Goal: Task Accomplishment & Management: Manage account settings

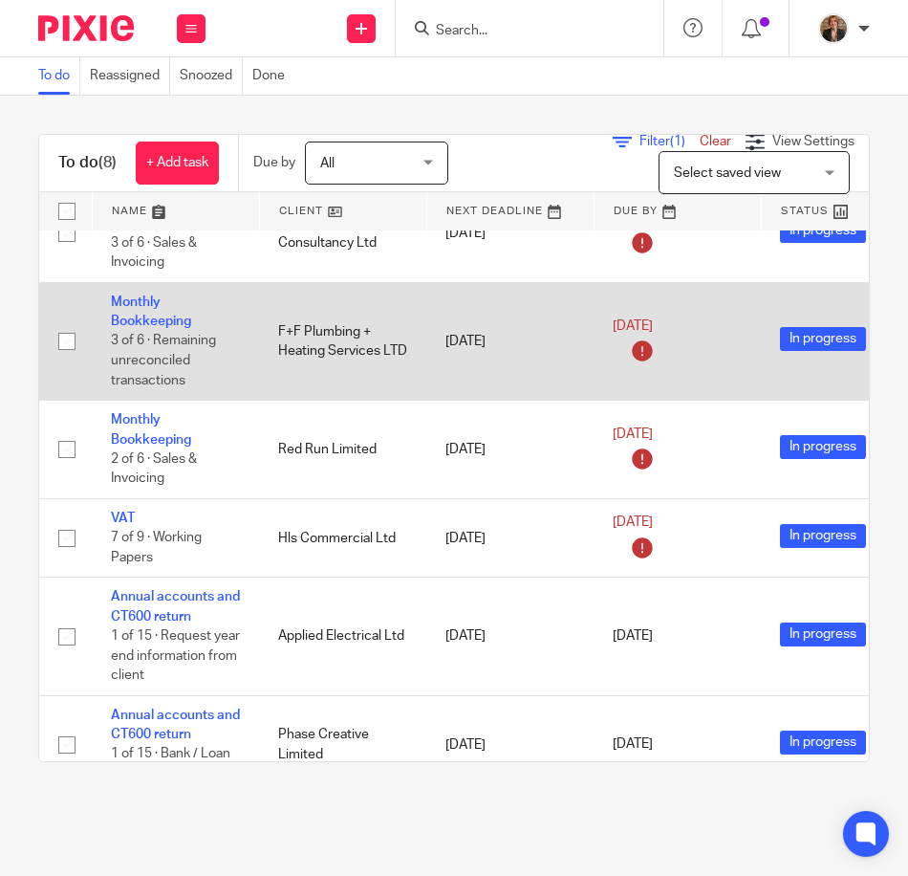
scroll to position [290, 0]
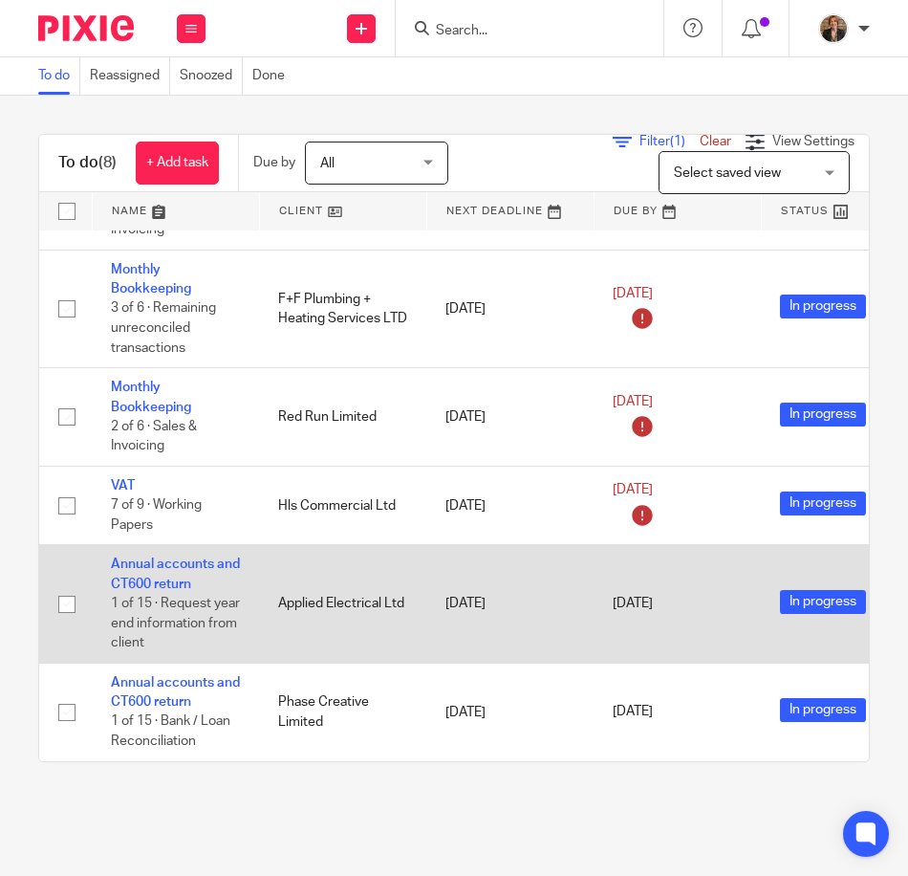
click at [182, 557] on td "Annual accounts and CT600 return 1 of 15 · Request year end information from cl…" at bounding box center [175, 604] width 167 height 118
click at [161, 568] on link "Annual accounts and CT600 return" at bounding box center [175, 573] width 129 height 33
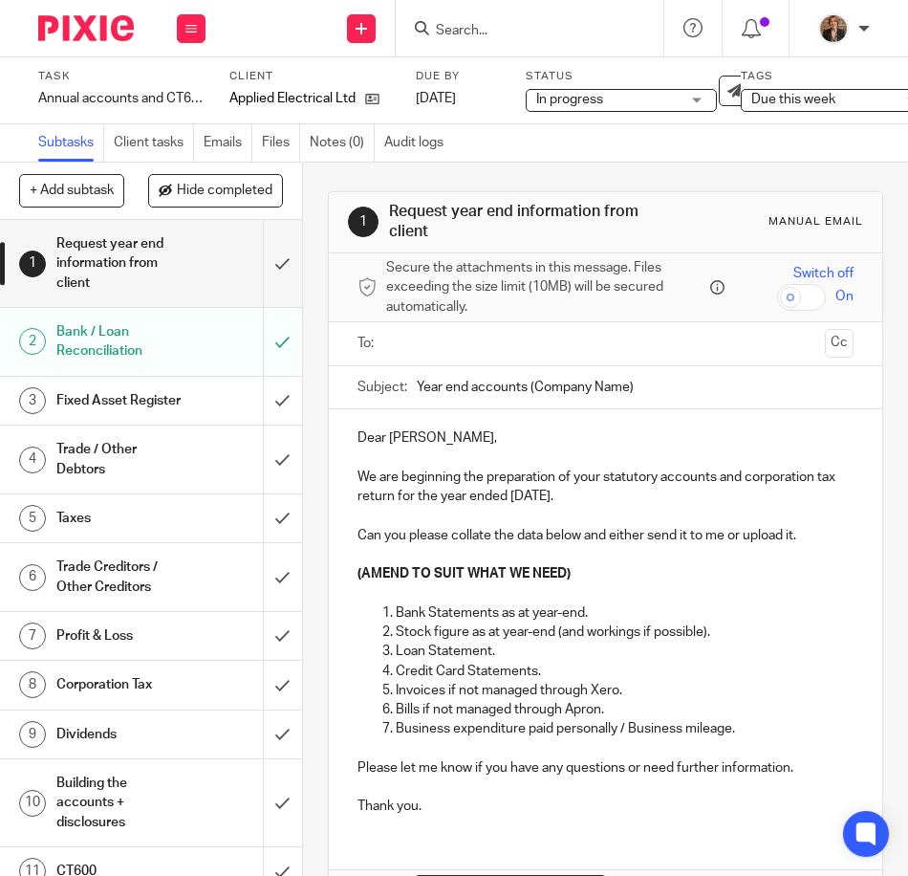
click at [169, 336] on div "Bank / Loan Reconciliation" at bounding box center [149, 341] width 187 height 49
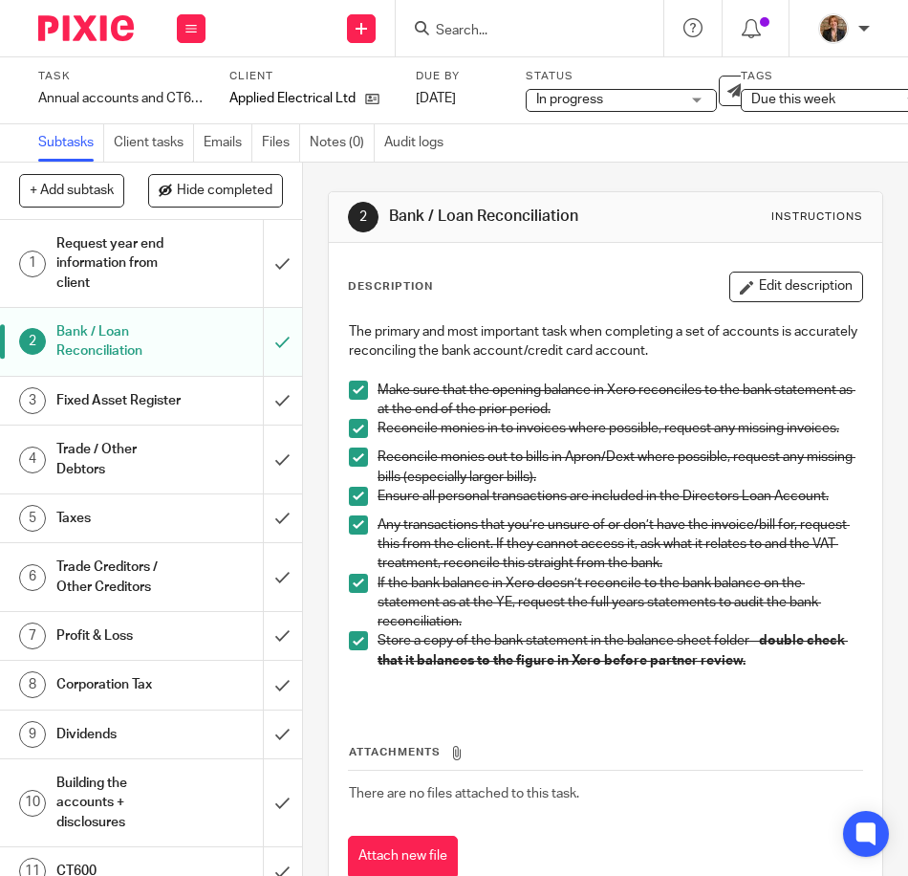
click at [134, 409] on h1 "Fixed Asset Register" at bounding box center [118, 400] width 125 height 29
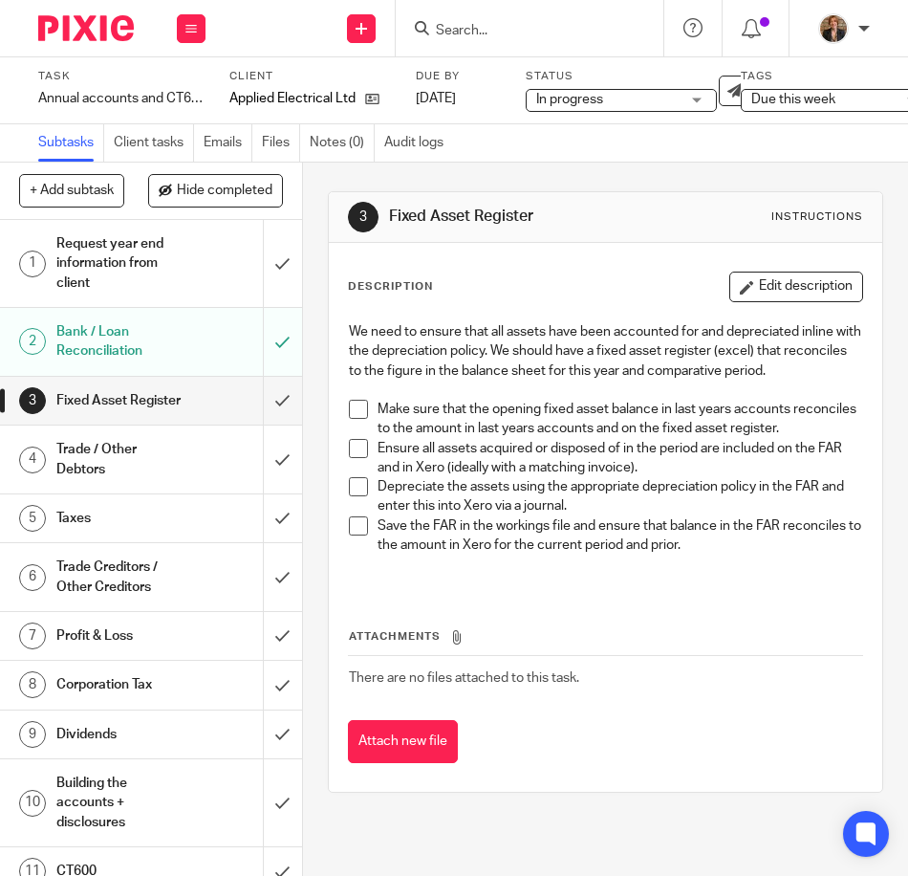
click at [116, 473] on h1 "Trade / Other Debtors" at bounding box center [118, 459] width 125 height 49
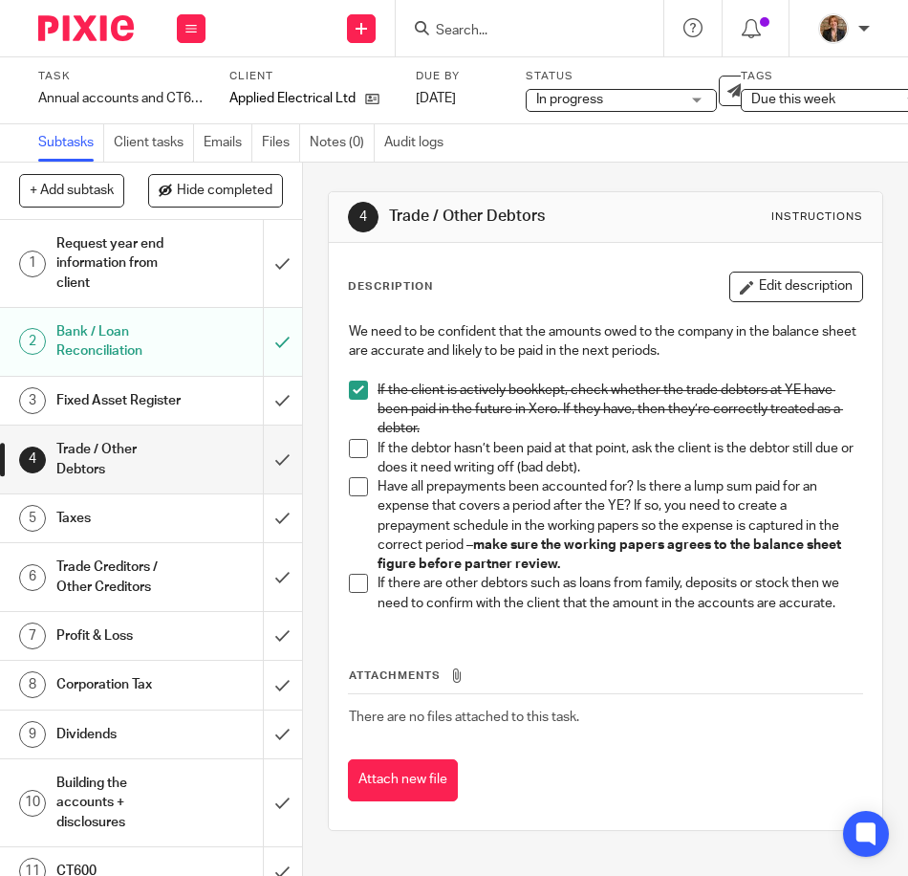
click at [357, 451] on span at bounding box center [358, 448] width 19 height 19
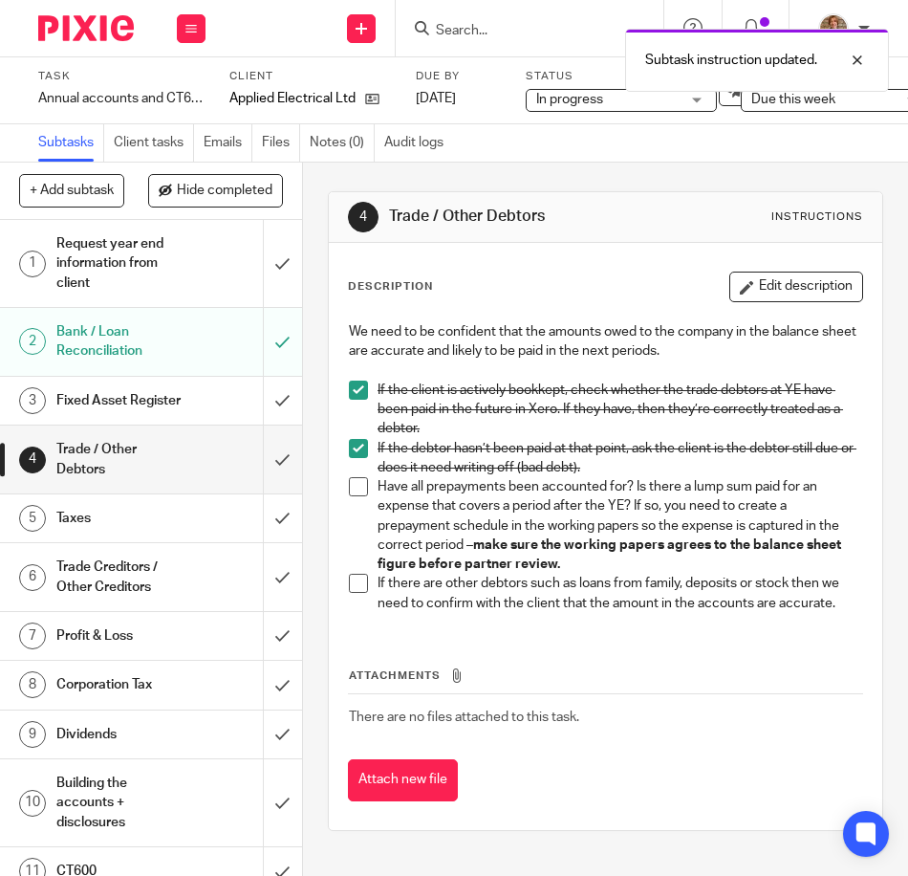
click at [350, 483] on span at bounding box center [358, 486] width 19 height 19
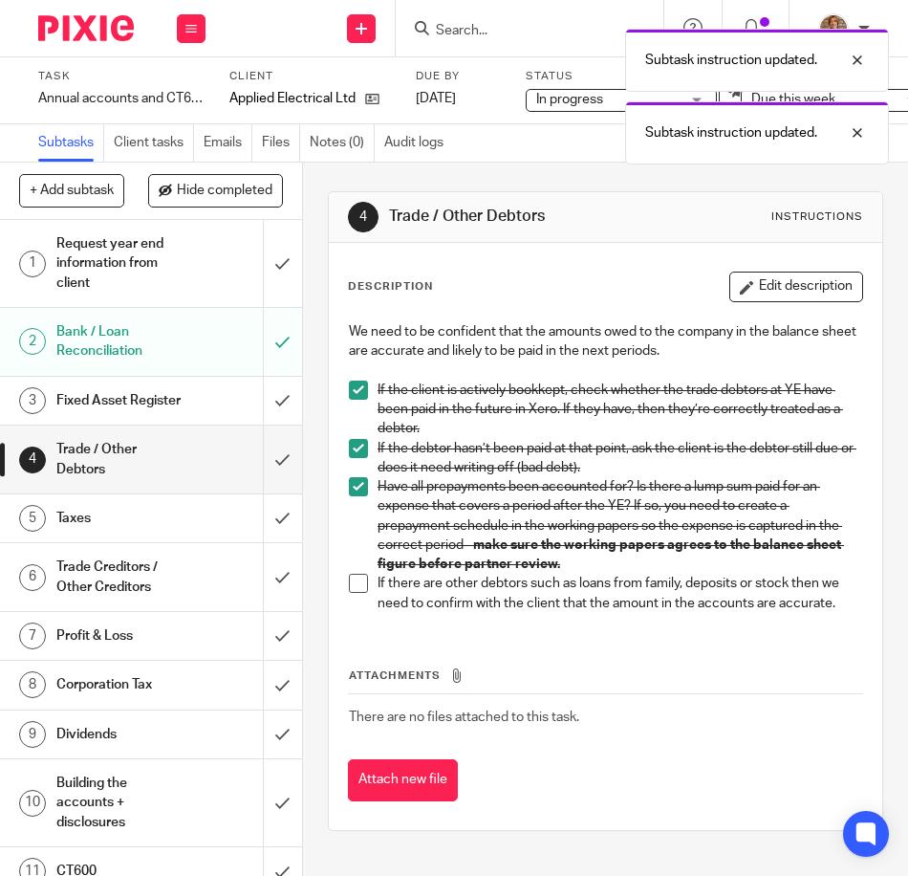
click at [349, 574] on span at bounding box center [358, 583] width 19 height 19
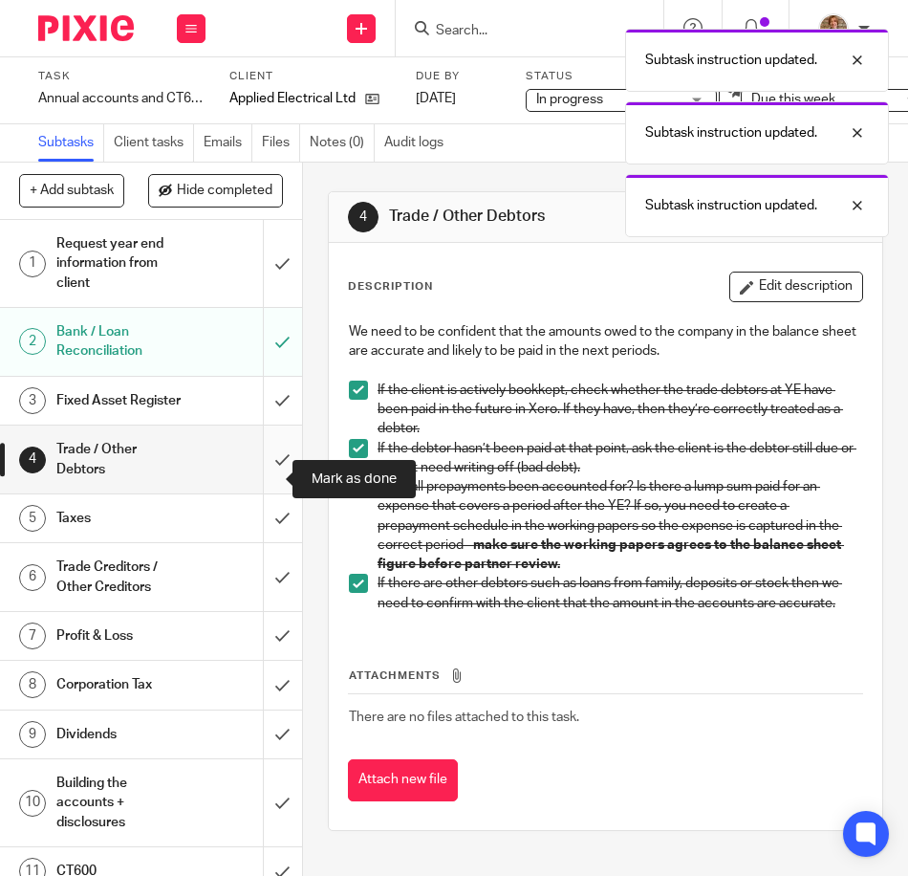
click at [257, 480] on input "submit" at bounding box center [151, 459] width 302 height 68
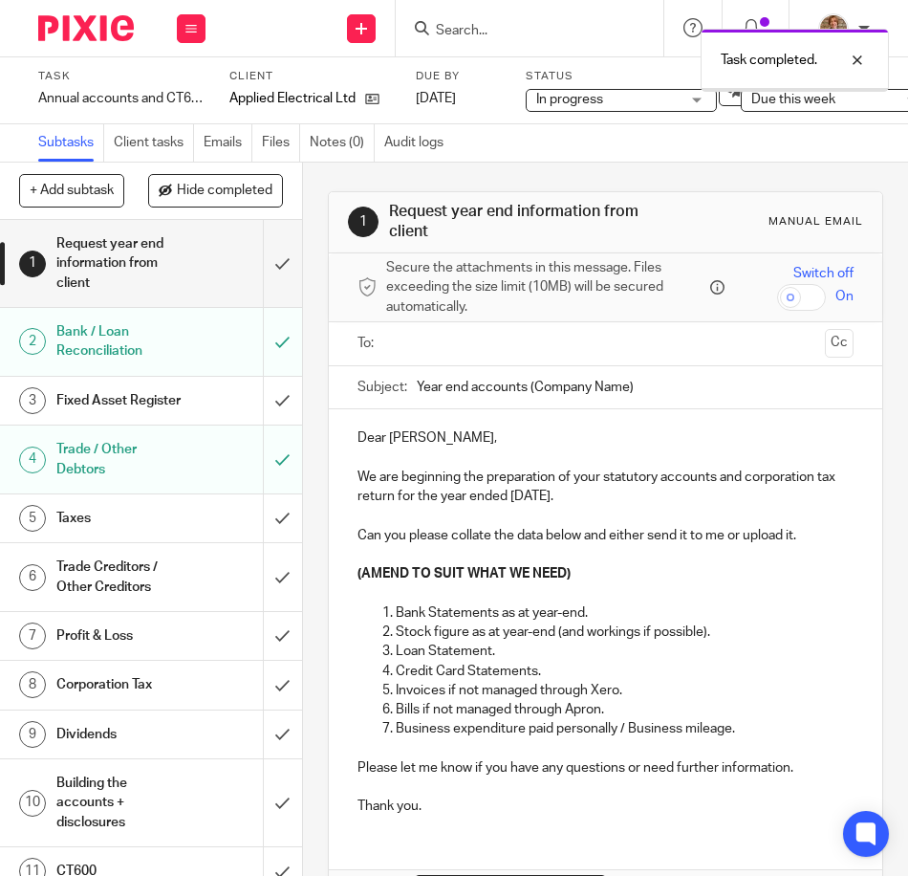
click at [143, 601] on h1 "Trade Creditors / Other Creditors" at bounding box center [118, 577] width 125 height 49
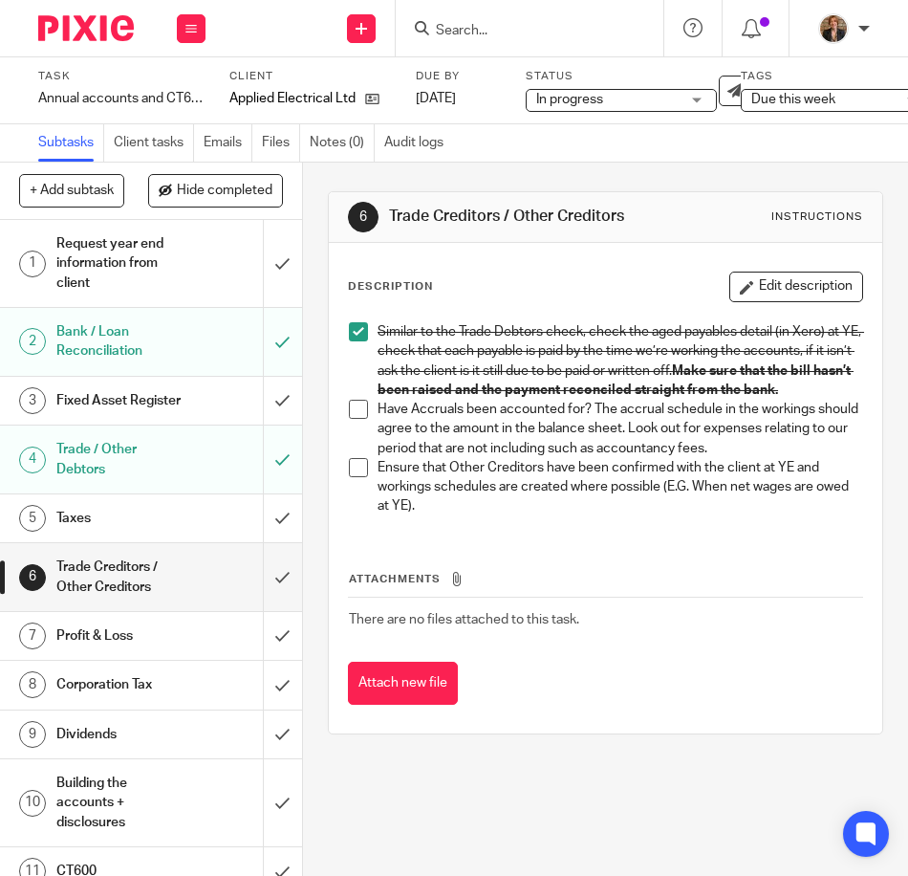
click at [177, 386] on div "Fixed Asset Register" at bounding box center [149, 400] width 187 height 29
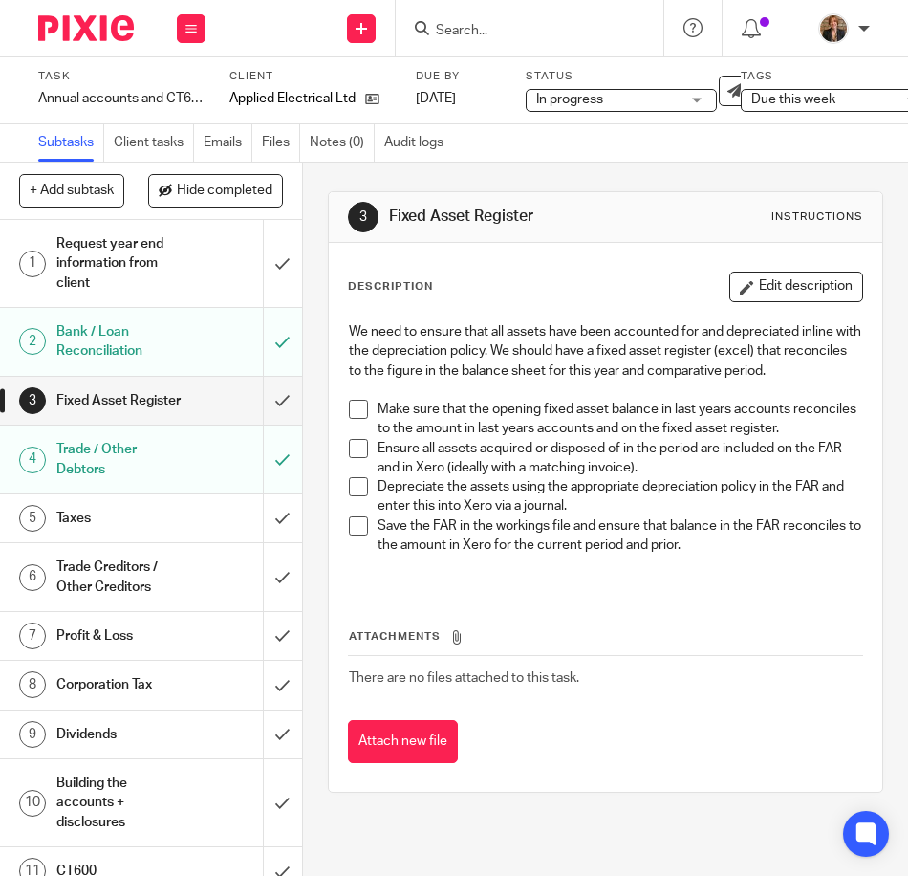
click at [354, 411] on span at bounding box center [358, 409] width 19 height 19
click at [179, 483] on div "Trade / Other Debtors" at bounding box center [149, 459] width 187 height 49
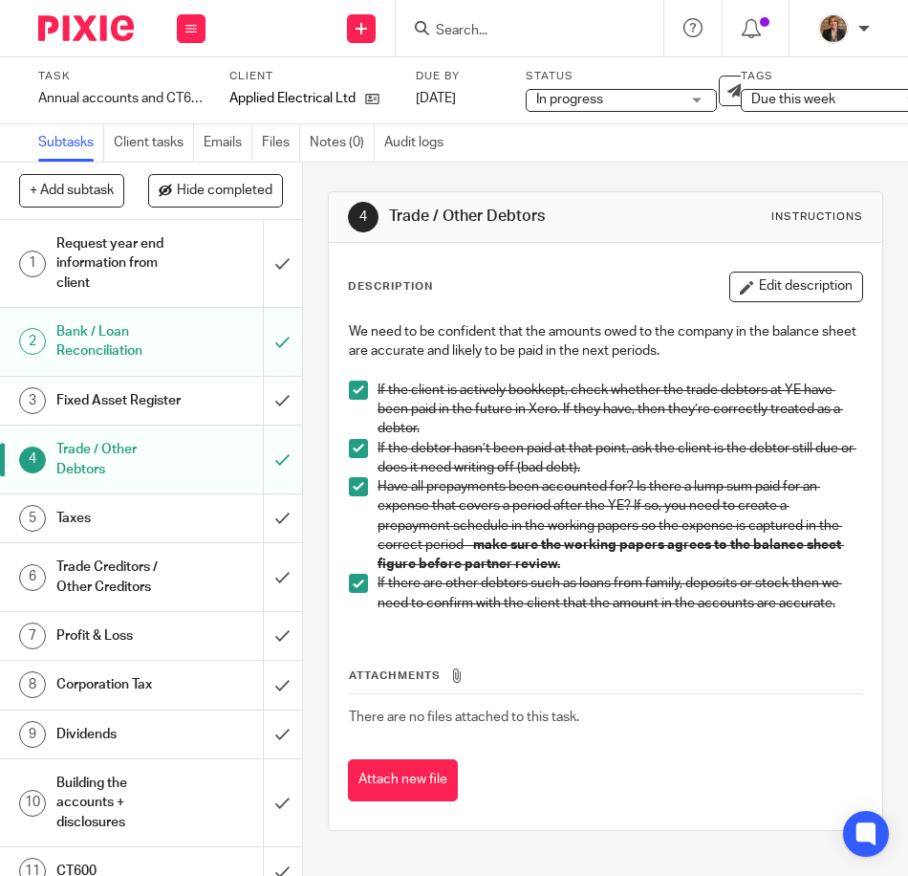
click at [129, 532] on h1 "Taxes" at bounding box center [118, 518] width 125 height 29
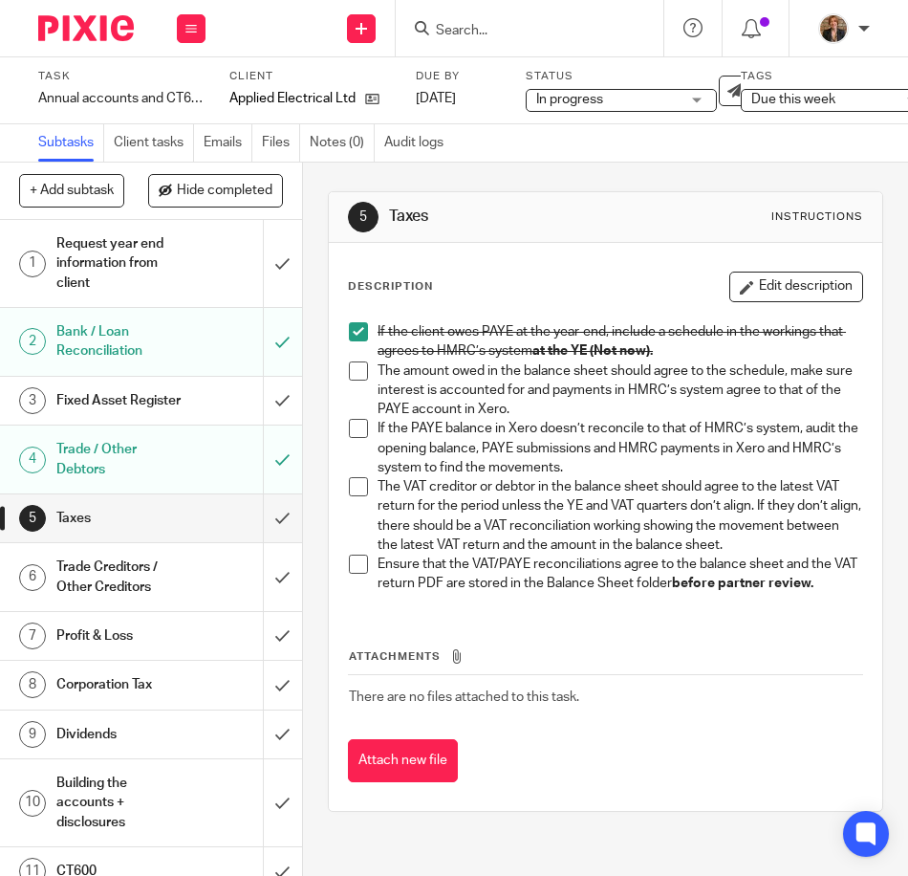
drag, startPoint x: 0, startPoint y: 0, endPoint x: 687, endPoint y: 757, distance: 1022.5
click at [687, 757] on div "Attachments There are no files attached to this task. Attach new file" at bounding box center [605, 696] width 515 height 174
click at [356, 337] on span at bounding box center [358, 331] width 19 height 19
click at [350, 328] on span at bounding box center [358, 331] width 19 height 19
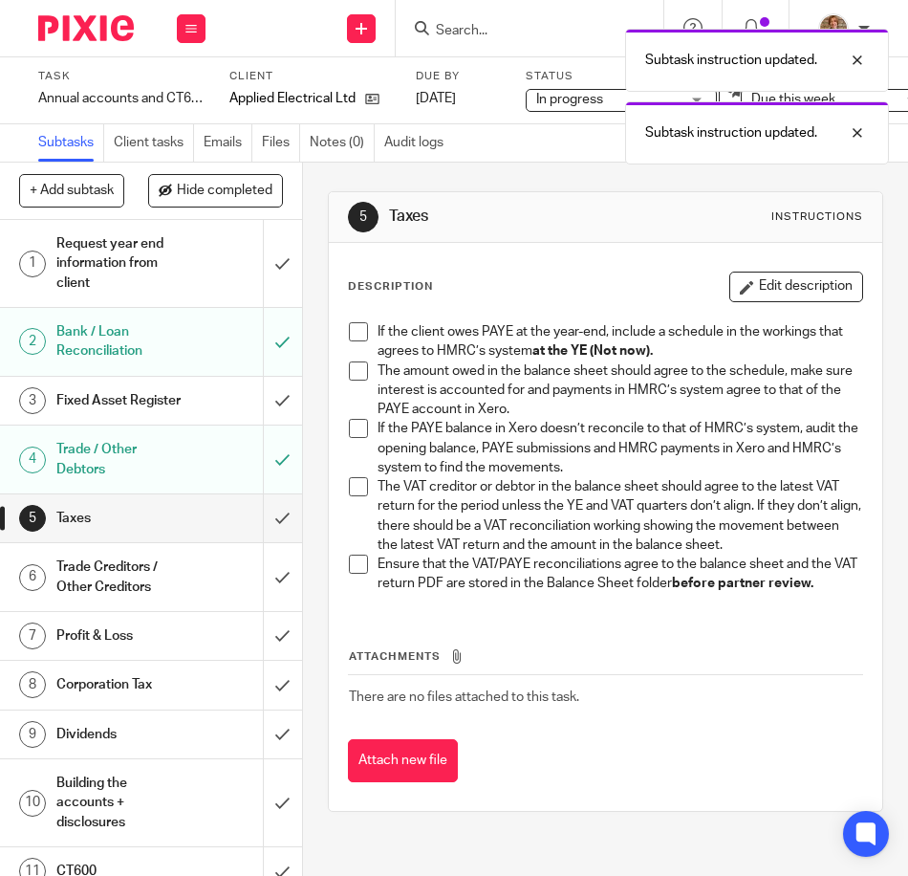
click at [350, 328] on span at bounding box center [358, 331] width 19 height 19
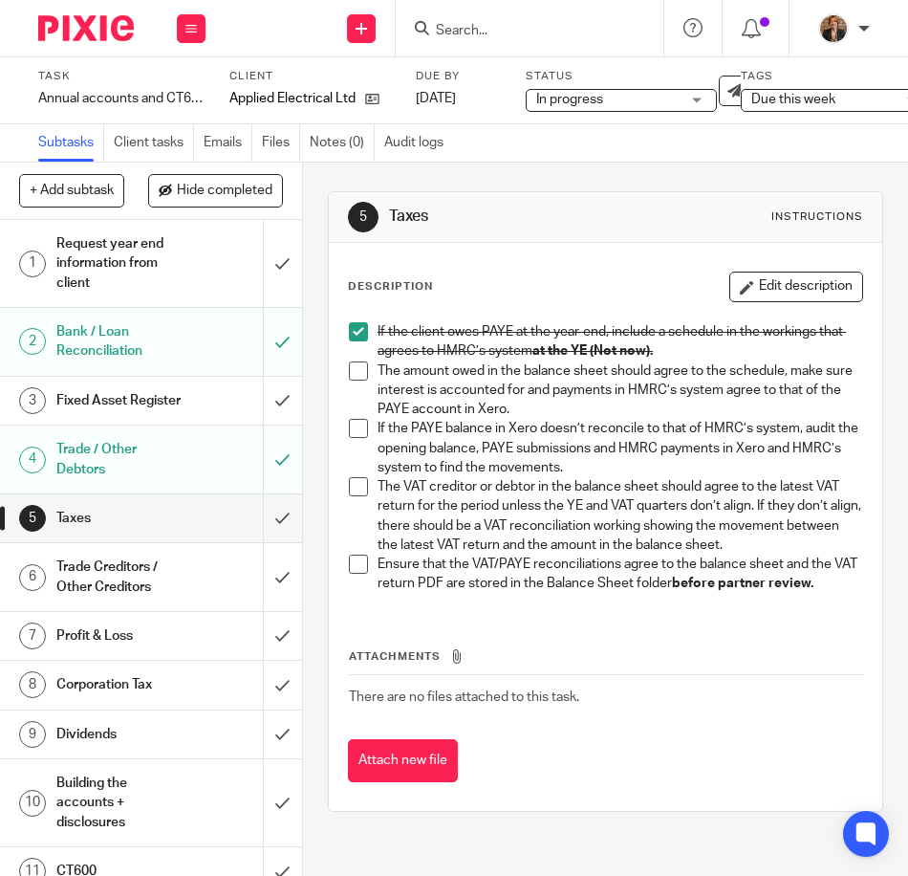
click at [126, 601] on h1 "Trade Creditors / Other Creditors" at bounding box center [118, 577] width 125 height 49
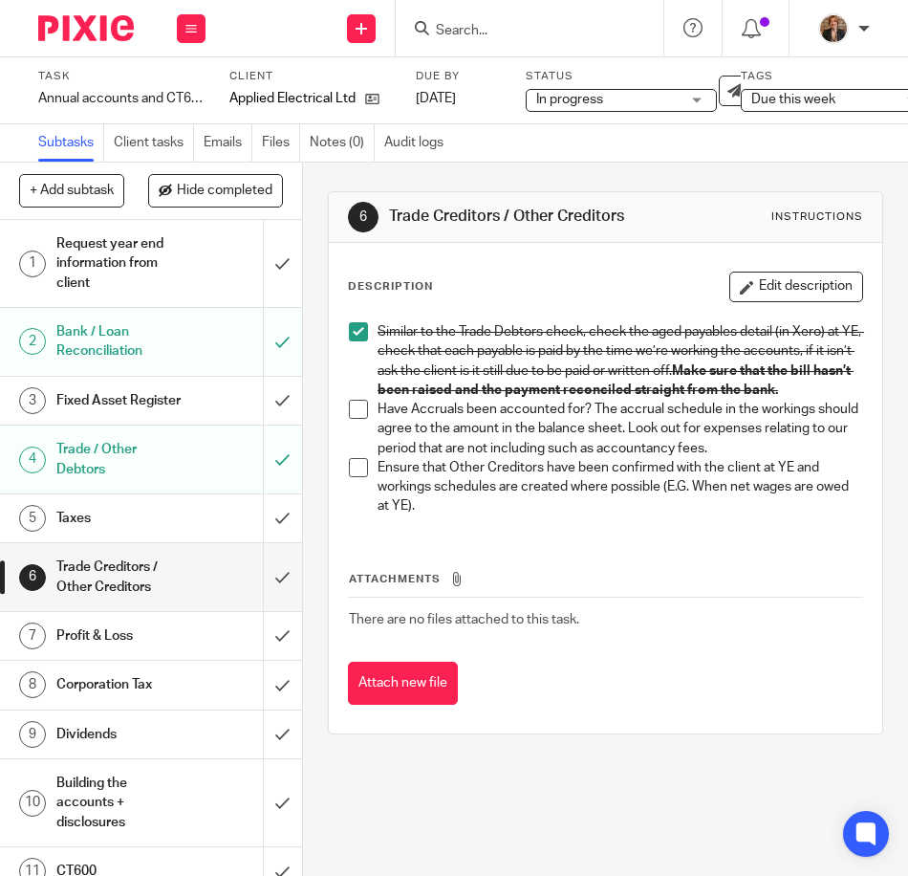
click at [120, 650] on h1 "Profit & Loss" at bounding box center [118, 635] width 125 height 29
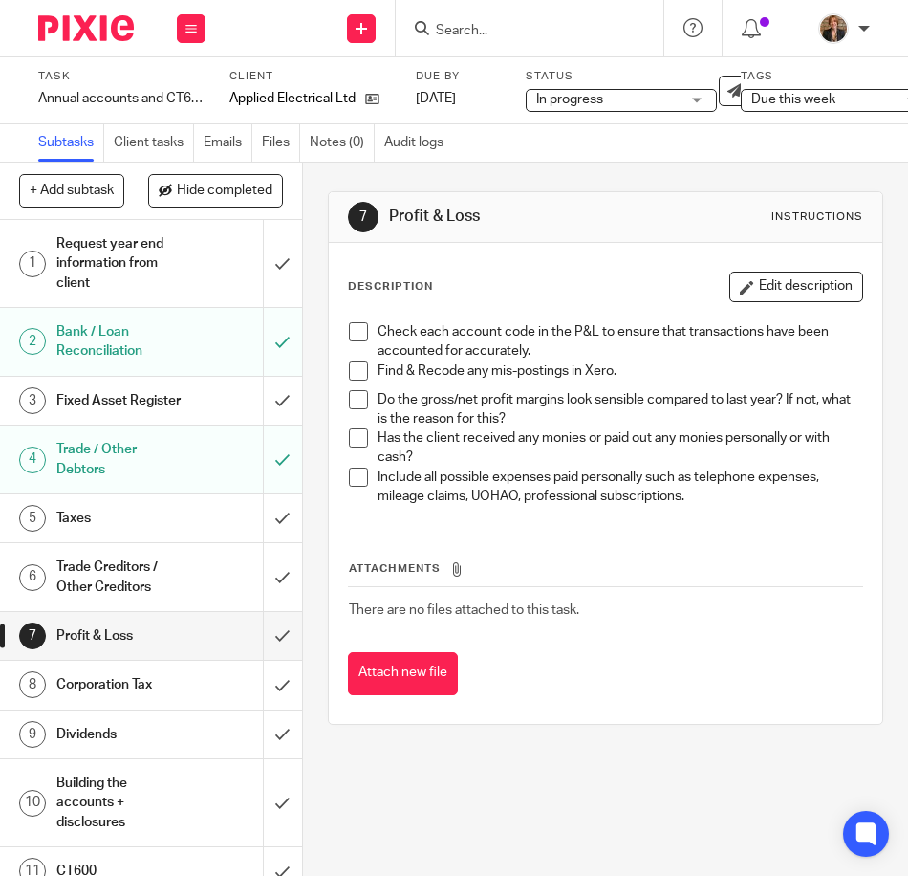
click at [592, 796] on div "7 Profit & Loss Instructions Description Edit description Check each account co…" at bounding box center [605, 519] width 605 height 713
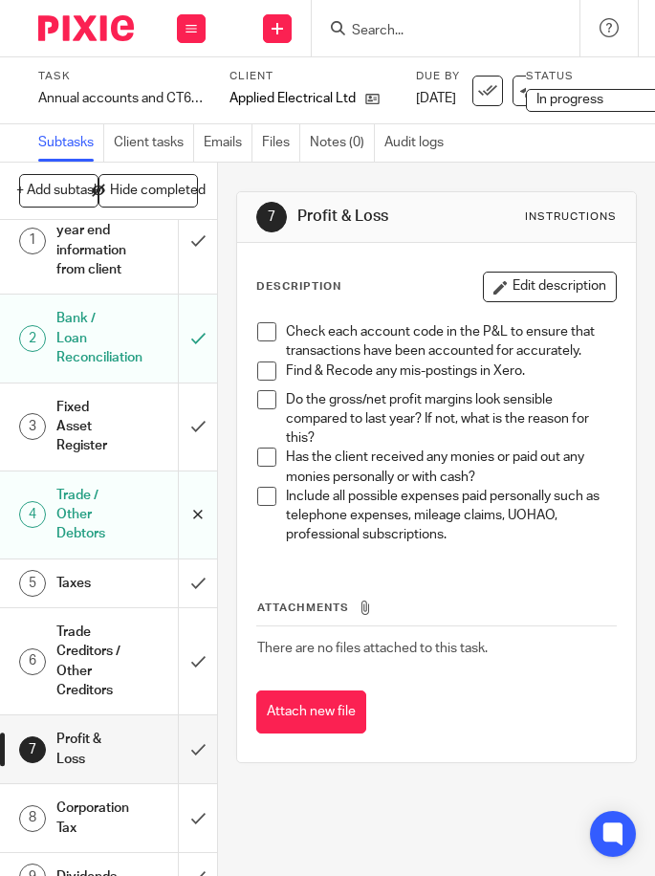
scroll to position [64, 0]
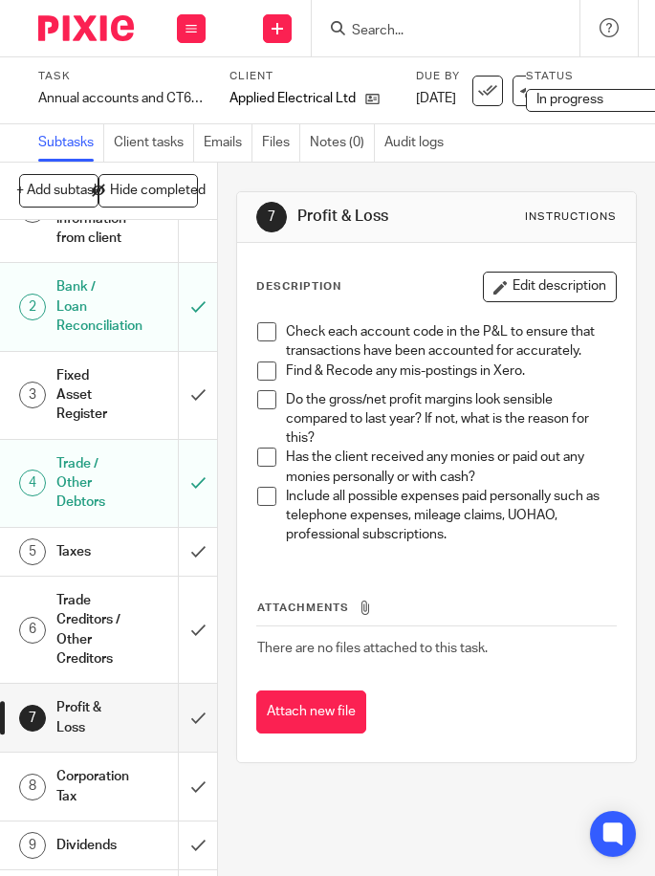
click at [104, 566] on h1 "Taxes" at bounding box center [90, 551] width 69 height 29
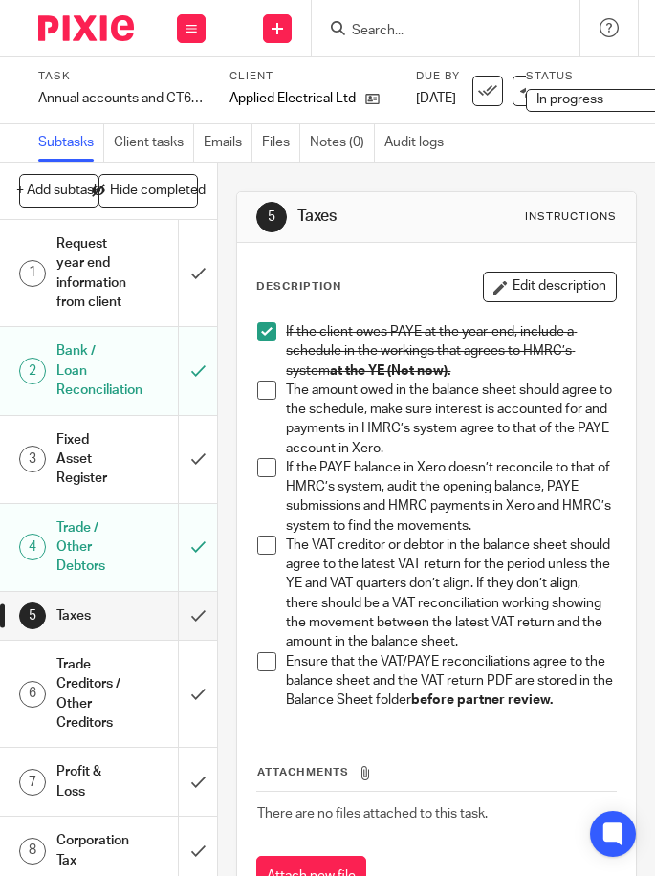
click at [257, 330] on span at bounding box center [266, 331] width 19 height 19
click at [116, 709] on div "Trade Creditors / Other Creditors" at bounding box center [107, 693] width 103 height 87
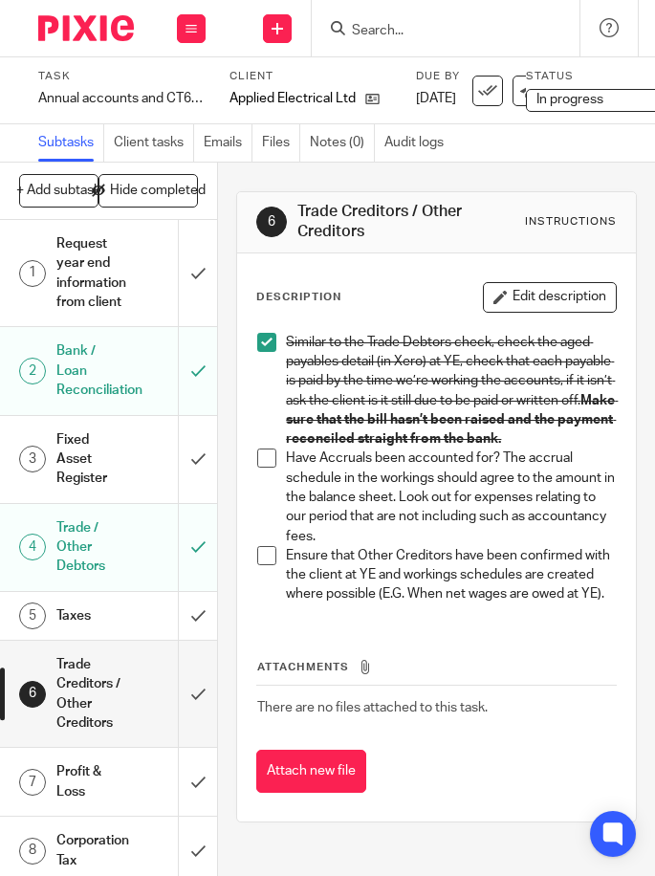
click at [265, 565] on span at bounding box center [266, 555] width 19 height 19
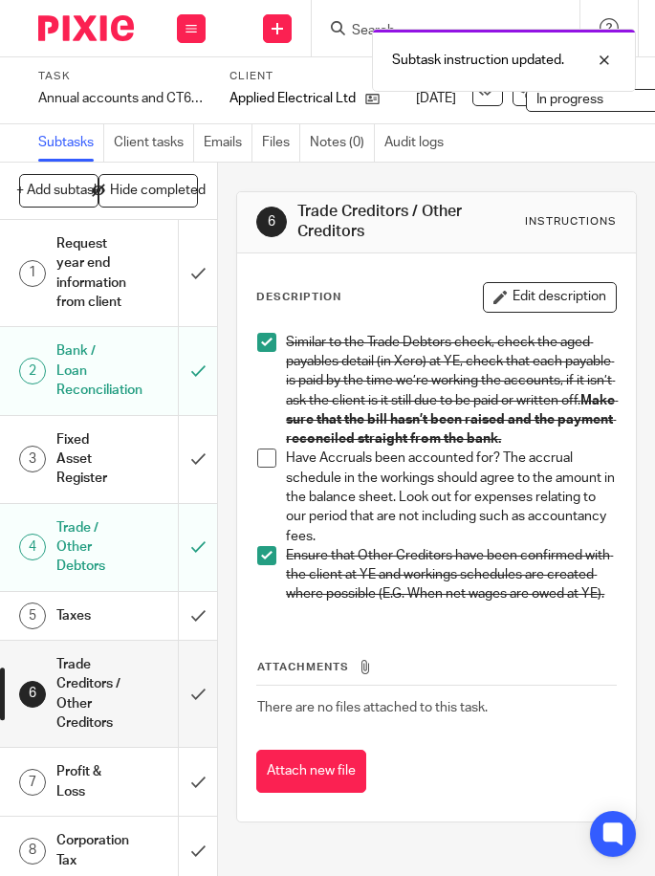
click at [265, 565] on span at bounding box center [266, 555] width 19 height 19
click at [259, 565] on span at bounding box center [266, 555] width 19 height 19
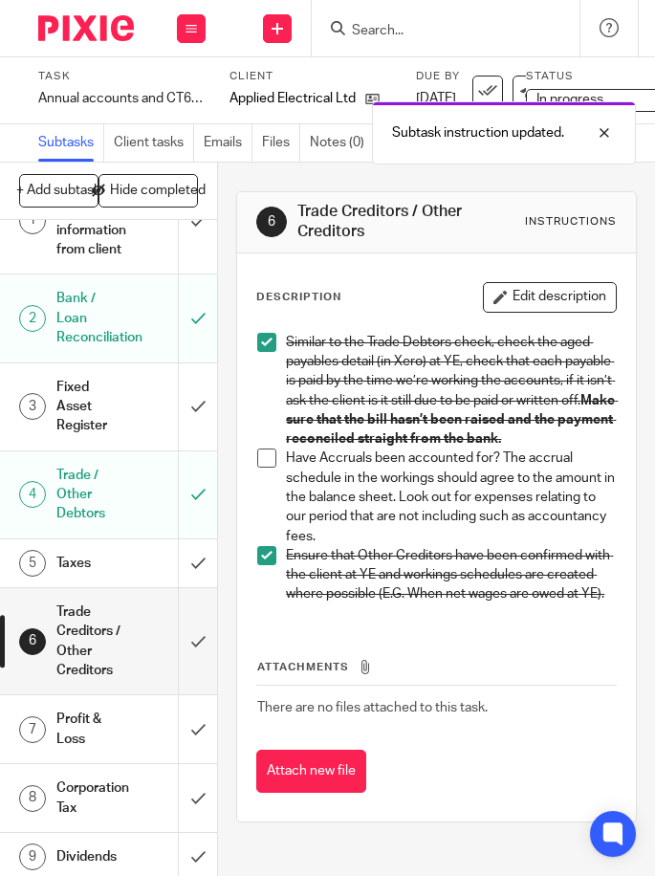
scroll to position [318, 0]
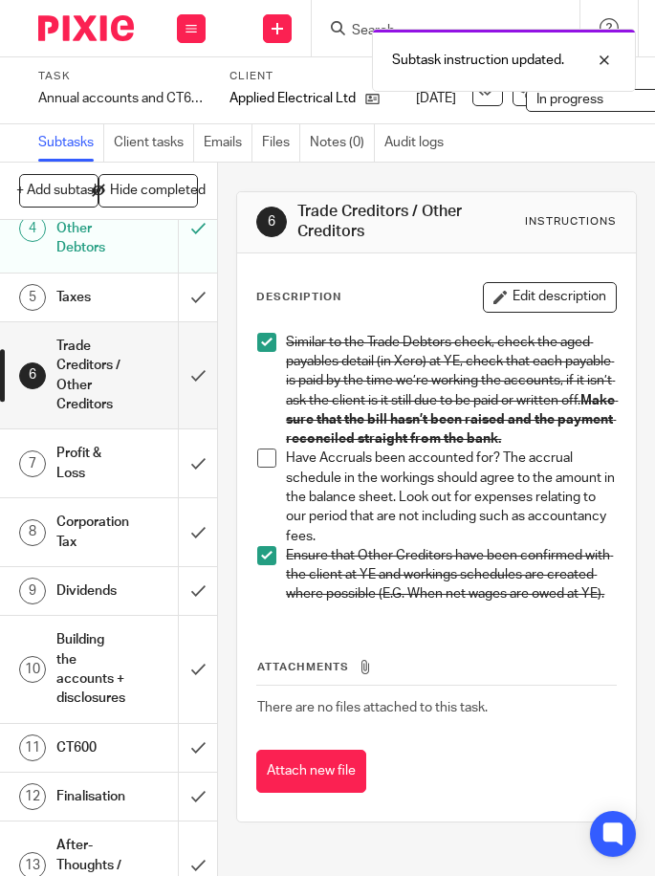
click at [90, 484] on h1 "Profit & Loss" at bounding box center [90, 463] width 69 height 49
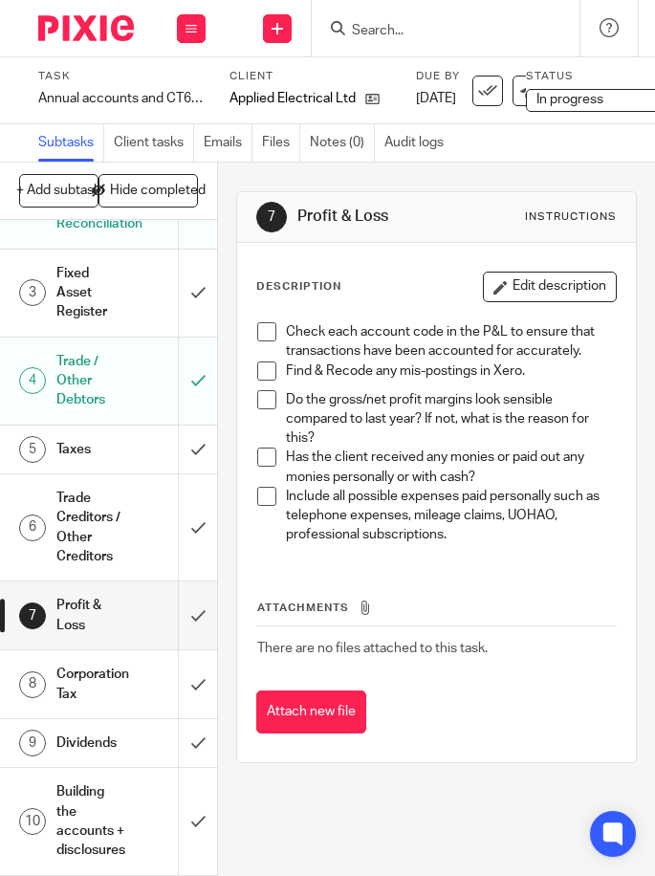
scroll to position [255, 0]
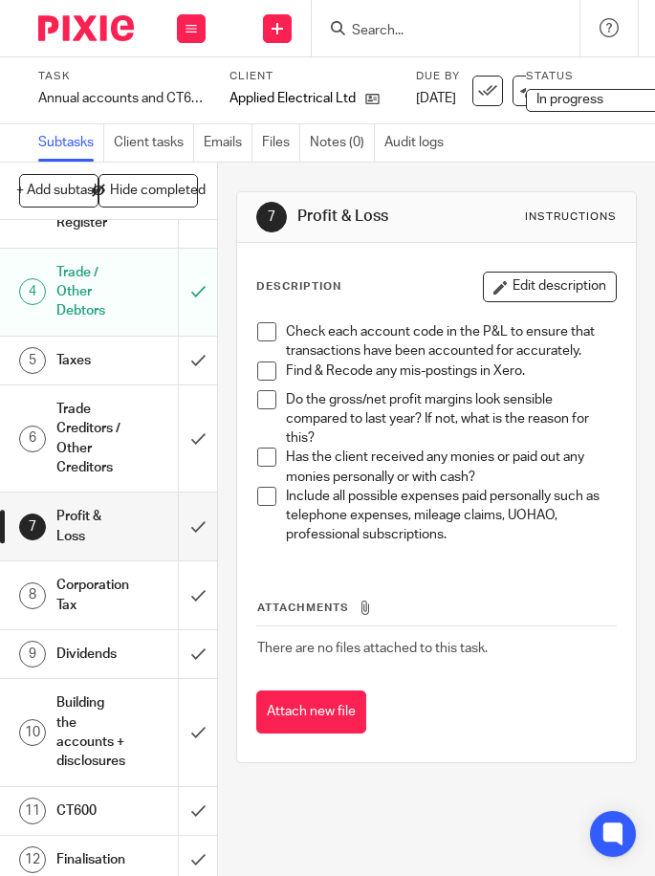
click at [97, 608] on h1 "Corporation Tax" at bounding box center [90, 595] width 69 height 49
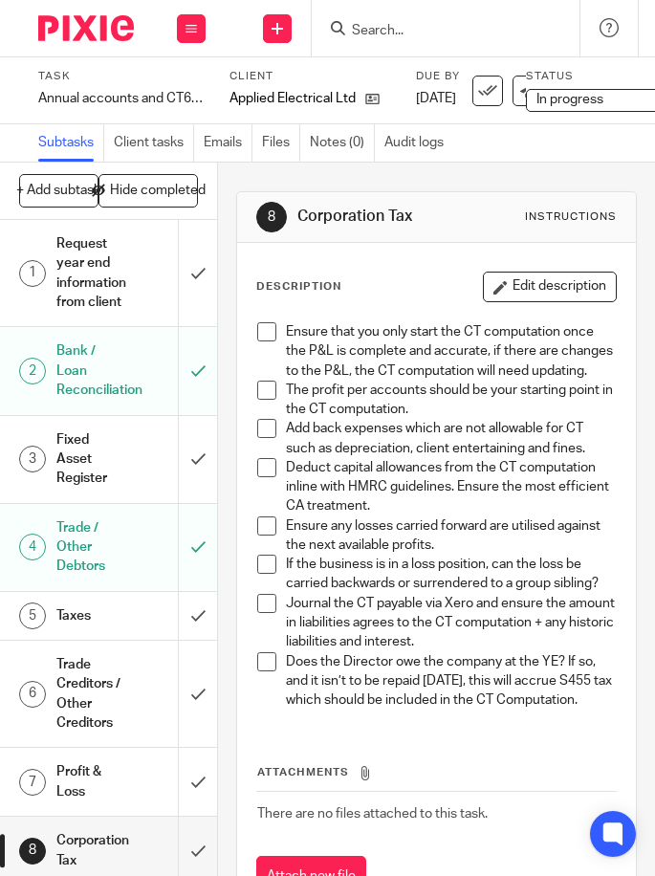
click at [102, 629] on h1 "Taxes" at bounding box center [90, 615] width 69 height 29
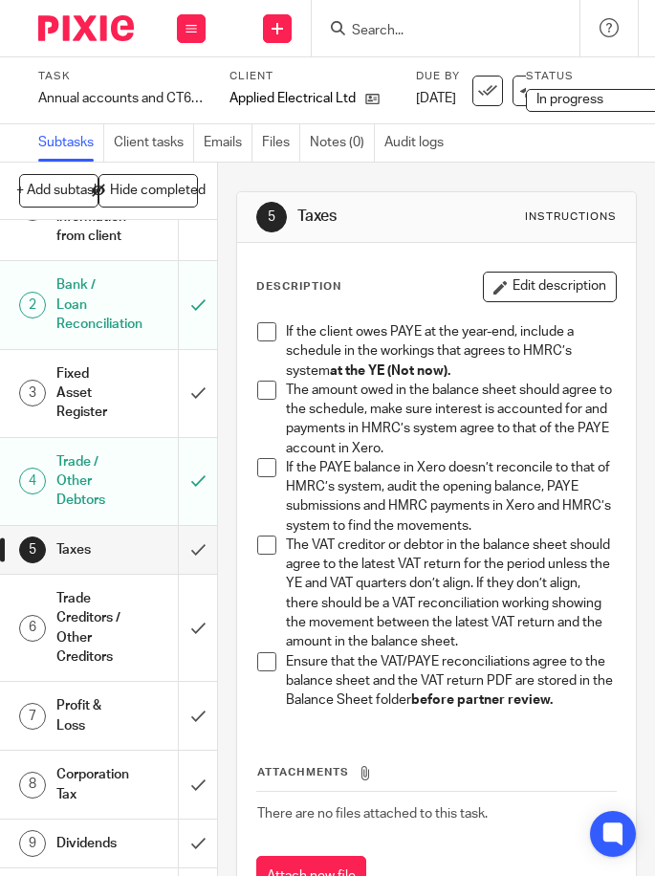
scroll to position [191, 0]
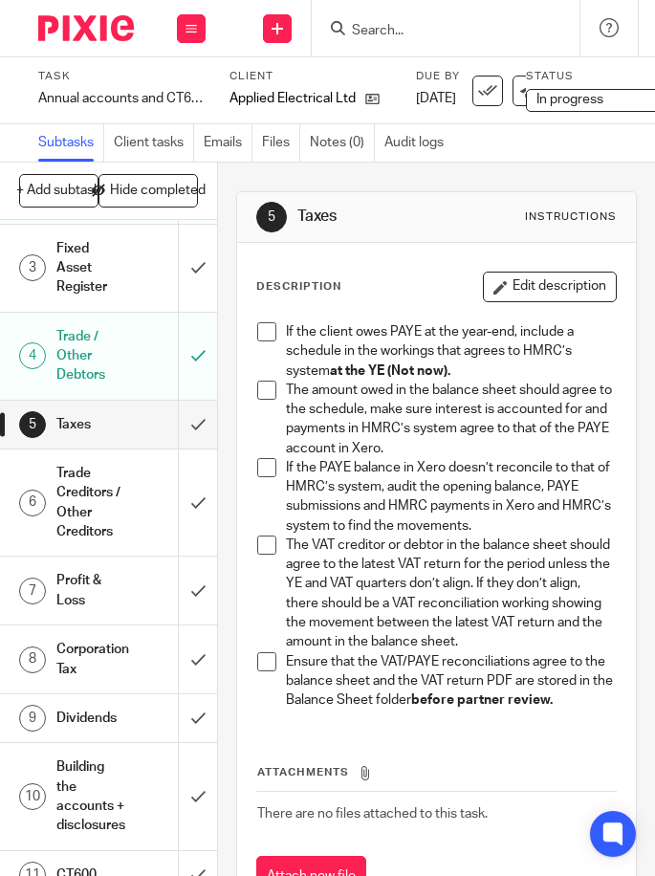
click at [57, 610] on h1 "Profit & Loss" at bounding box center [90, 590] width 69 height 49
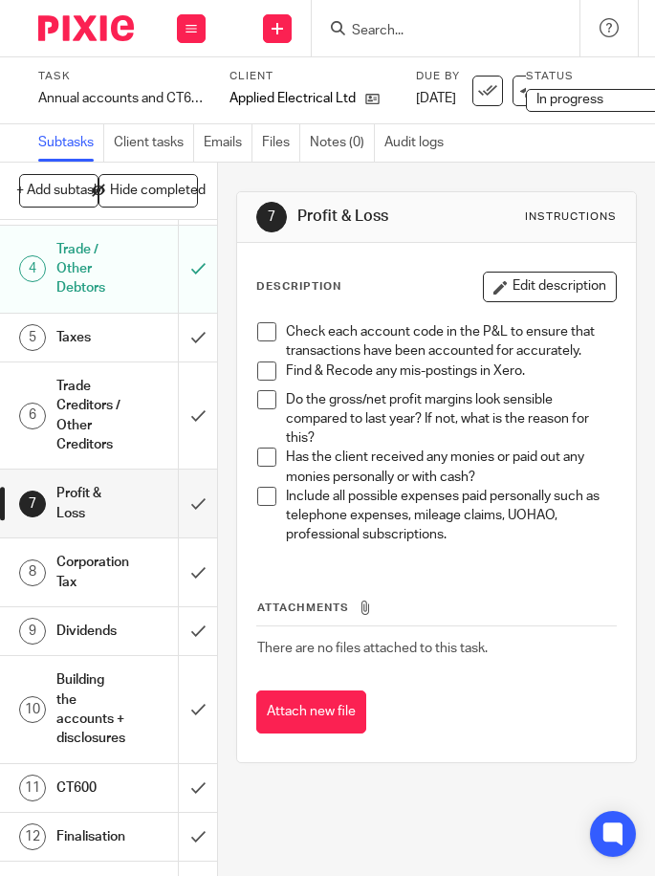
scroll to position [318, 0]
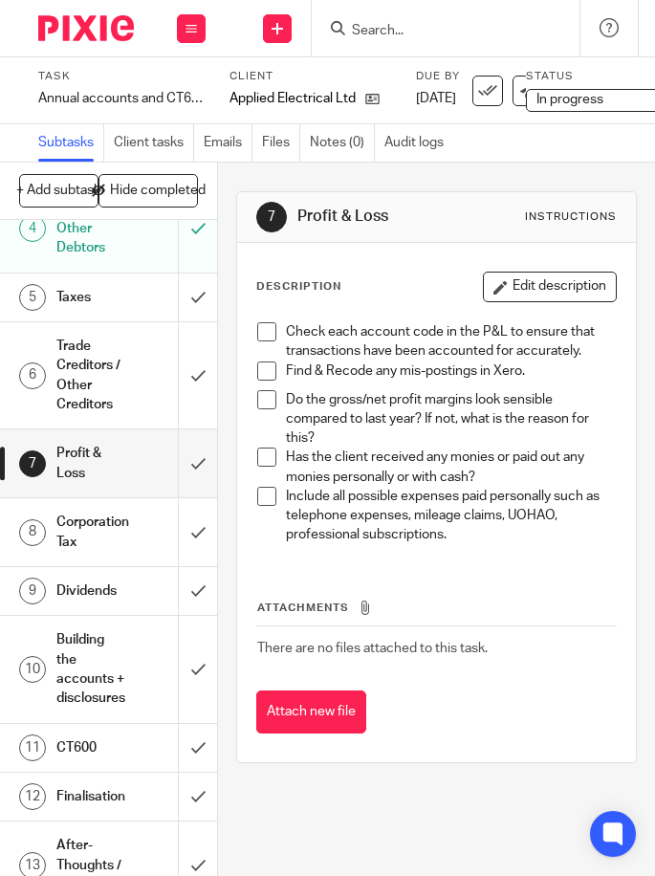
click at [260, 334] on span at bounding box center [266, 331] width 19 height 19
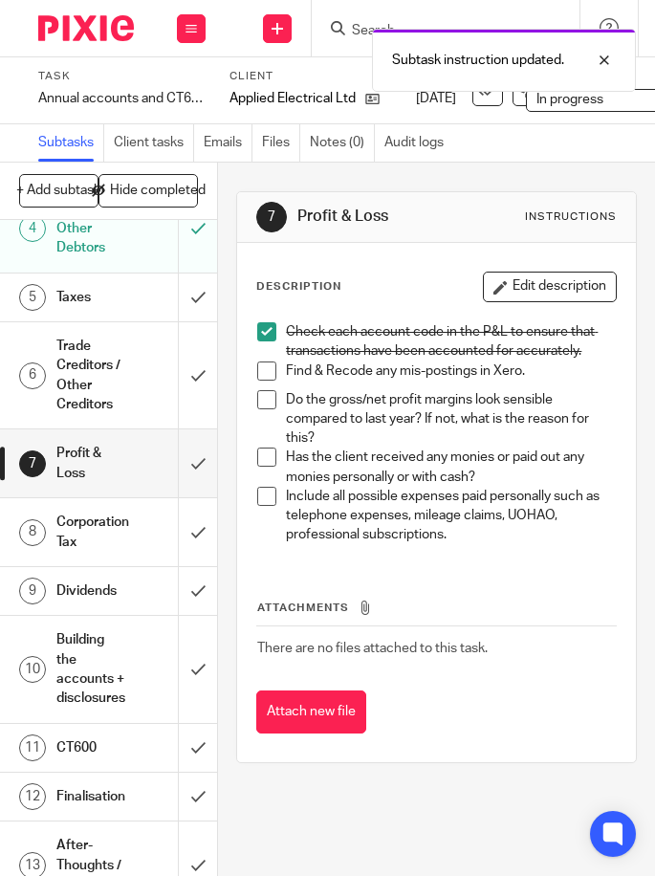
click at [257, 363] on span at bounding box center [266, 370] width 19 height 19
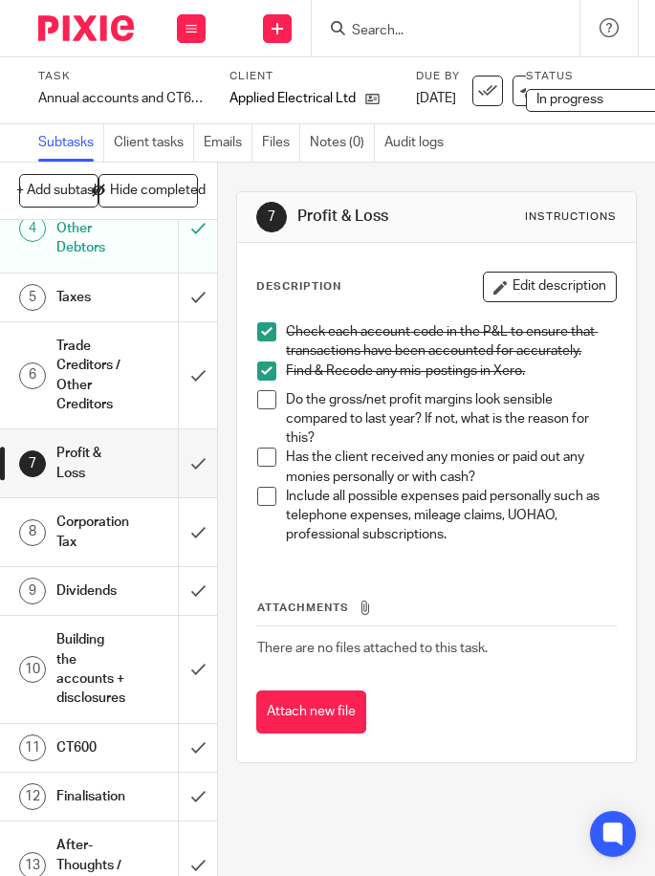
click at [265, 401] on span at bounding box center [266, 399] width 19 height 19
click at [264, 459] on span at bounding box center [266, 456] width 19 height 19
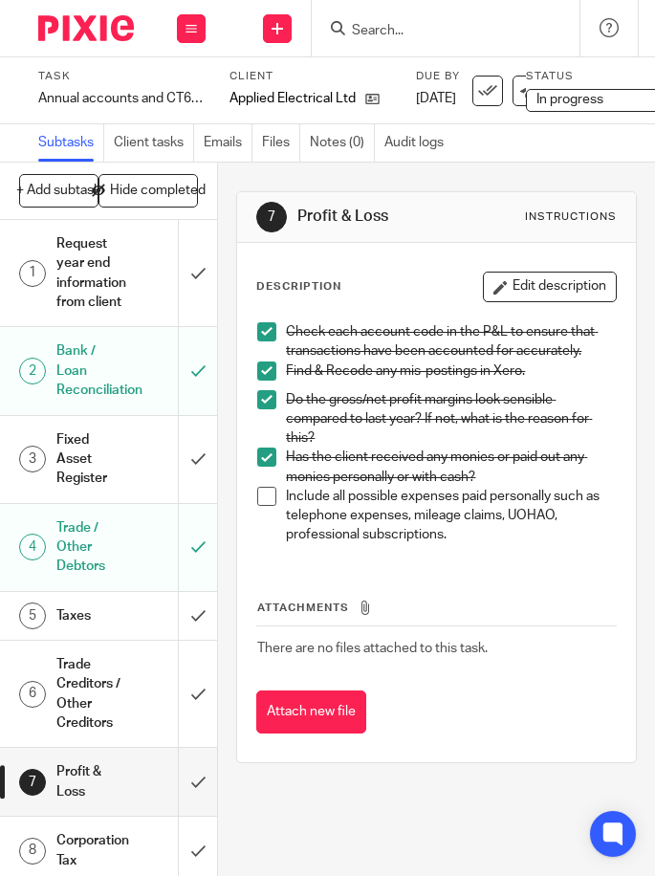
click at [73, 27] on img at bounding box center [86, 28] width 96 height 26
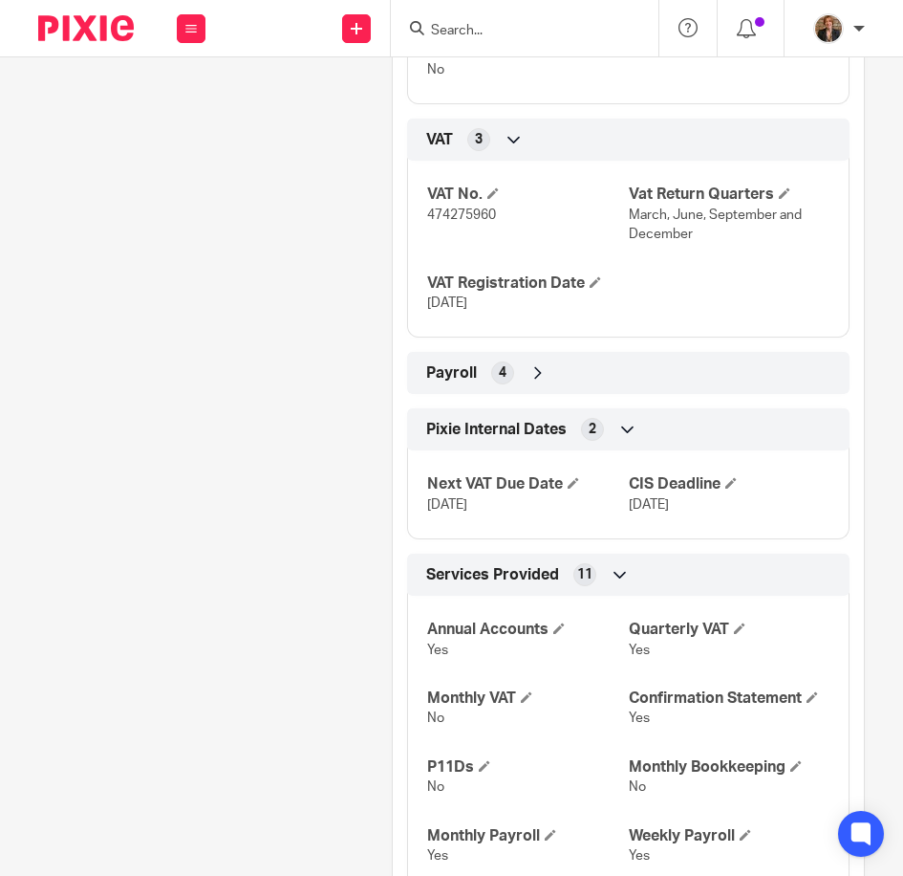
scroll to position [1785, 0]
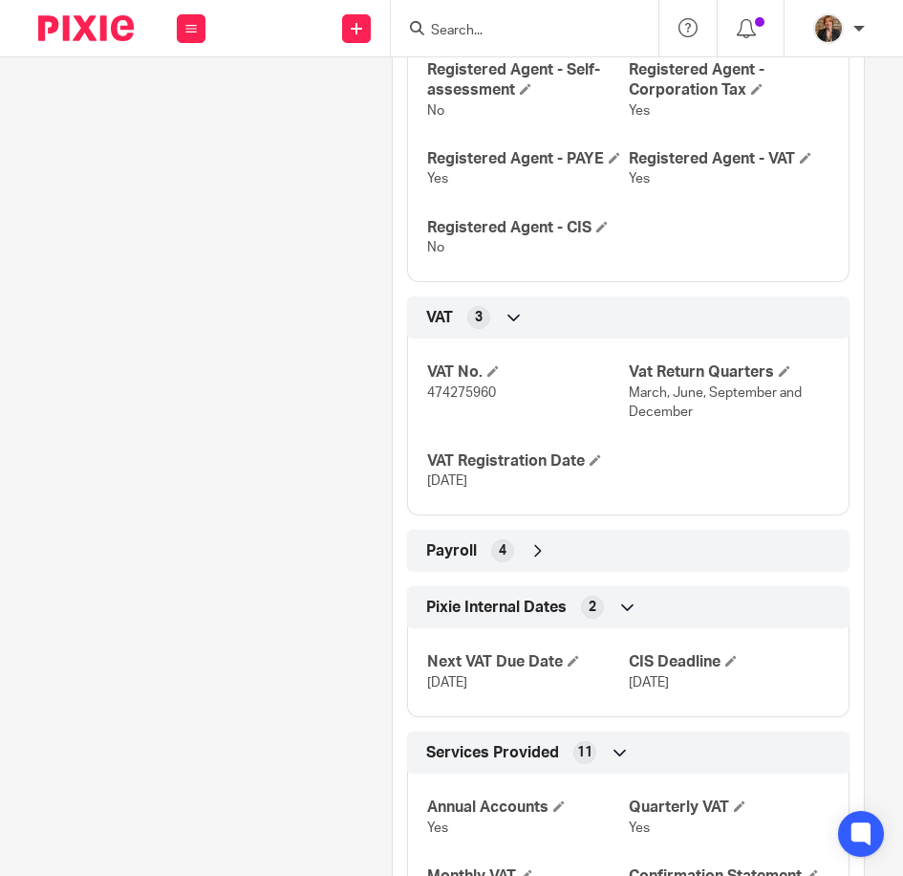
click at [107, 23] on img at bounding box center [86, 28] width 96 height 26
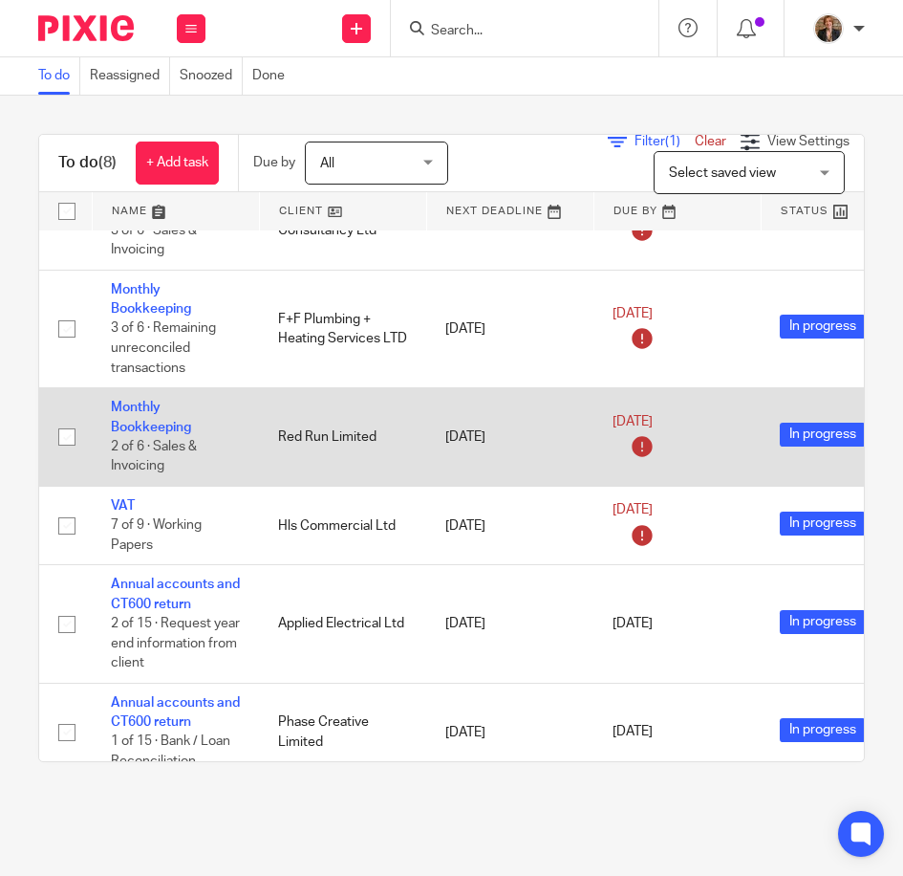
scroll to position [290, 0]
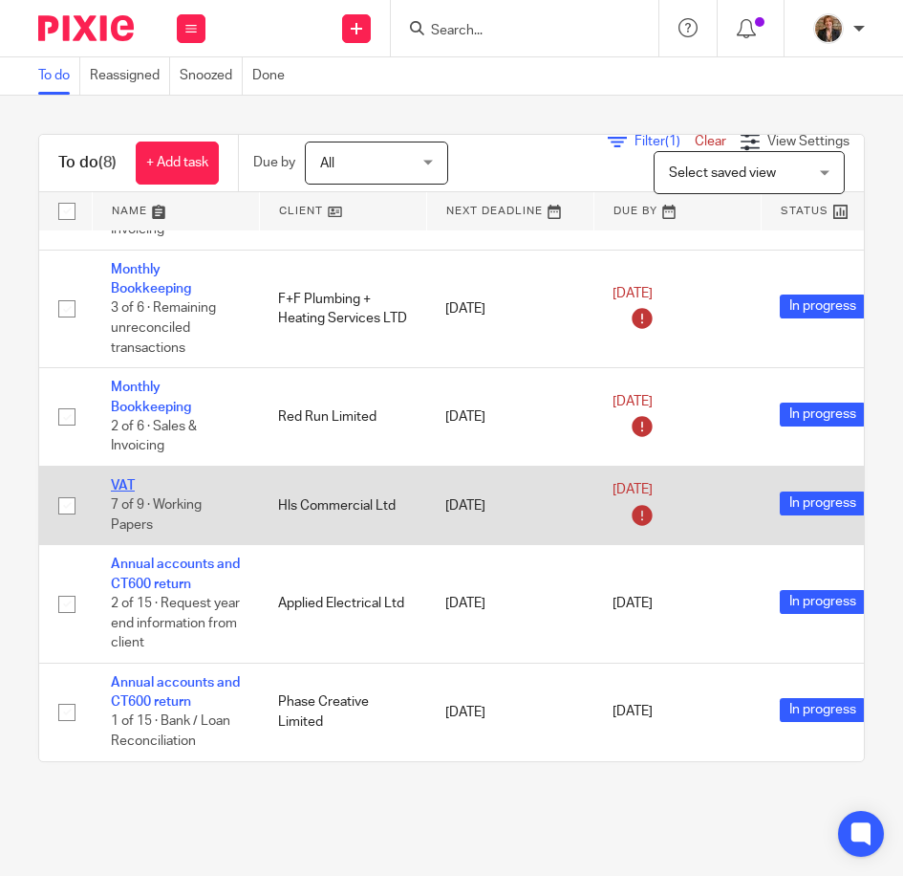
click at [121, 479] on link "VAT" at bounding box center [123, 485] width 24 height 13
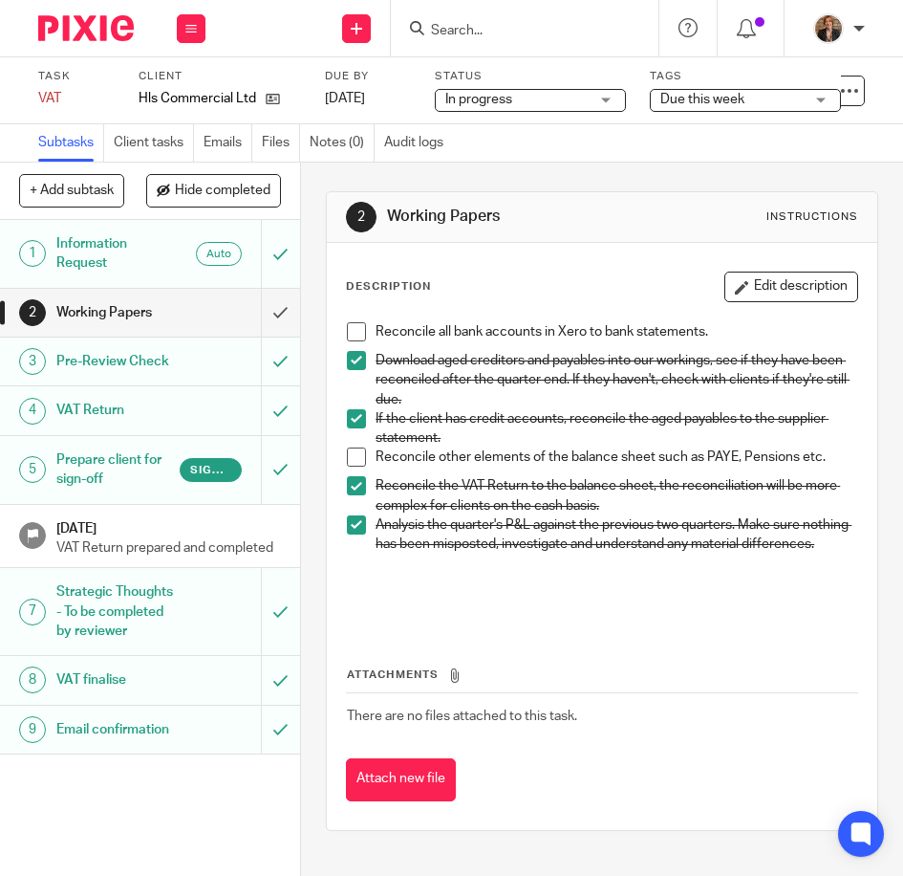
click at [359, 458] on span at bounding box center [356, 456] width 19 height 19
click at [72, 32] on img at bounding box center [86, 28] width 96 height 26
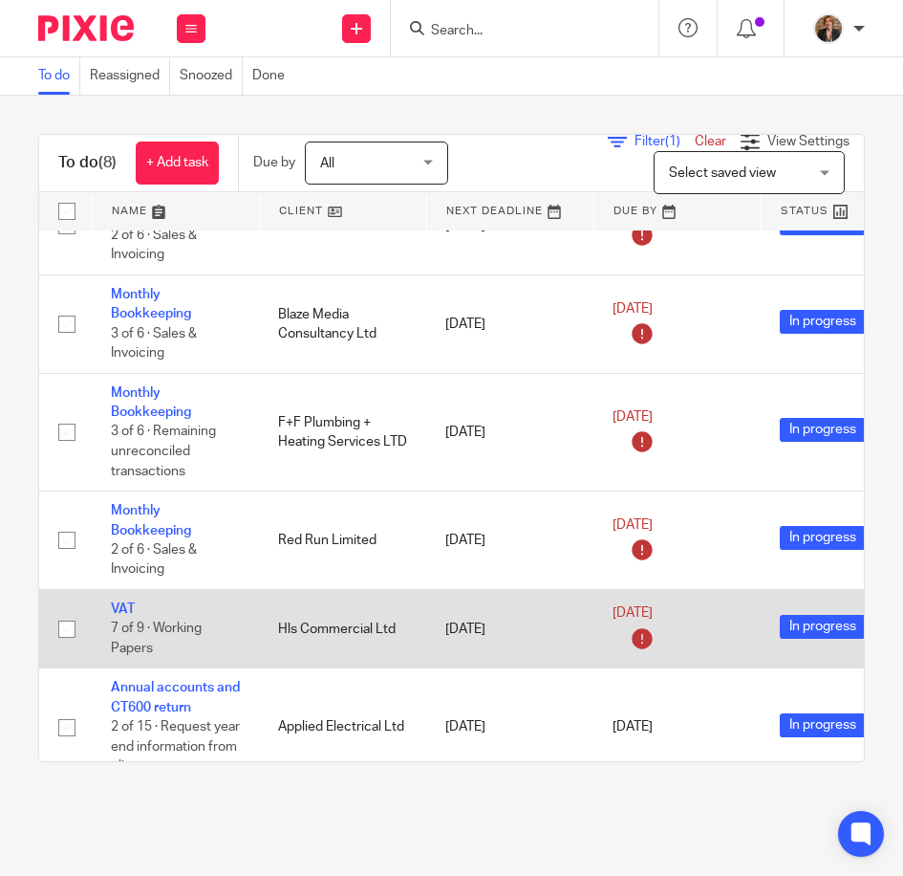
scroll to position [290, 0]
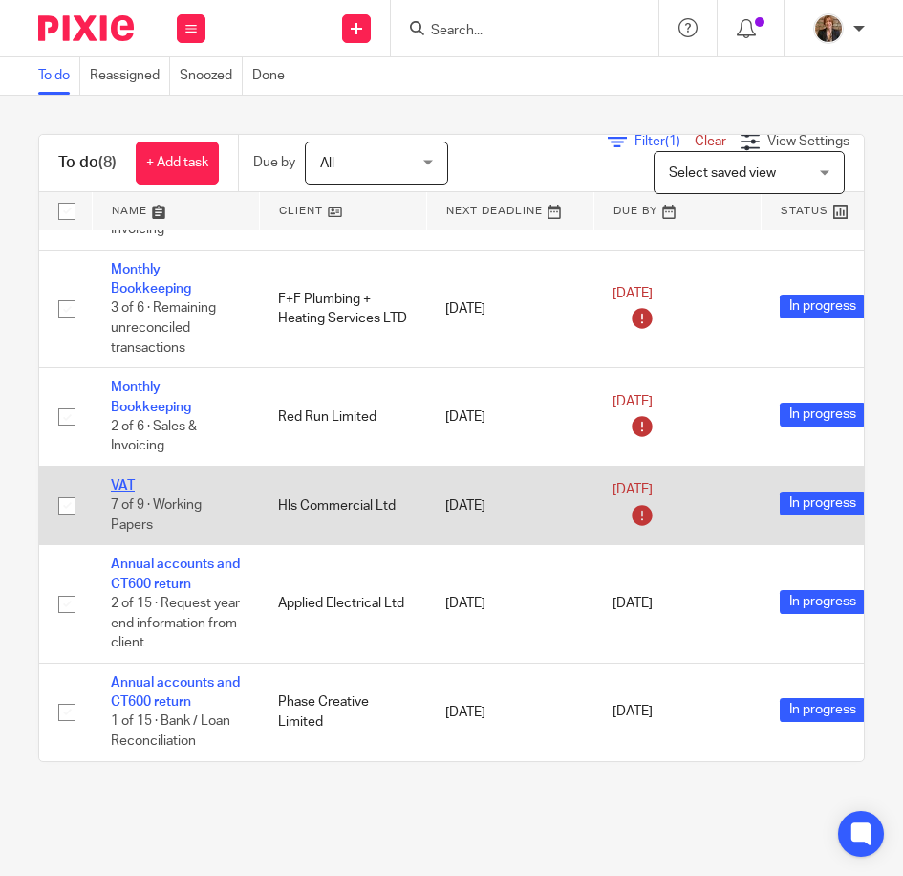
click at [120, 479] on link "VAT" at bounding box center [123, 485] width 24 height 13
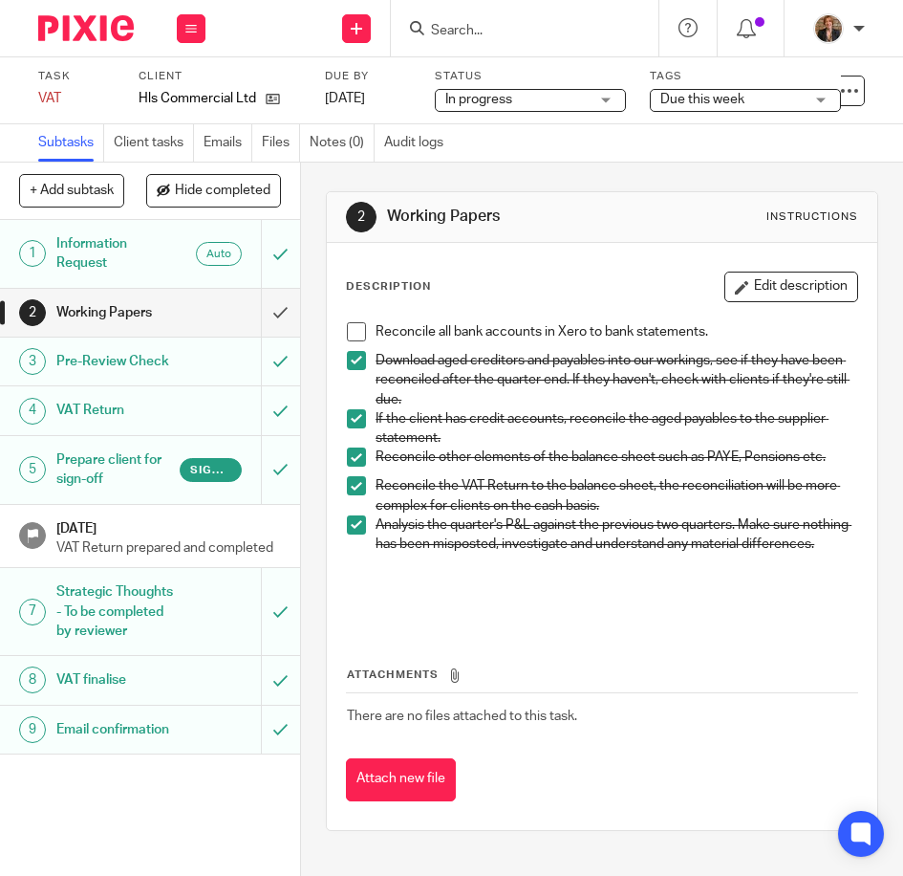
click at [176, 557] on p "VAT Return prepared and completed" at bounding box center [168, 547] width 225 height 19
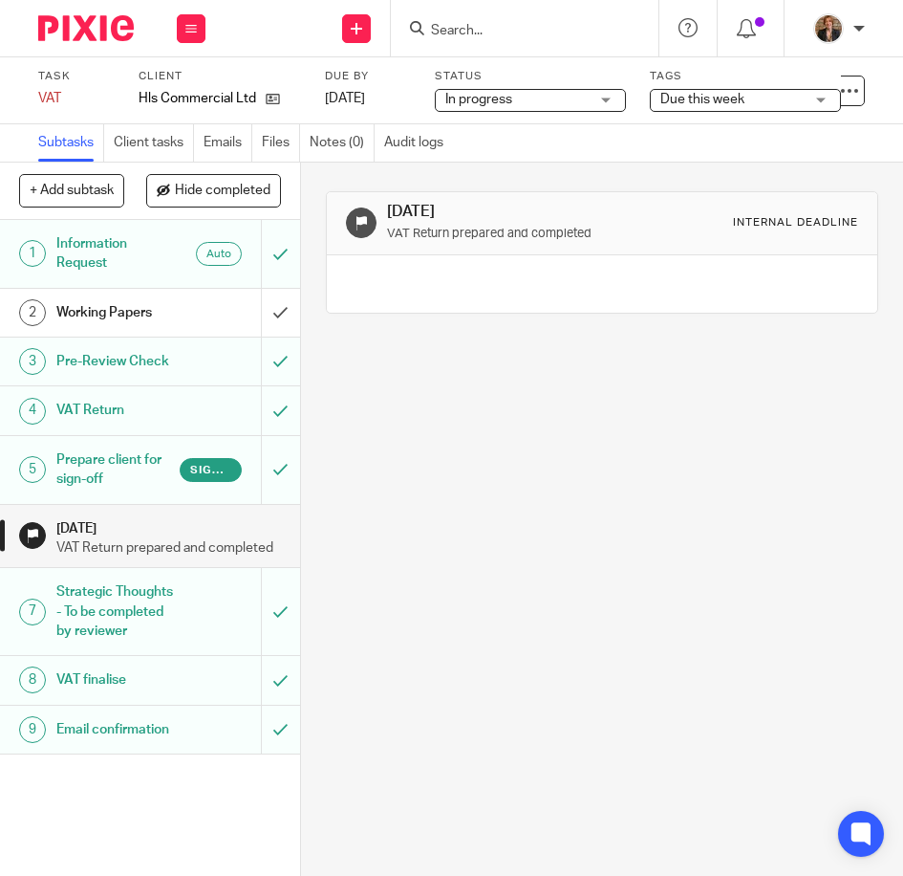
click at [232, 557] on p "VAT Return prepared and completed" at bounding box center [168, 547] width 225 height 19
click at [70, 30] on img at bounding box center [86, 28] width 96 height 26
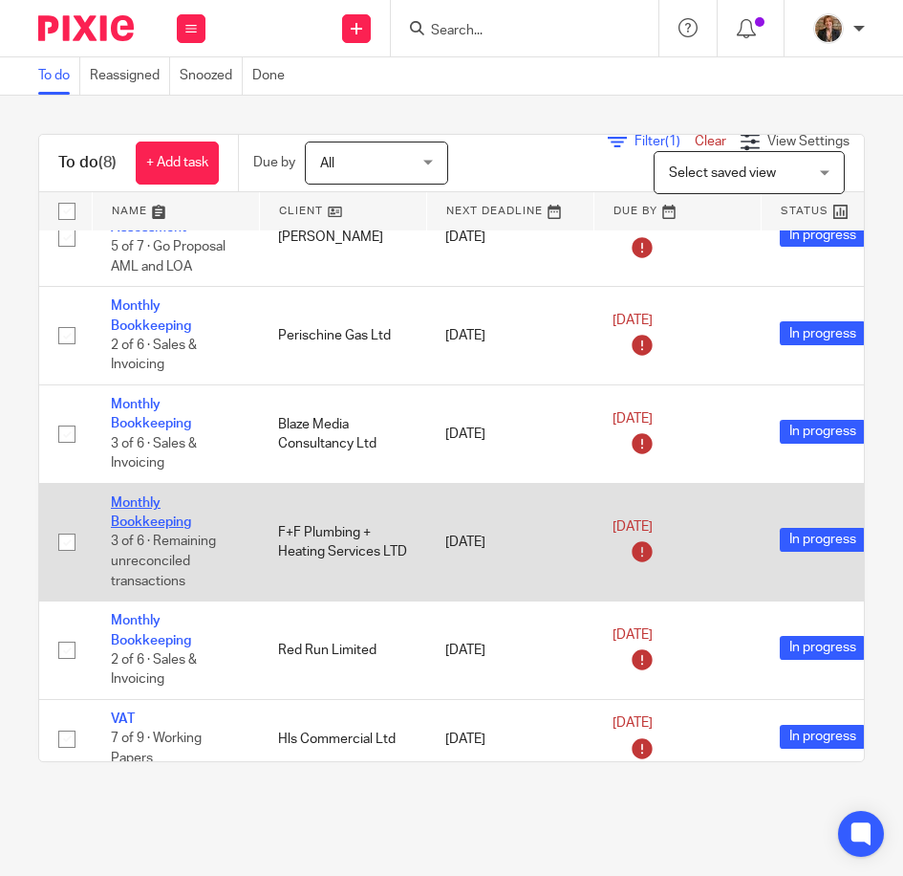
scroll to position [34, 0]
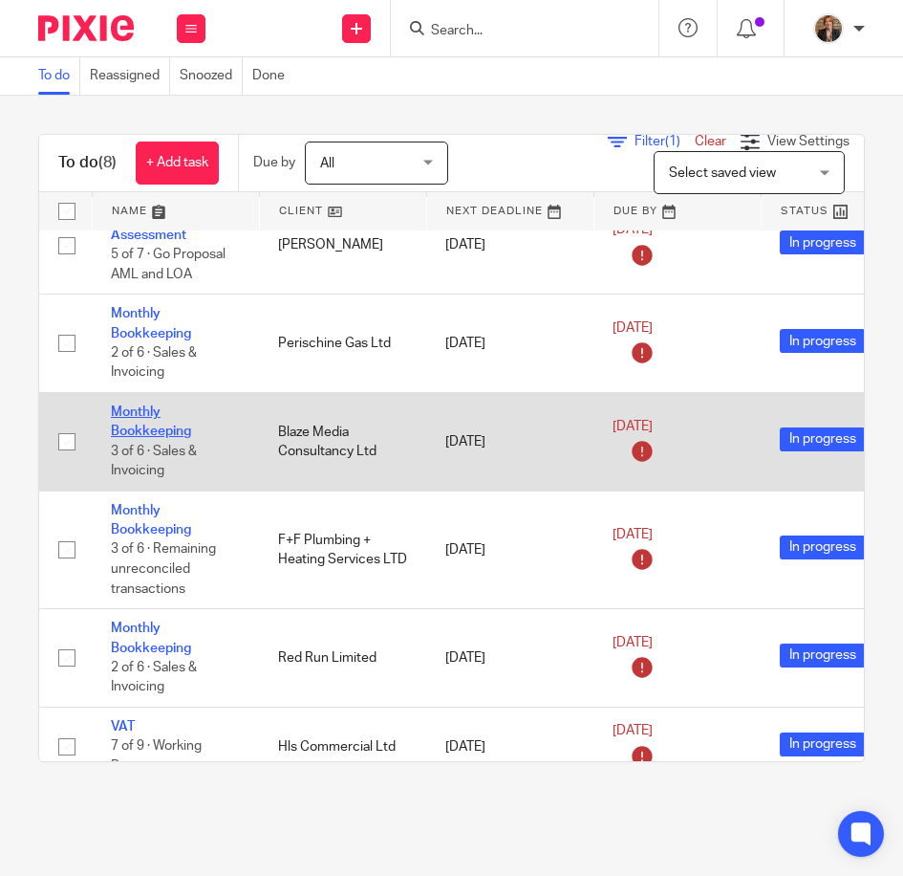
click at [139, 412] on link "Monthly Bookkeeping" at bounding box center [151, 421] width 80 height 33
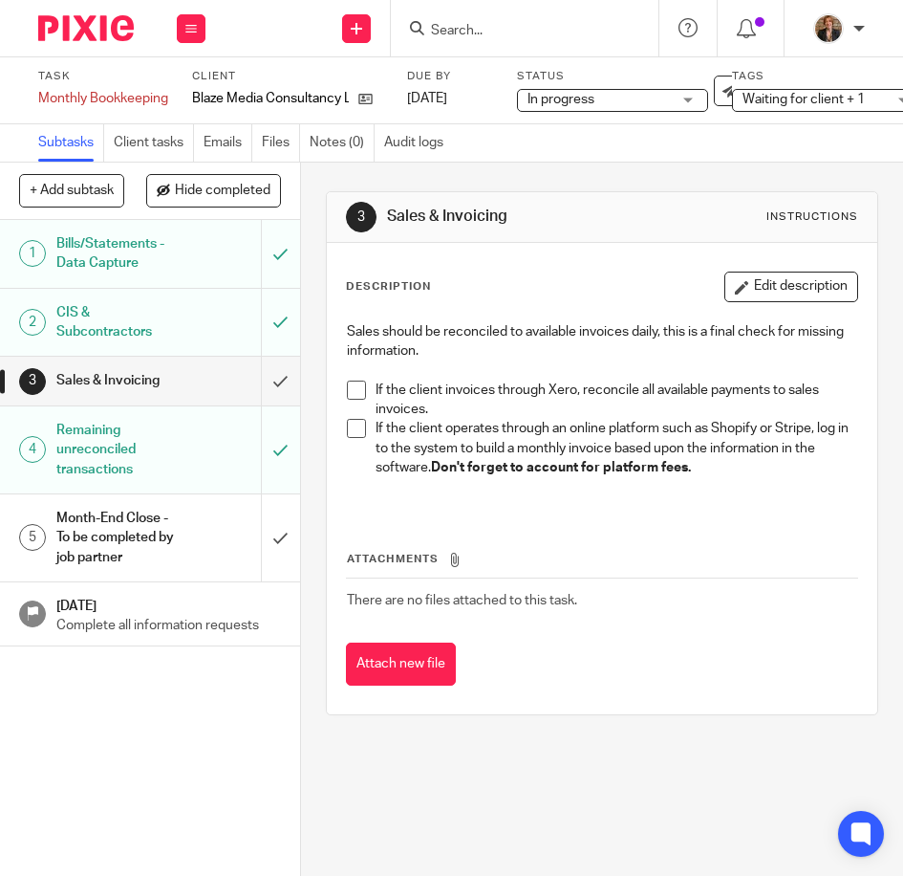
click at [349, 388] on span at bounding box center [356, 389] width 19 height 19
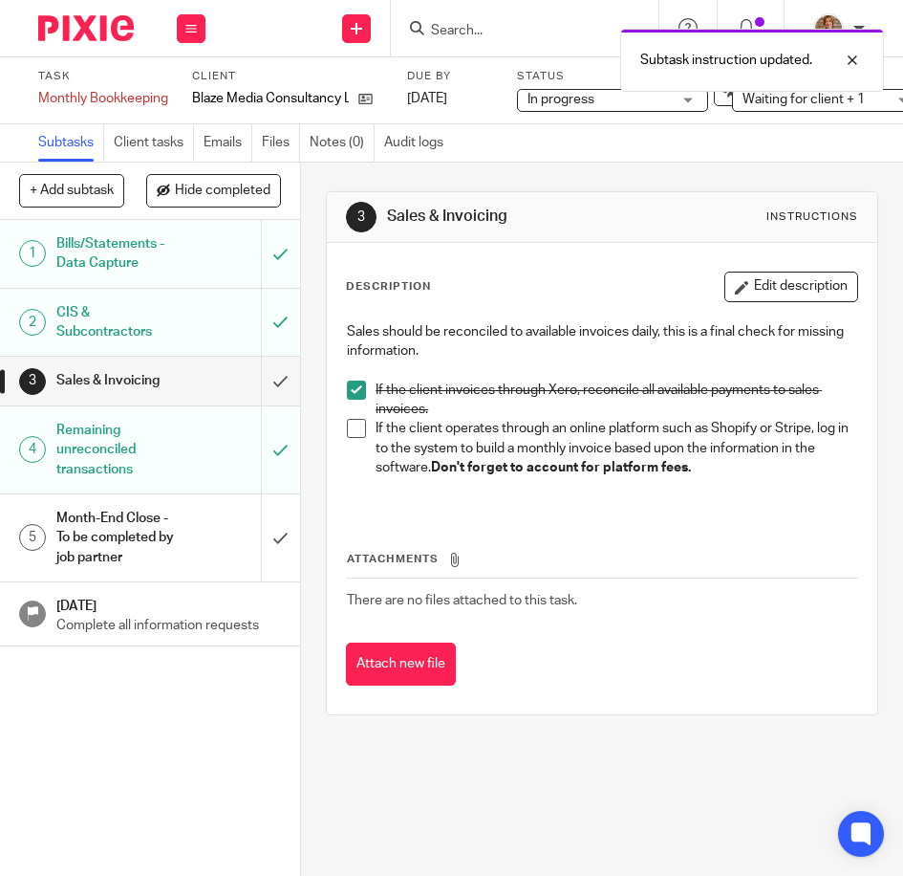
click at [358, 432] on span at bounding box center [356, 428] width 19 height 19
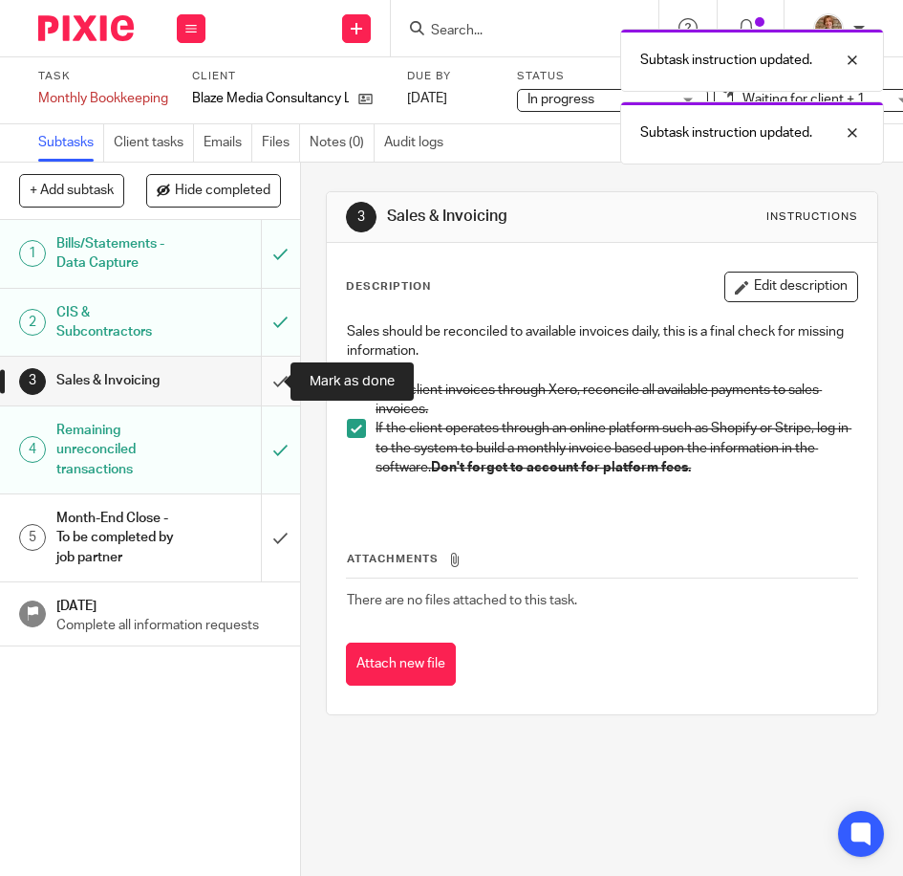
click at [255, 379] on input "submit" at bounding box center [150, 381] width 300 height 48
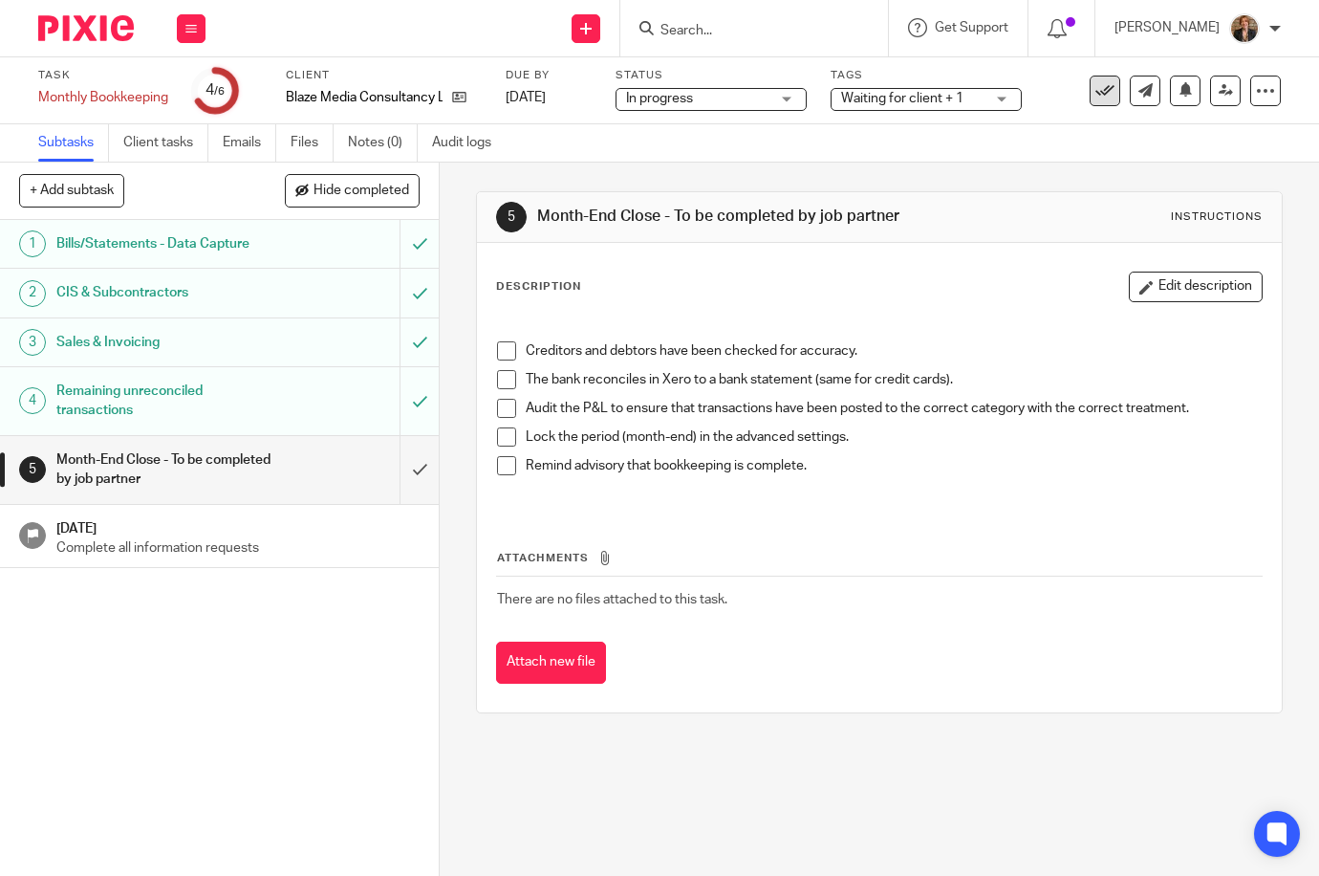
click at [902, 81] on icon at bounding box center [1104, 90] width 19 height 19
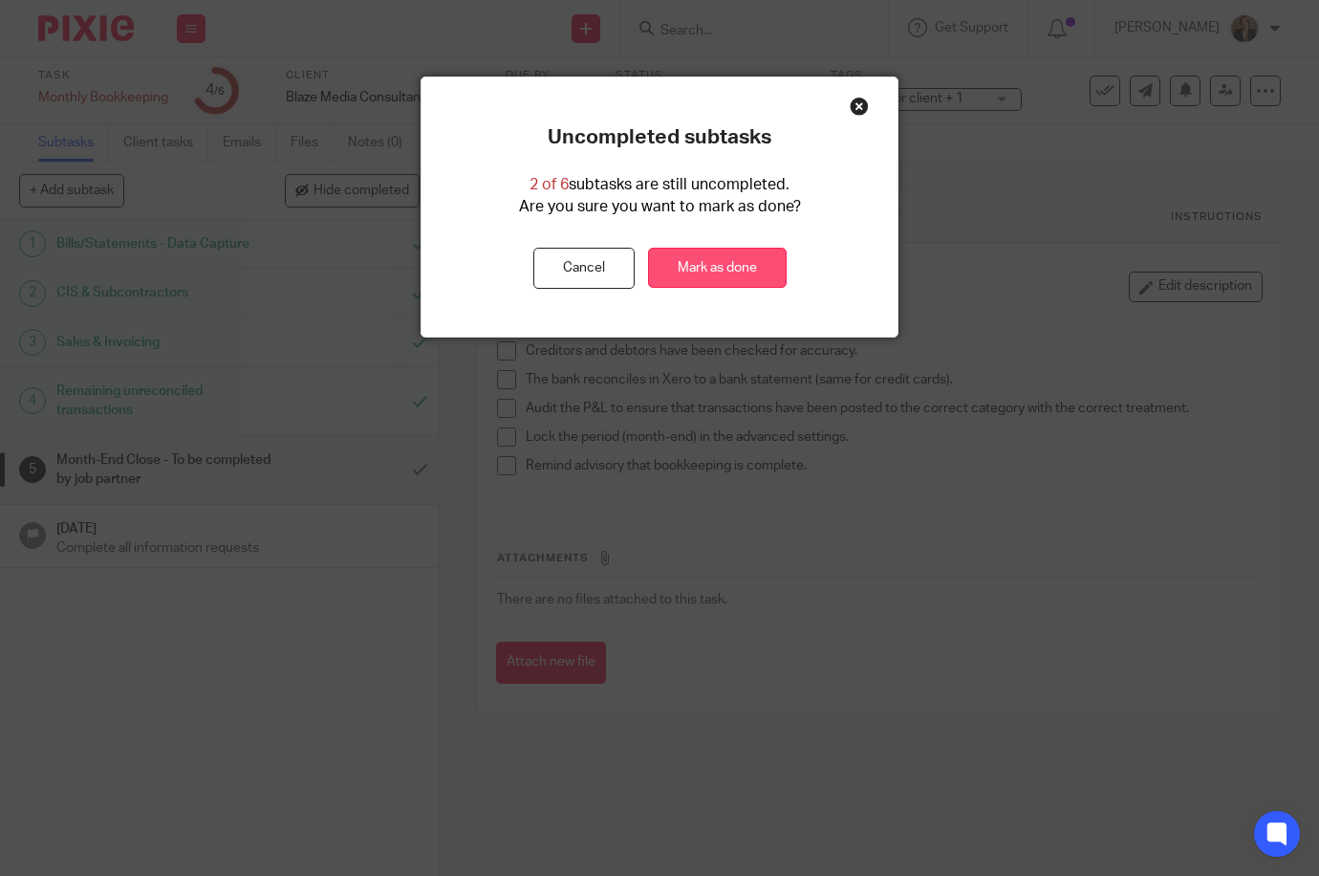
click at [693, 265] on link "Mark as done" at bounding box center [717, 268] width 139 height 41
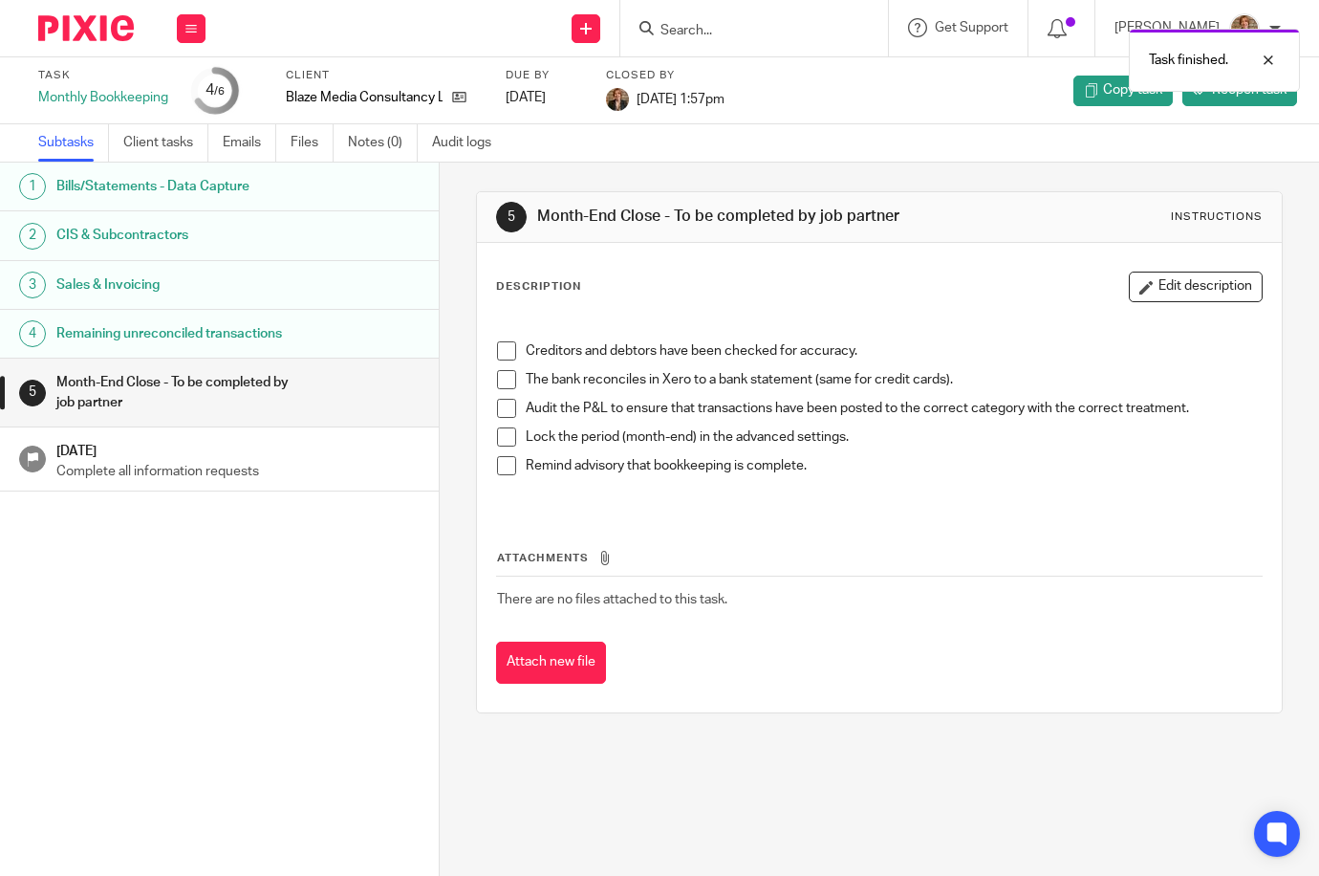
click at [78, 32] on img at bounding box center [86, 28] width 96 height 26
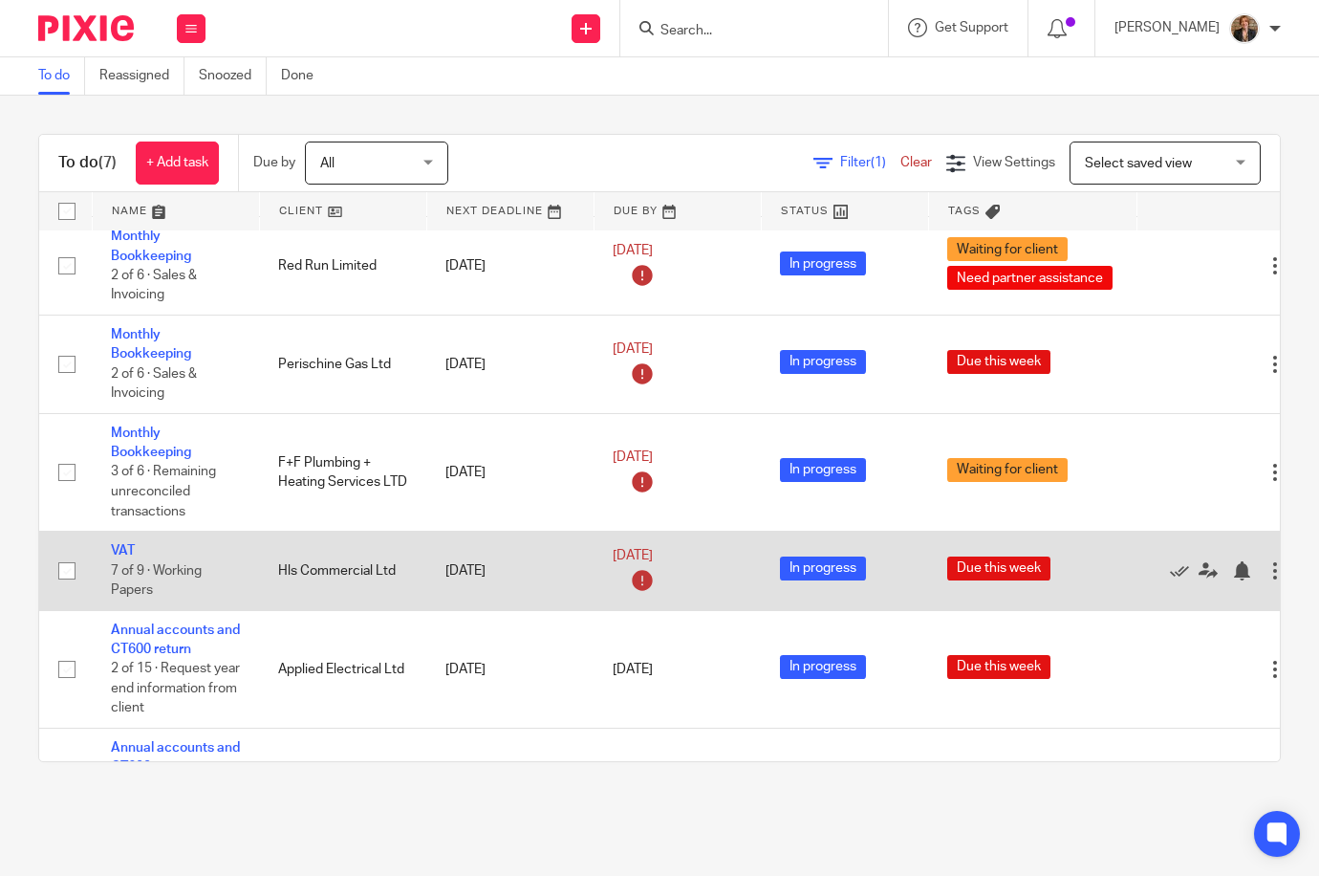
scroll to position [191, 0]
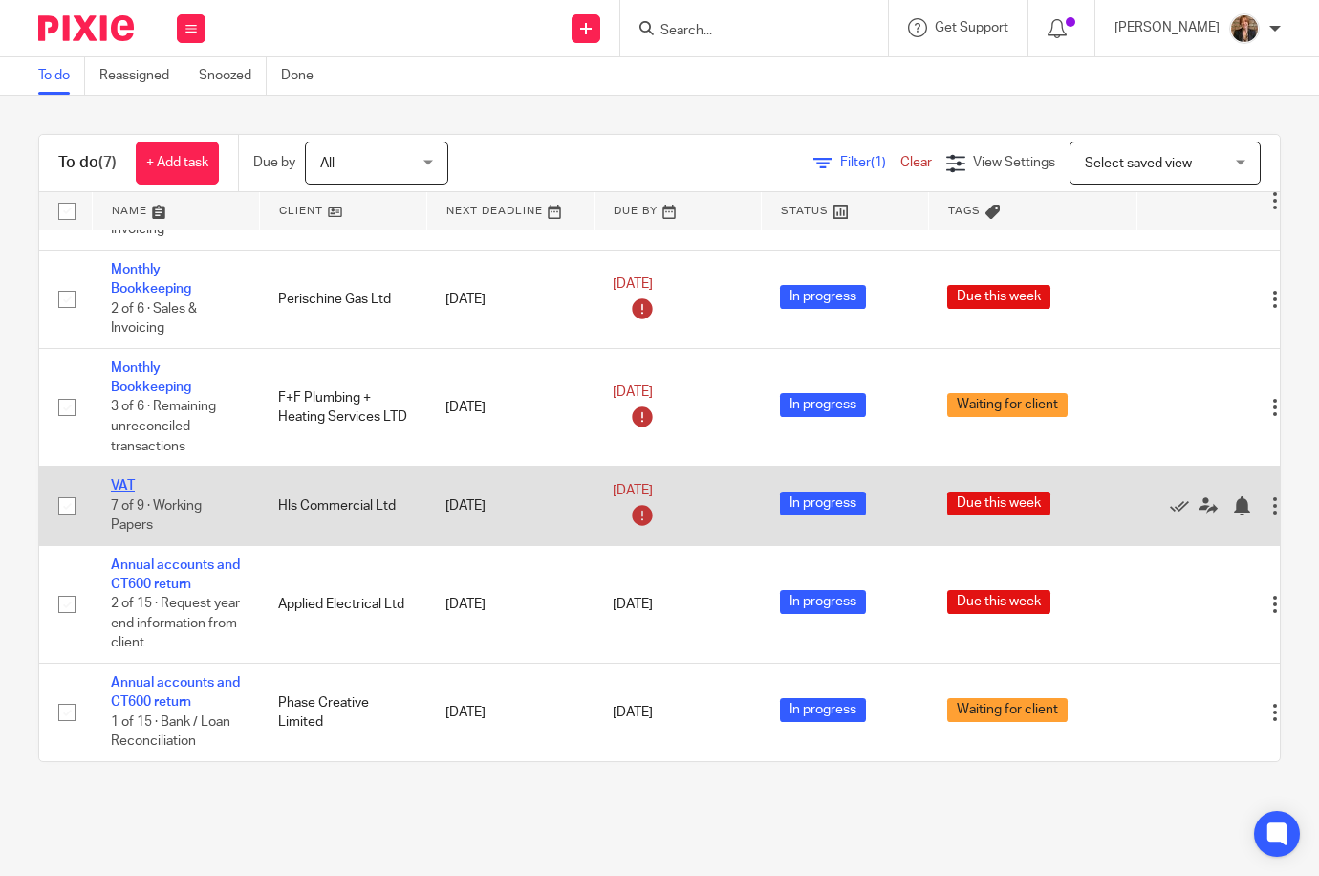
click at [124, 479] on link "VAT" at bounding box center [123, 485] width 24 height 13
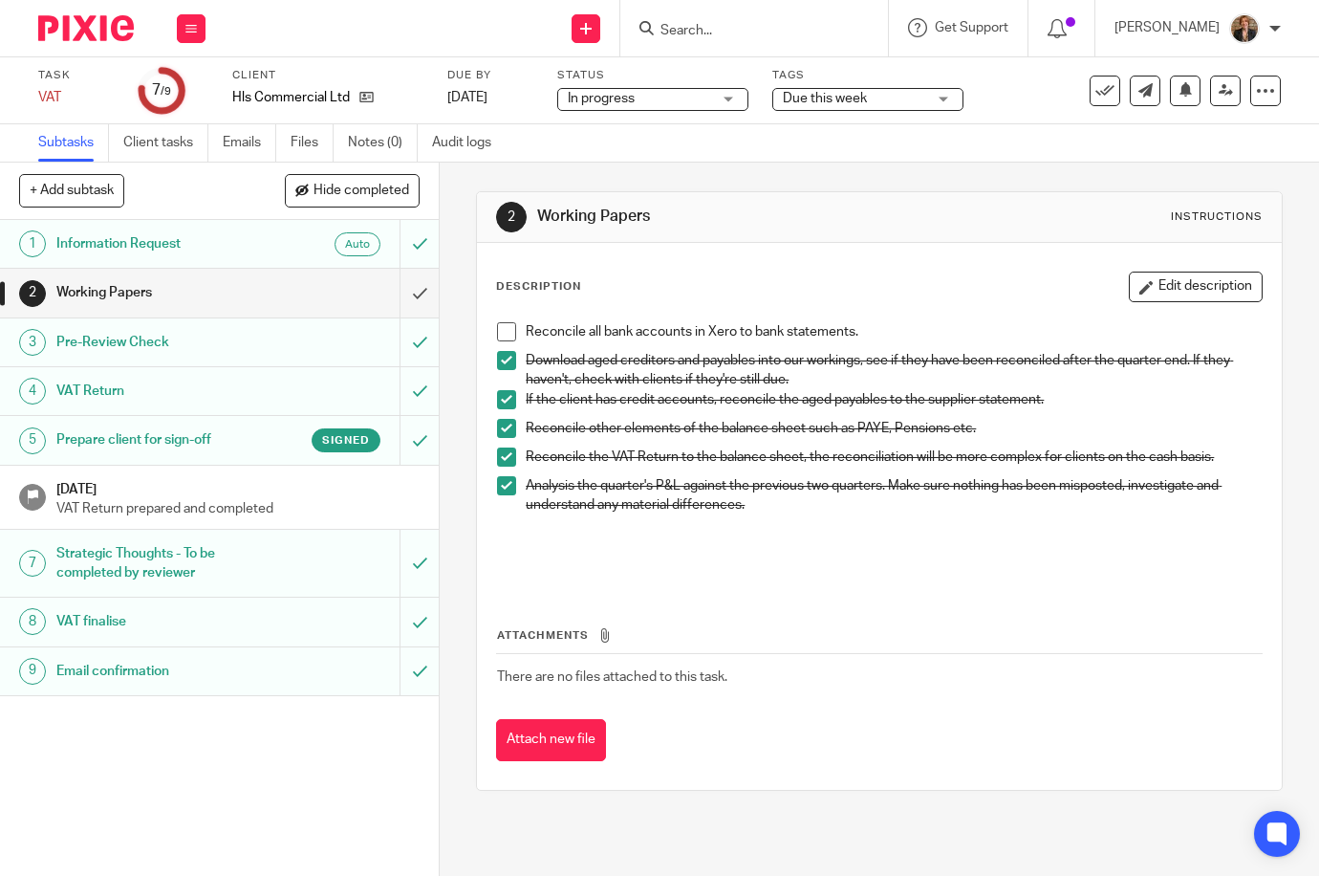
click at [848, 98] on span "Due this week" at bounding box center [825, 98] width 84 height 13
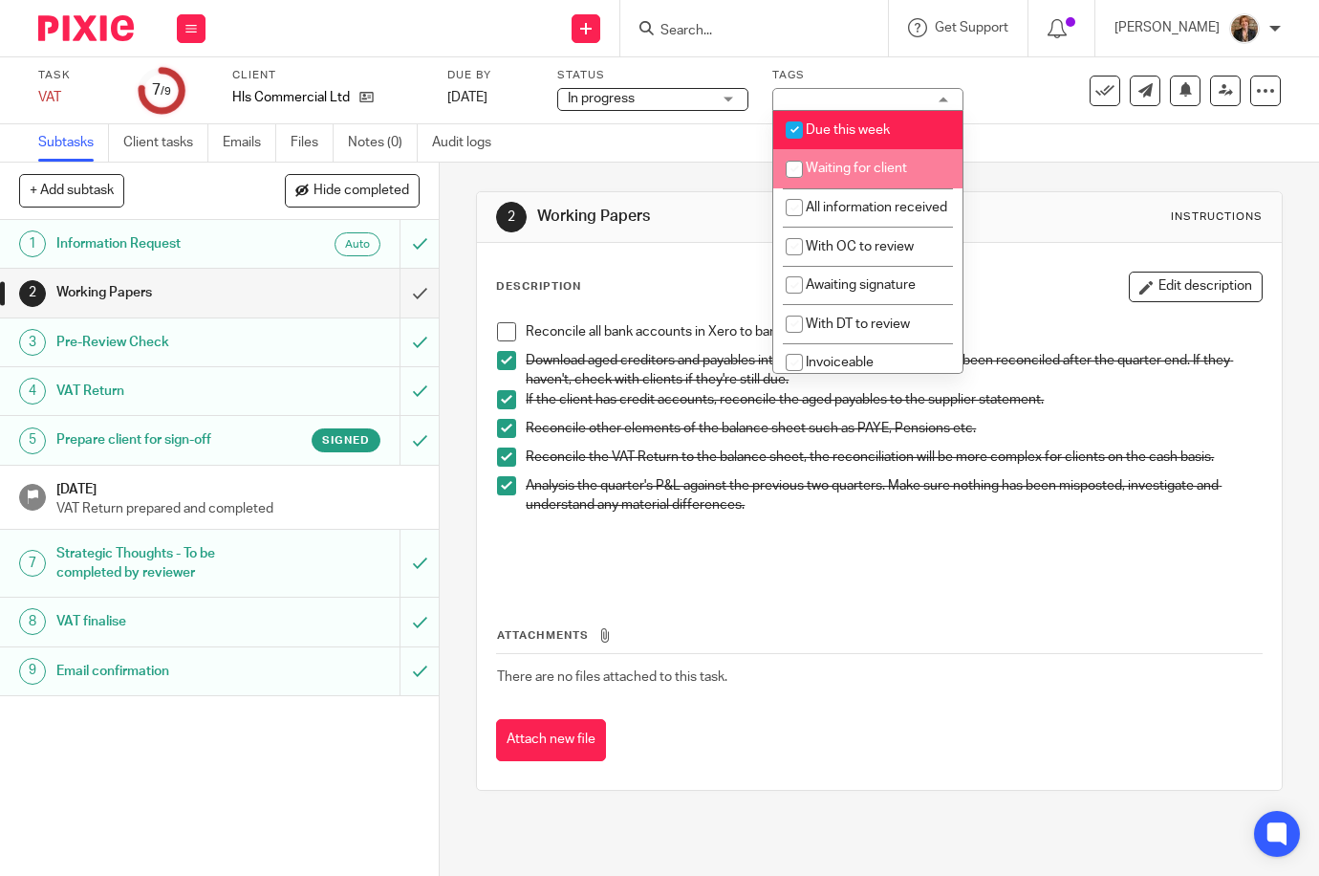
click at [873, 184] on li "Waiting for client" at bounding box center [867, 168] width 189 height 39
checkbox input "true"
click at [890, 113] on li "Due this week" at bounding box center [867, 130] width 189 height 39
checkbox input "false"
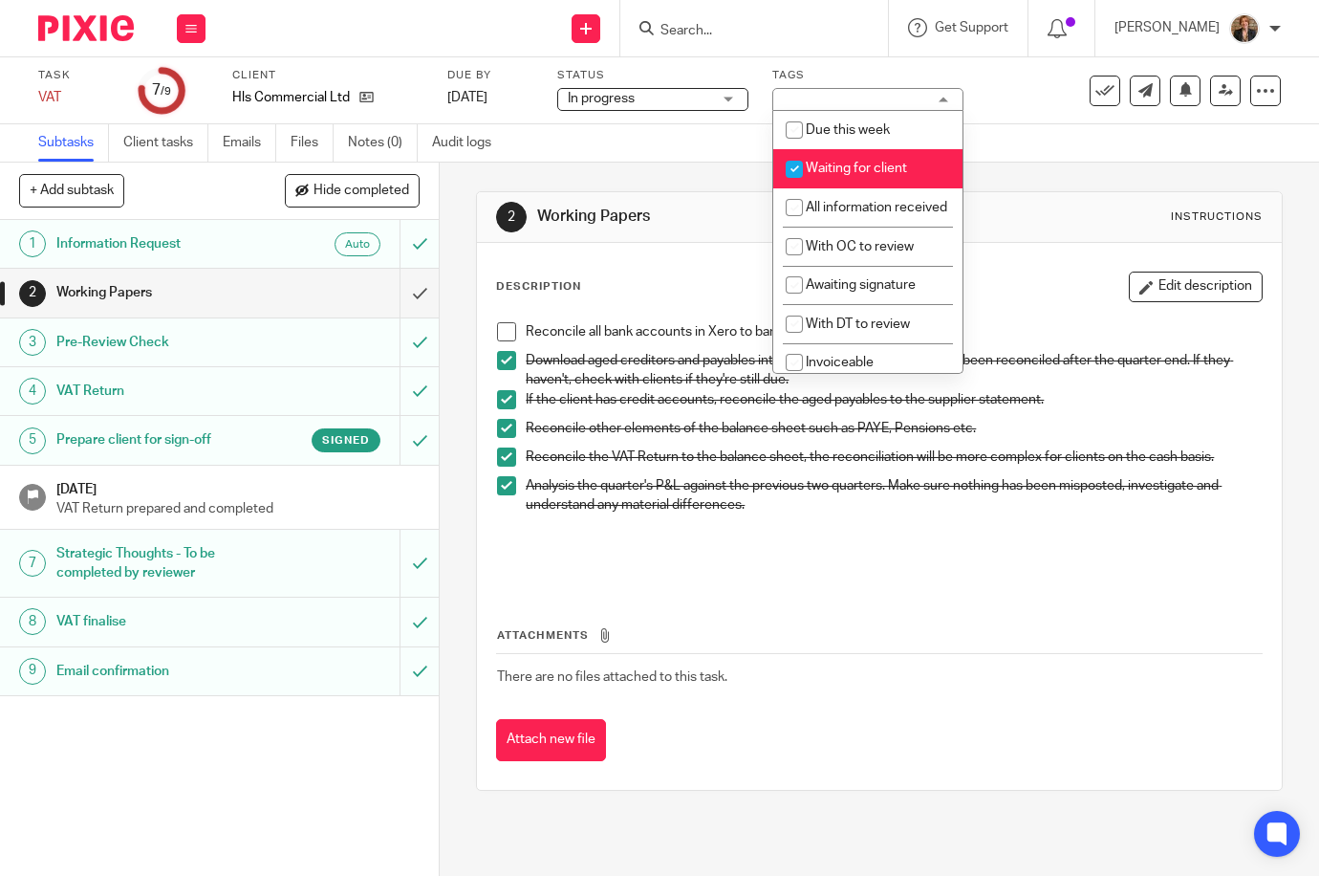
click at [726, 159] on div "Subtasks Client tasks Emails Files Notes (0) Audit logs" at bounding box center [659, 143] width 1319 height 38
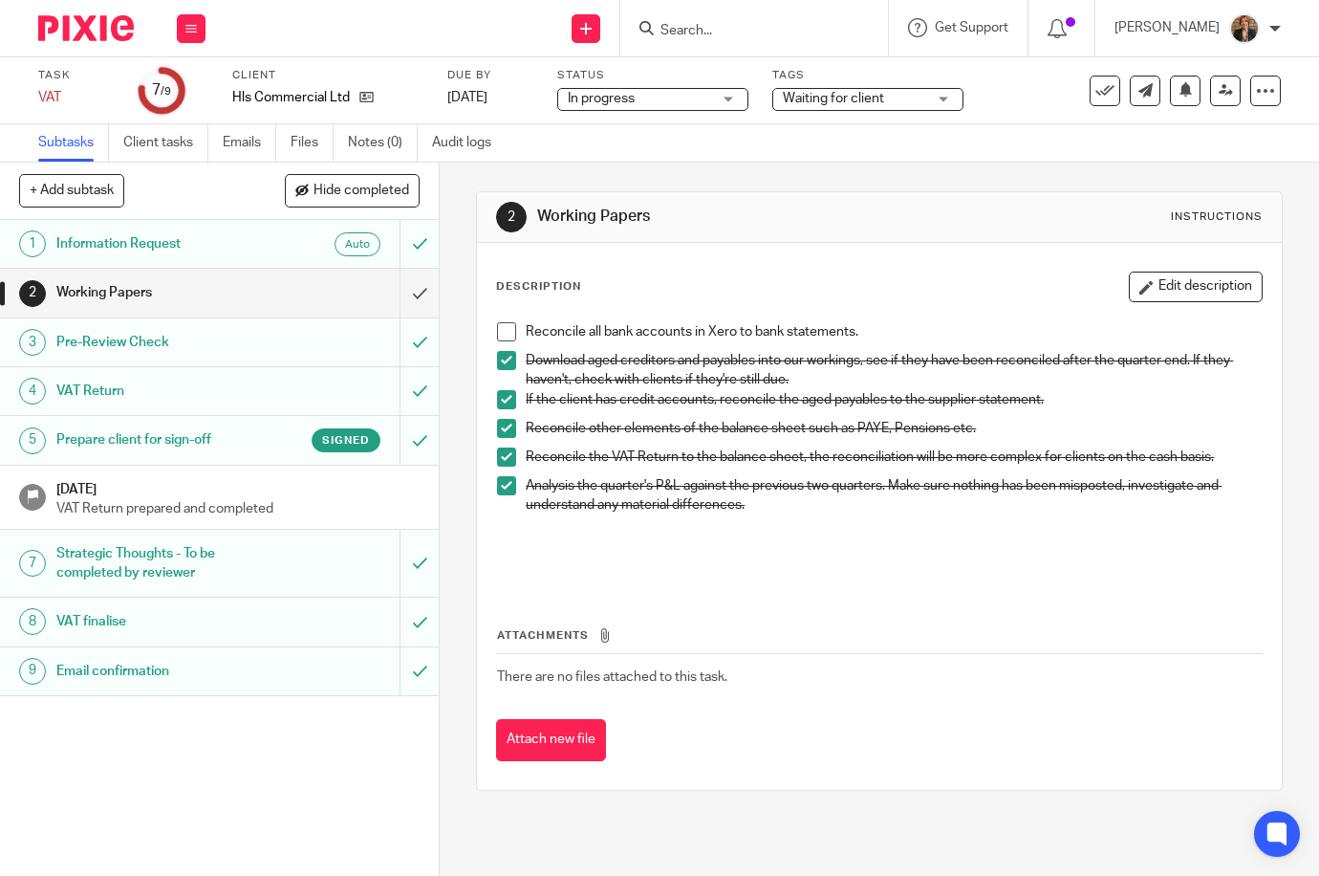
click at [690, 94] on span "In progress" at bounding box center [639, 99] width 143 height 20
click at [690, 94] on div "In progress In progress" at bounding box center [652, 99] width 191 height 23
click at [100, 26] on img at bounding box center [86, 28] width 96 height 26
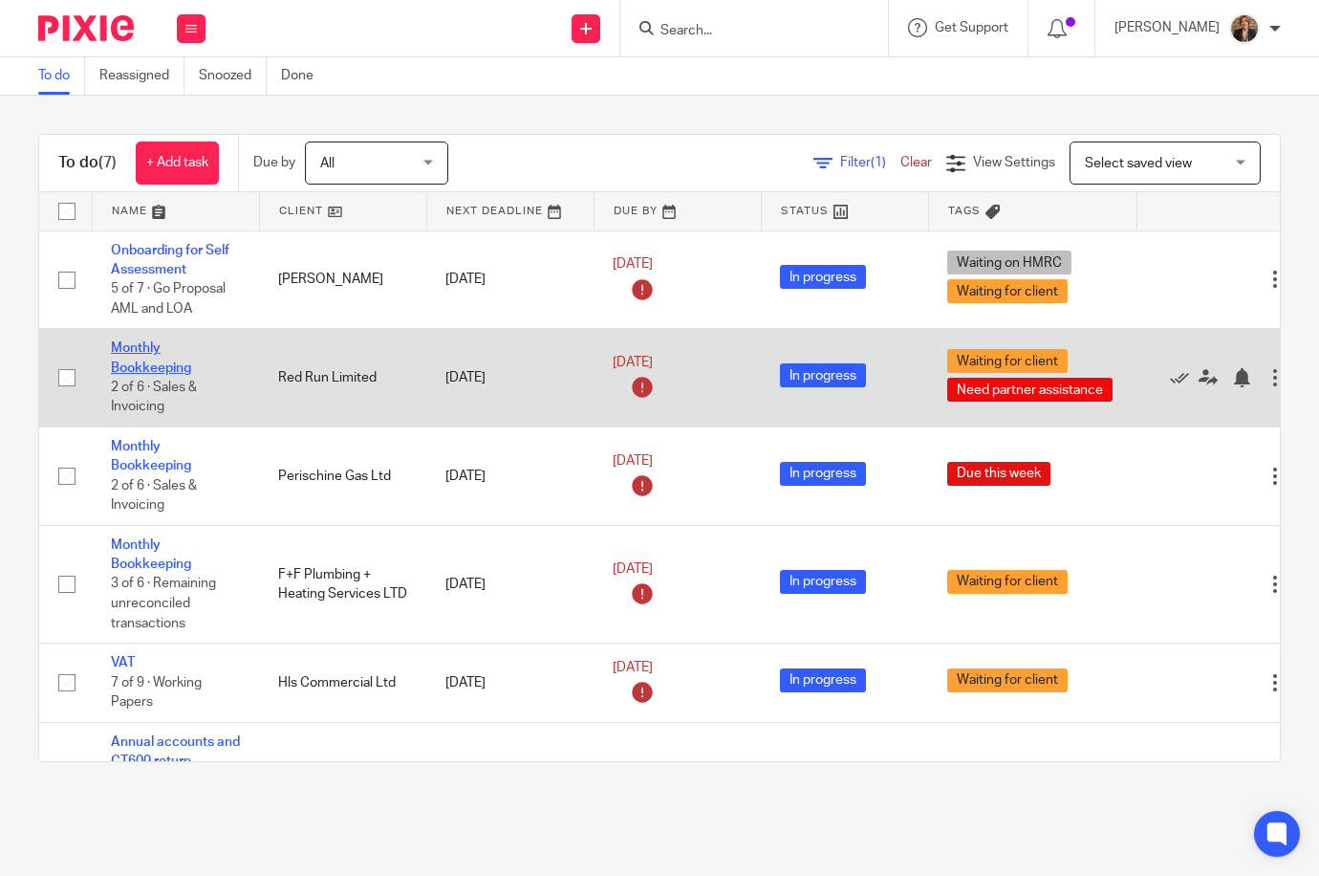
click at [145, 366] on link "Monthly Bookkeeping" at bounding box center [151, 357] width 80 height 33
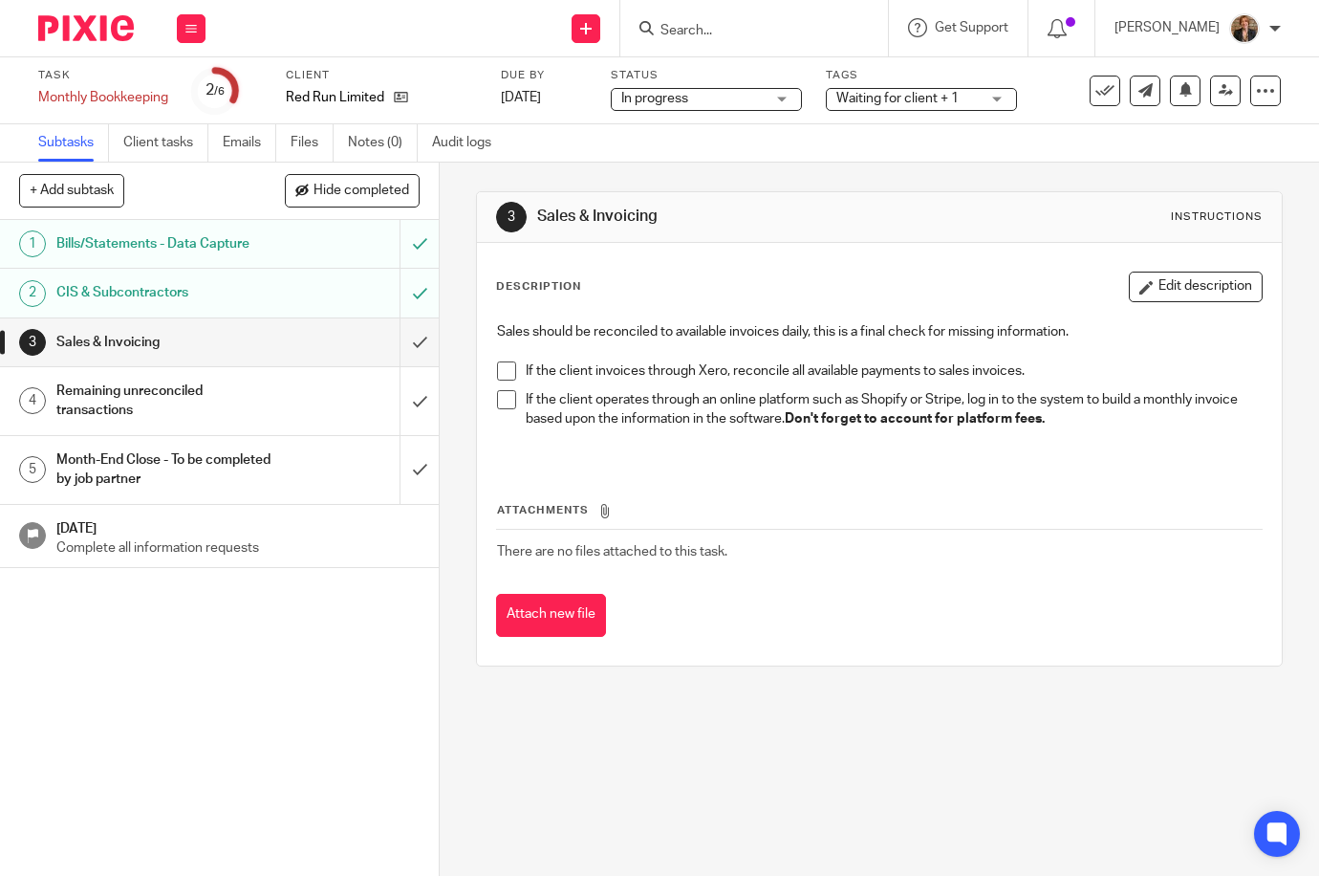
click at [896, 108] on span "Waiting for client + 1" at bounding box center [907, 99] width 143 height 20
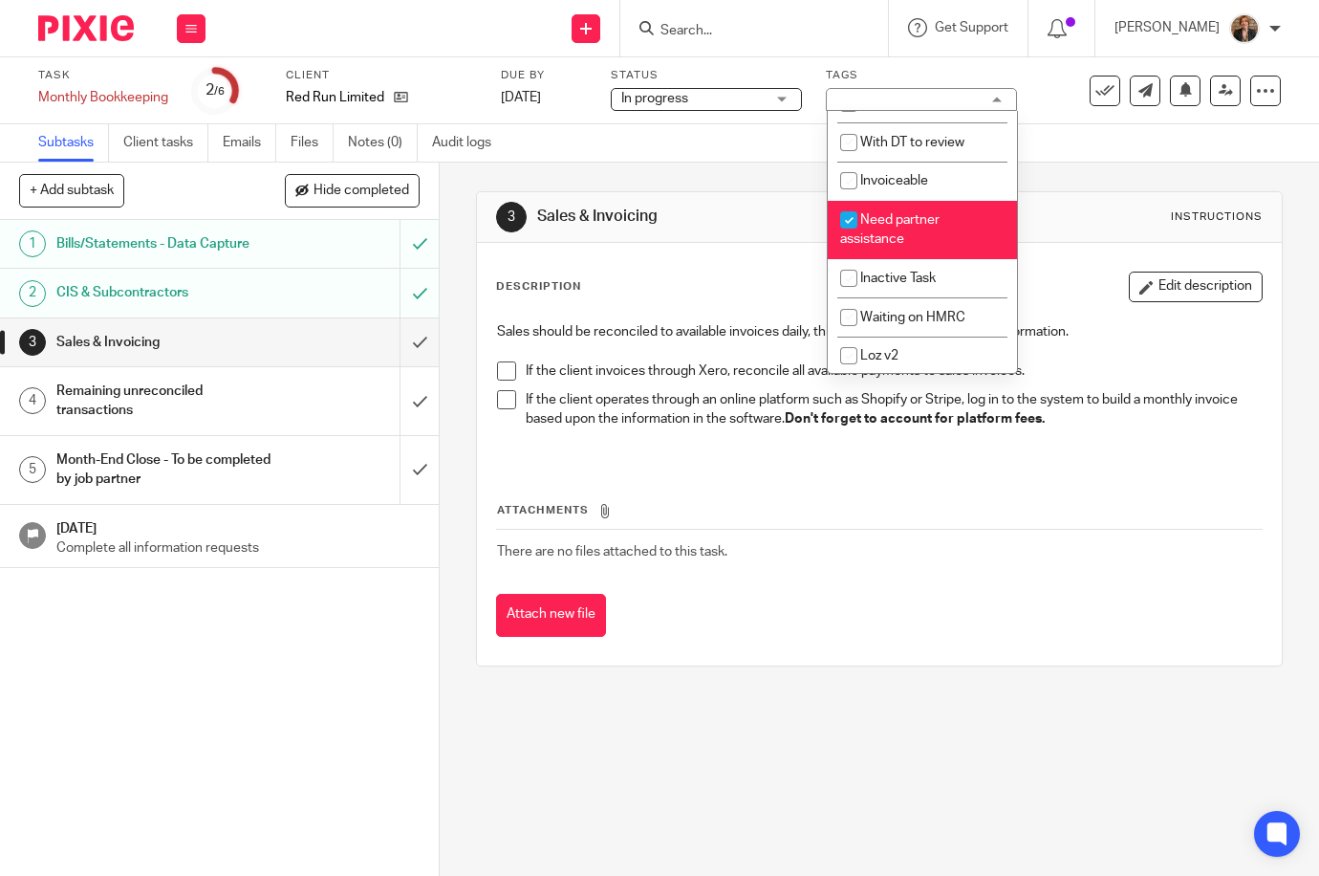
scroll to position [204, 0]
click at [934, 224] on li "Need partner assistance" at bounding box center [922, 228] width 189 height 58
checkbox input "false"
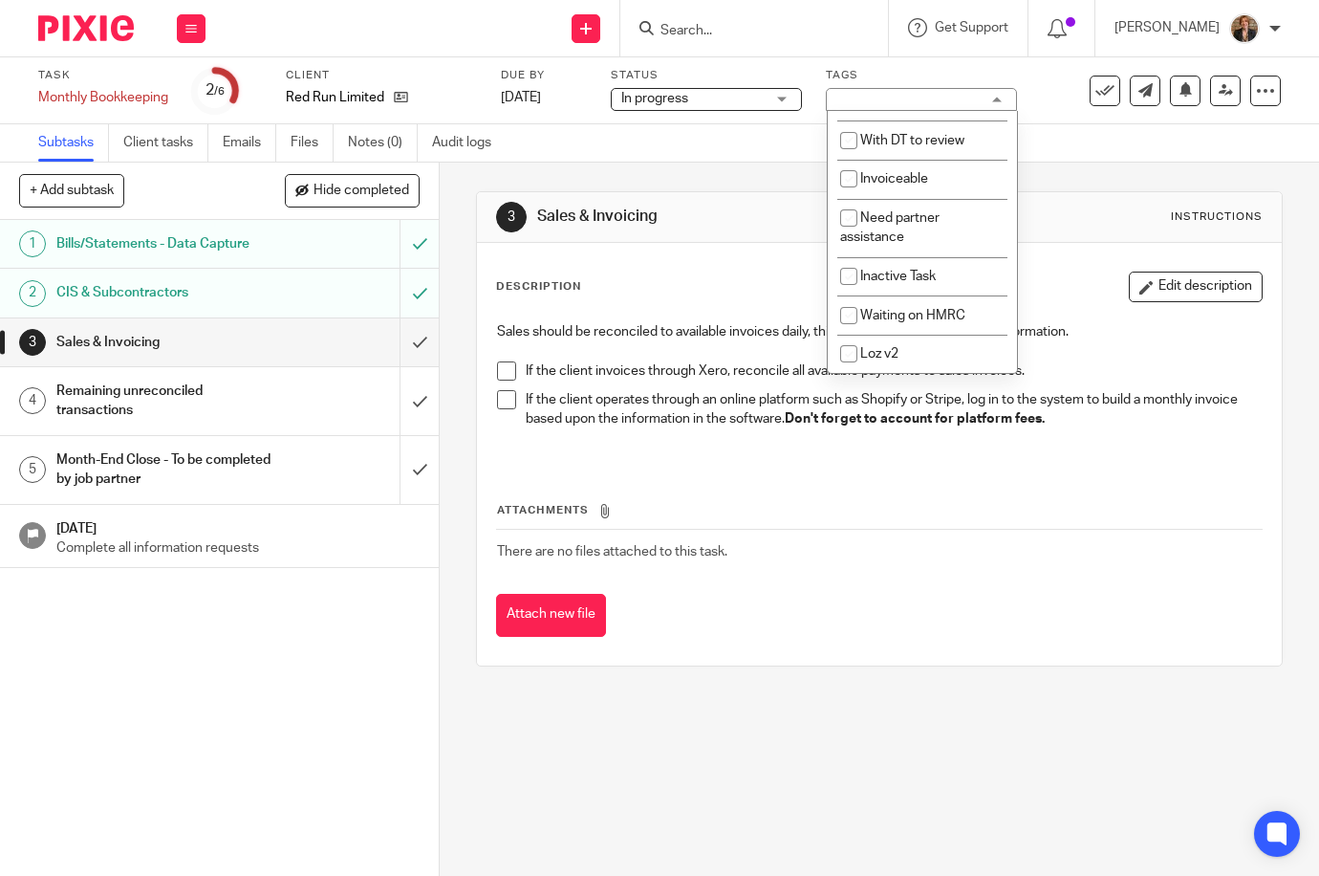
click at [172, 404] on h1 "Remaining unreconciled transactions" at bounding box center [164, 401] width 216 height 49
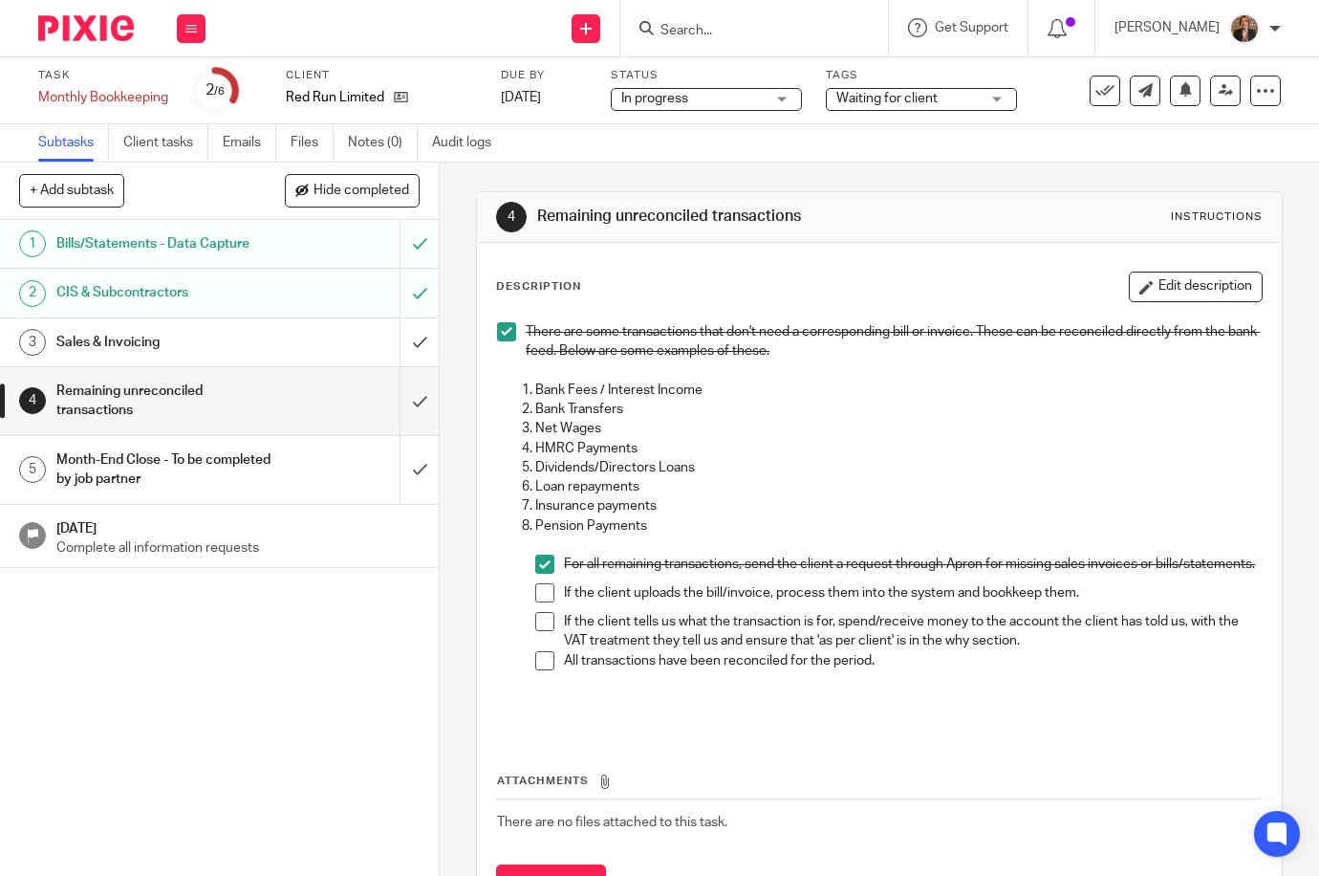
click at [201, 349] on h1 "Sales & Invoicing" at bounding box center [164, 342] width 216 height 29
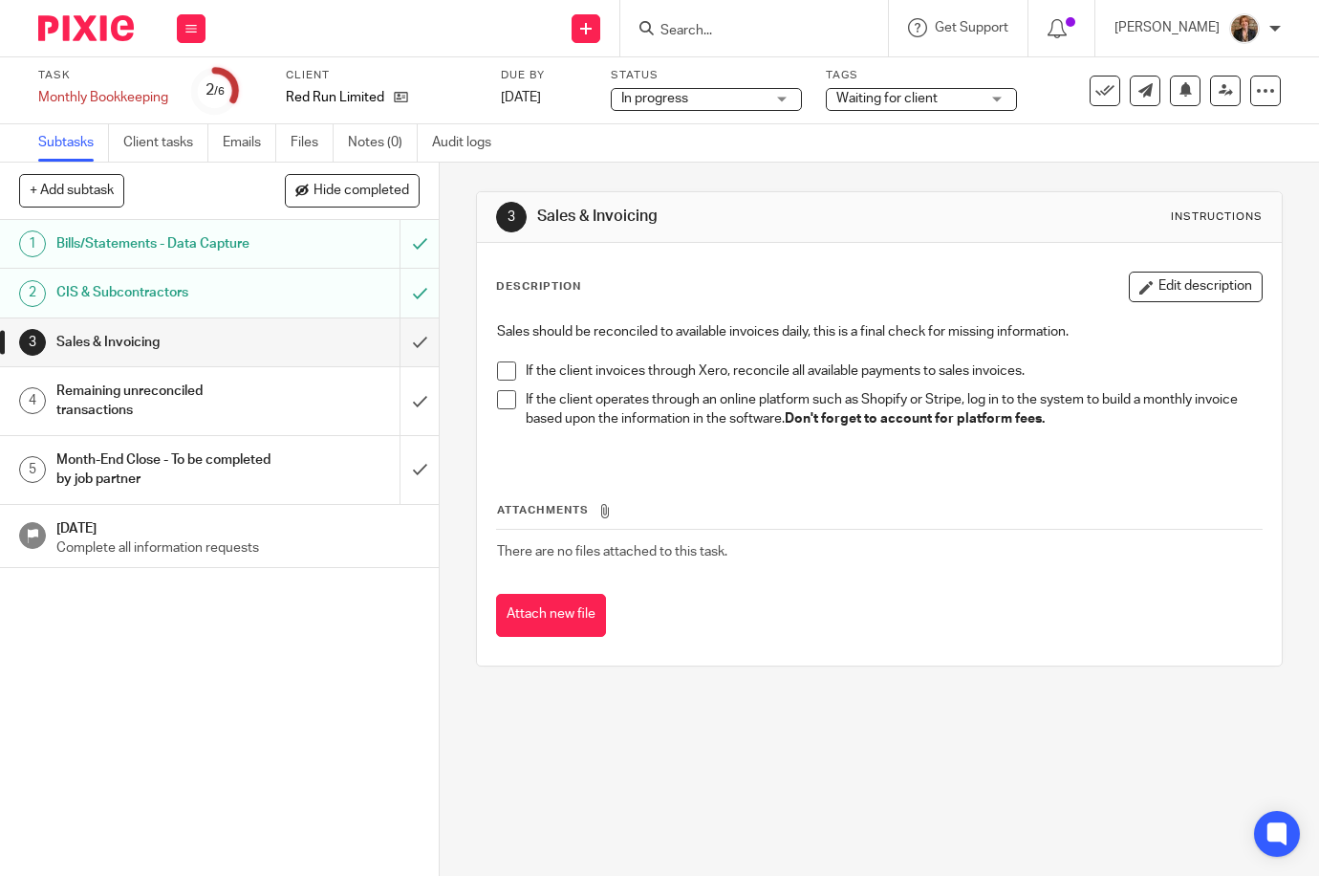
click at [506, 369] on span at bounding box center [506, 370] width 19 height 19
click at [507, 396] on span at bounding box center [506, 399] width 19 height 19
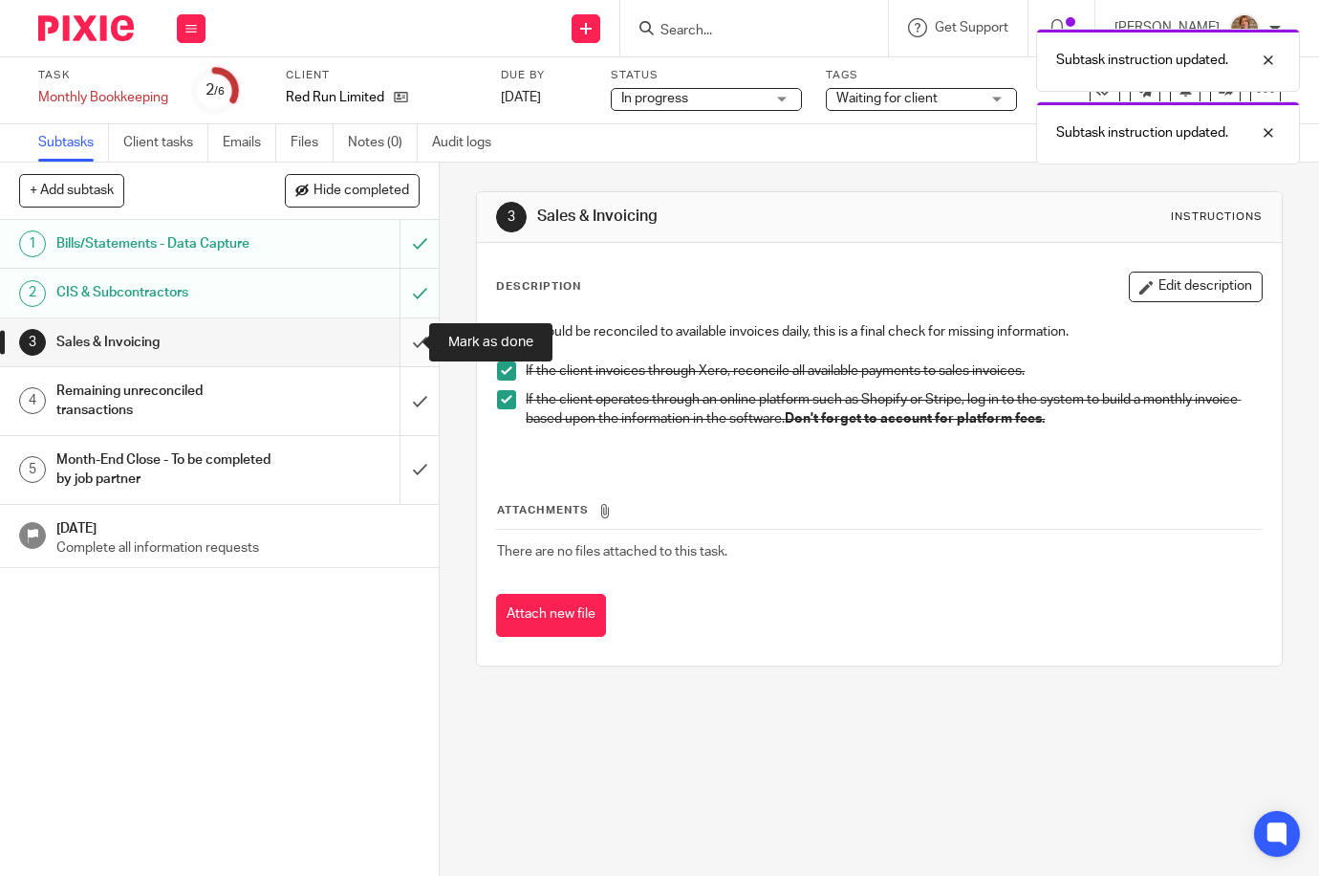
click at [399, 349] on input "submit" at bounding box center [219, 342] width 439 height 48
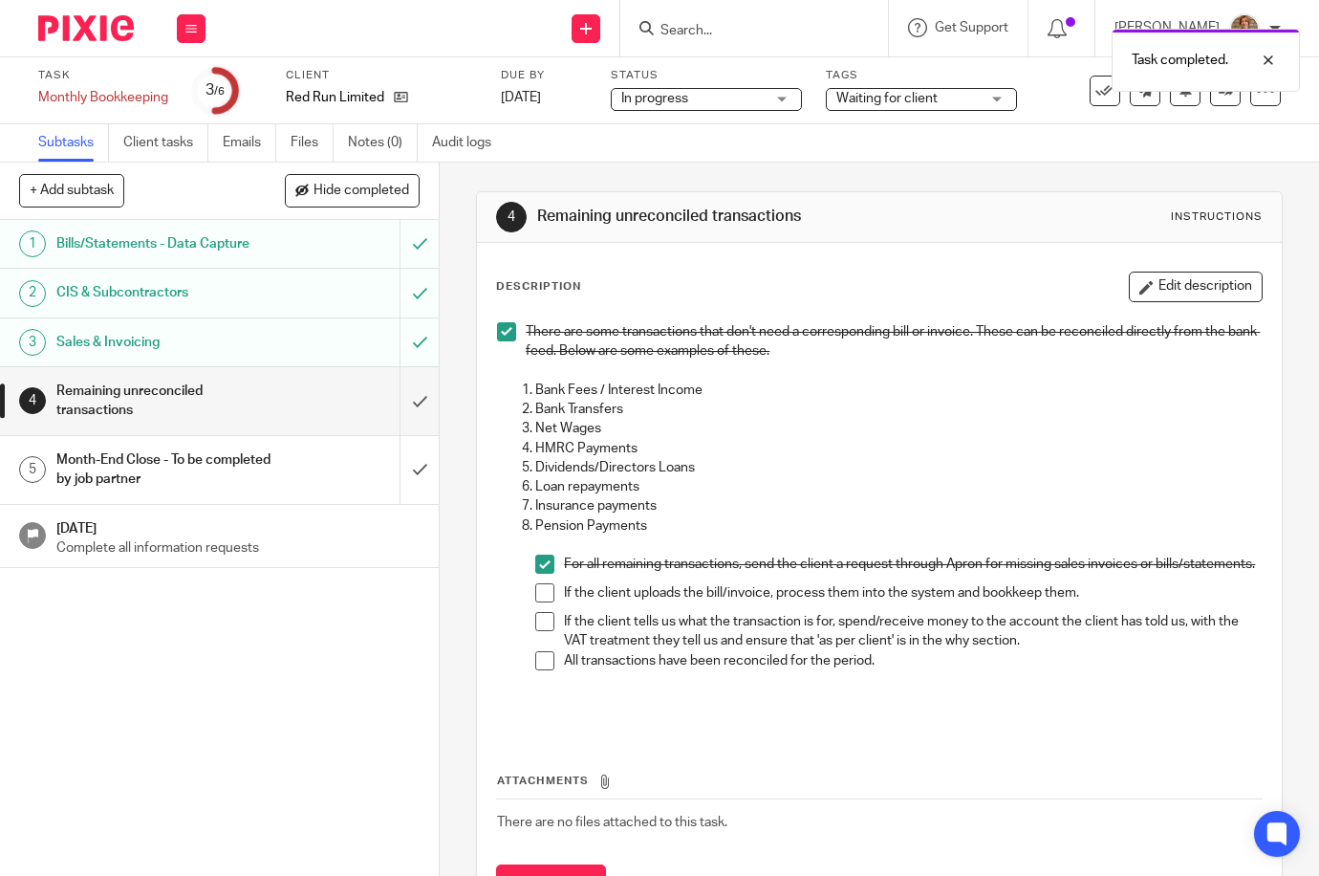
click at [293, 673] on div "1 Bills/Statements - Data Capture 2 CIS & Subcontractors 3 Sales & Invoicing 4 …" at bounding box center [219, 548] width 439 height 656
click at [98, 17] on img at bounding box center [86, 28] width 96 height 26
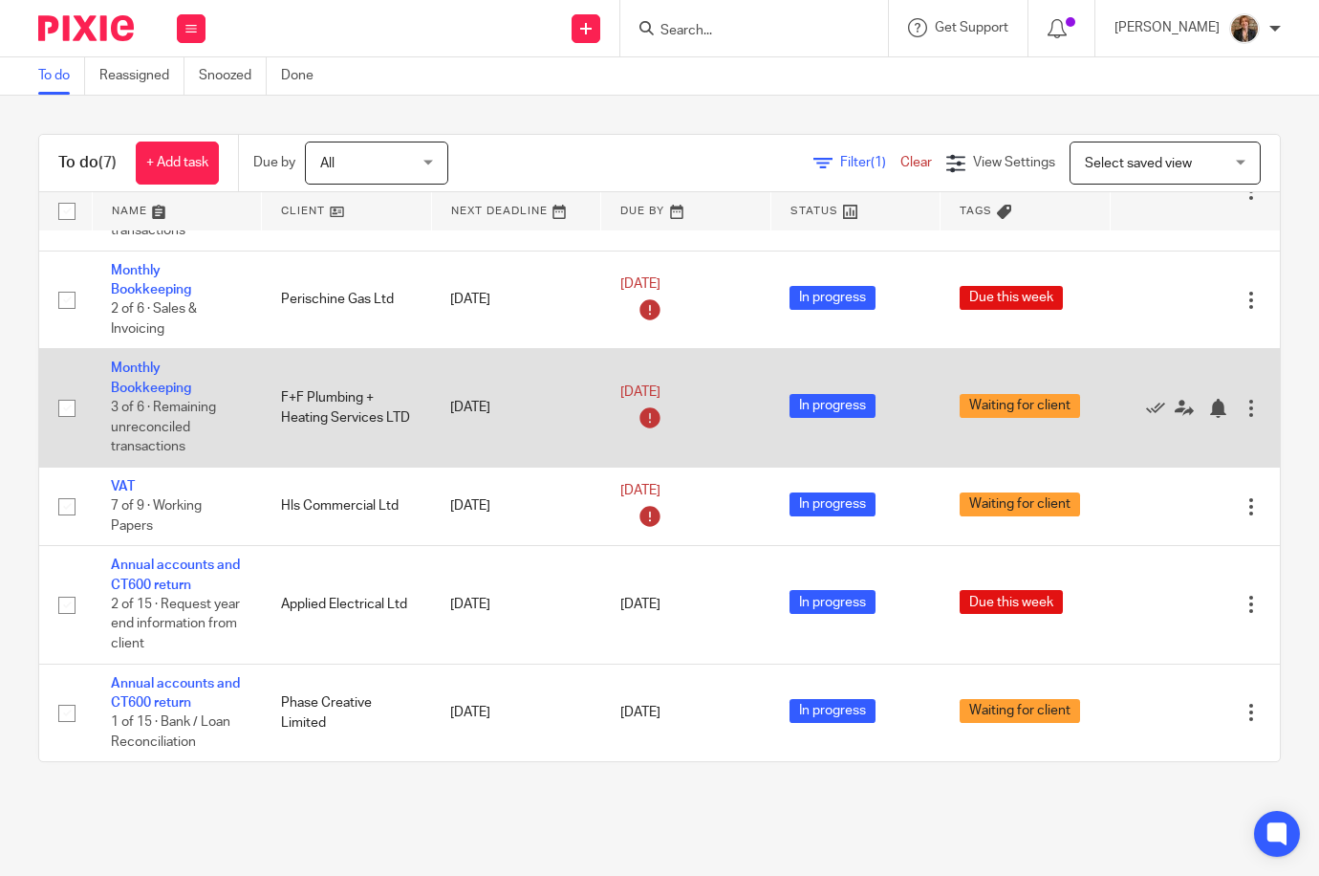
scroll to position [210, 0]
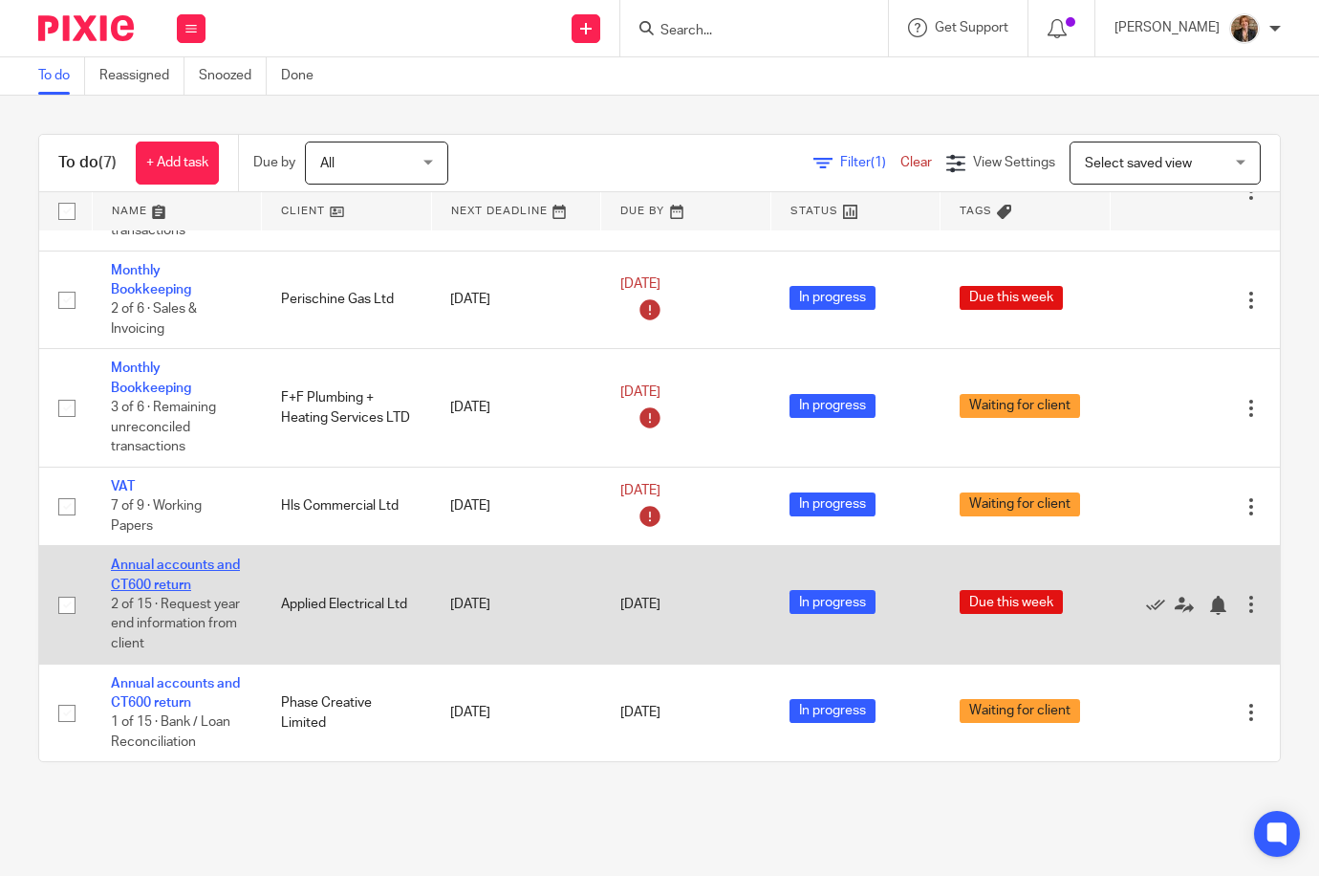
click at [141, 573] on link "Annual accounts and CT600 return" at bounding box center [175, 574] width 129 height 33
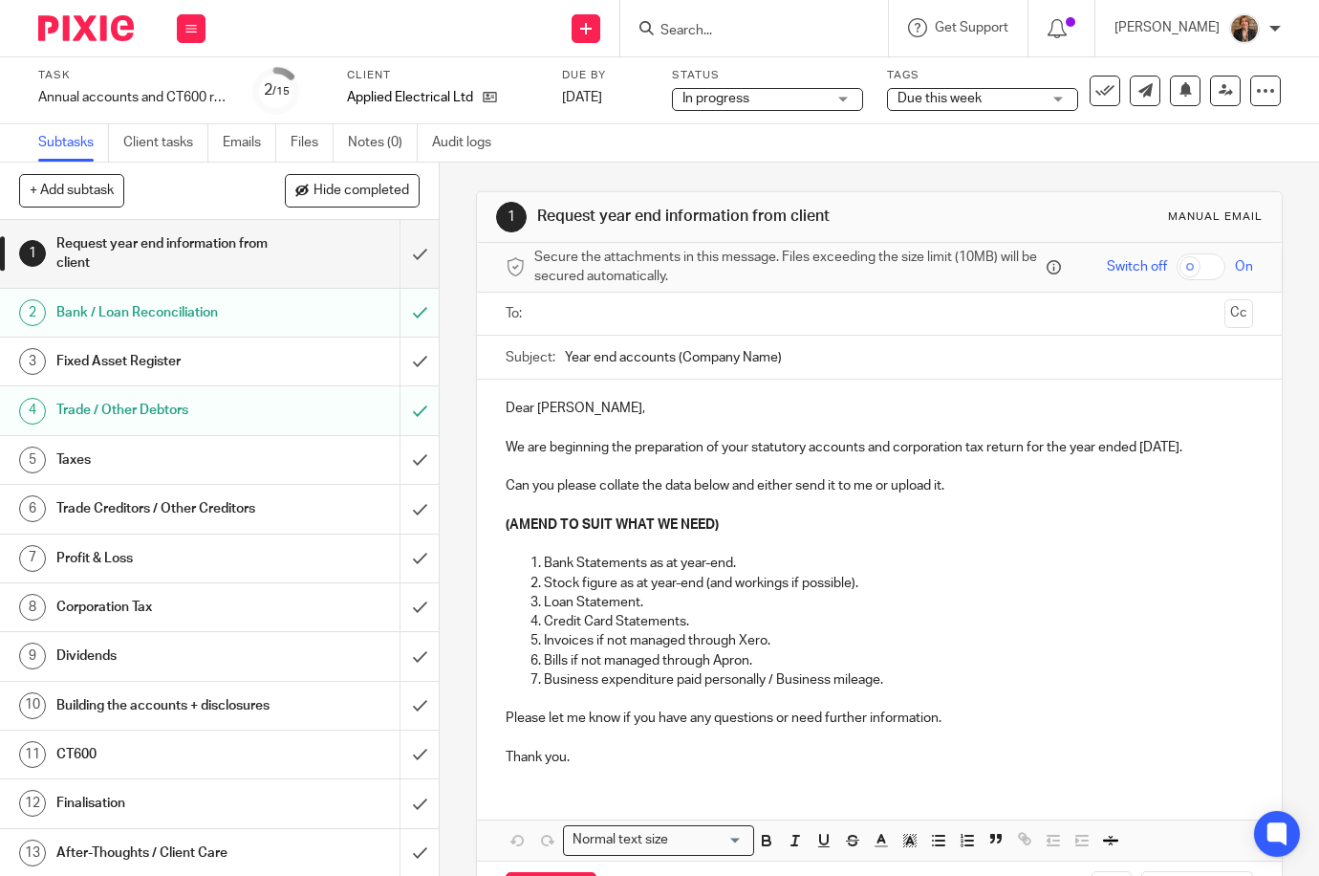
click at [981, 86] on div "Tags Due this week Due this week Waiting for client All information received Wi…" at bounding box center [982, 91] width 191 height 46
click at [986, 89] on span "Due this week" at bounding box center [969, 99] width 143 height 20
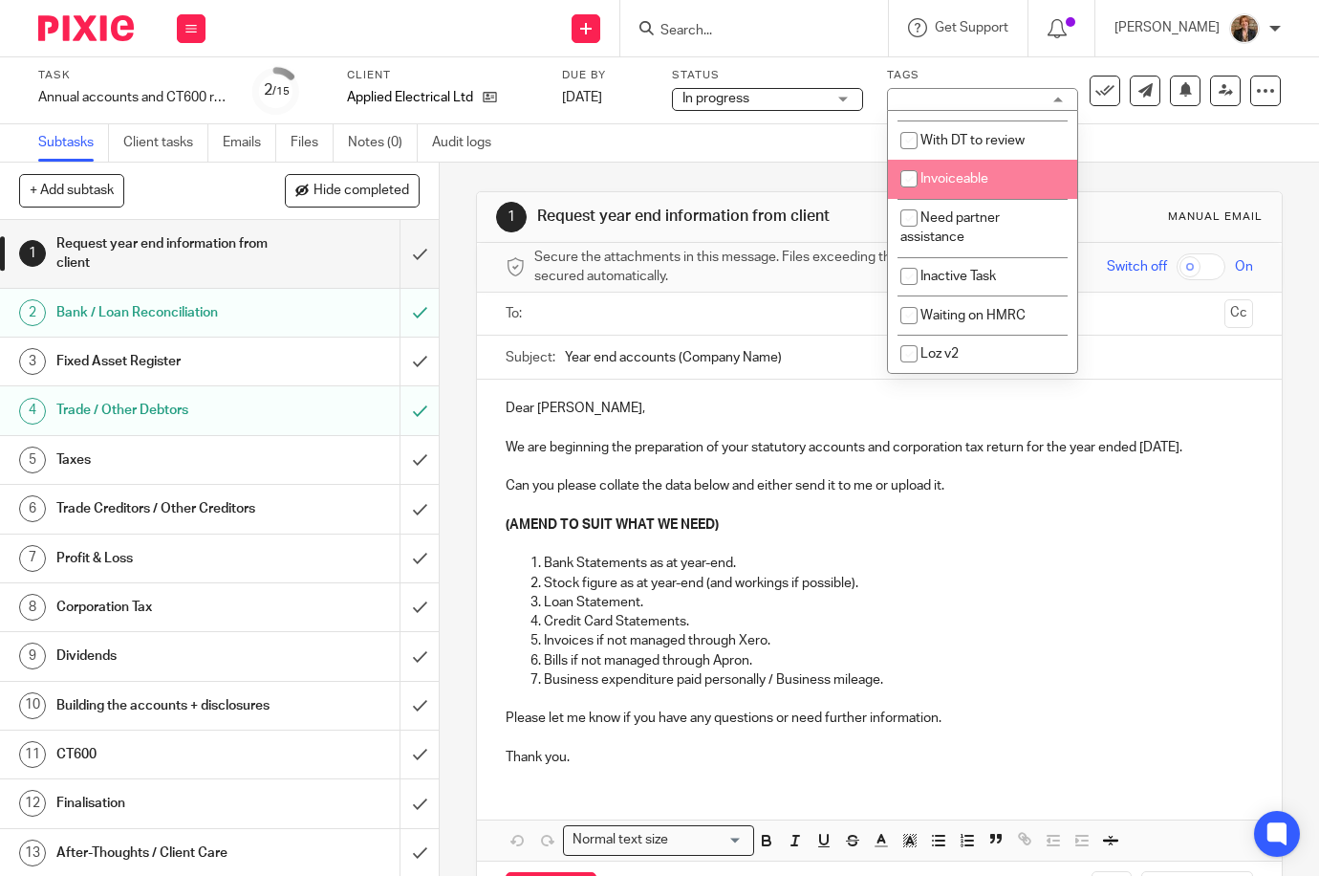
scroll to position [204, 0]
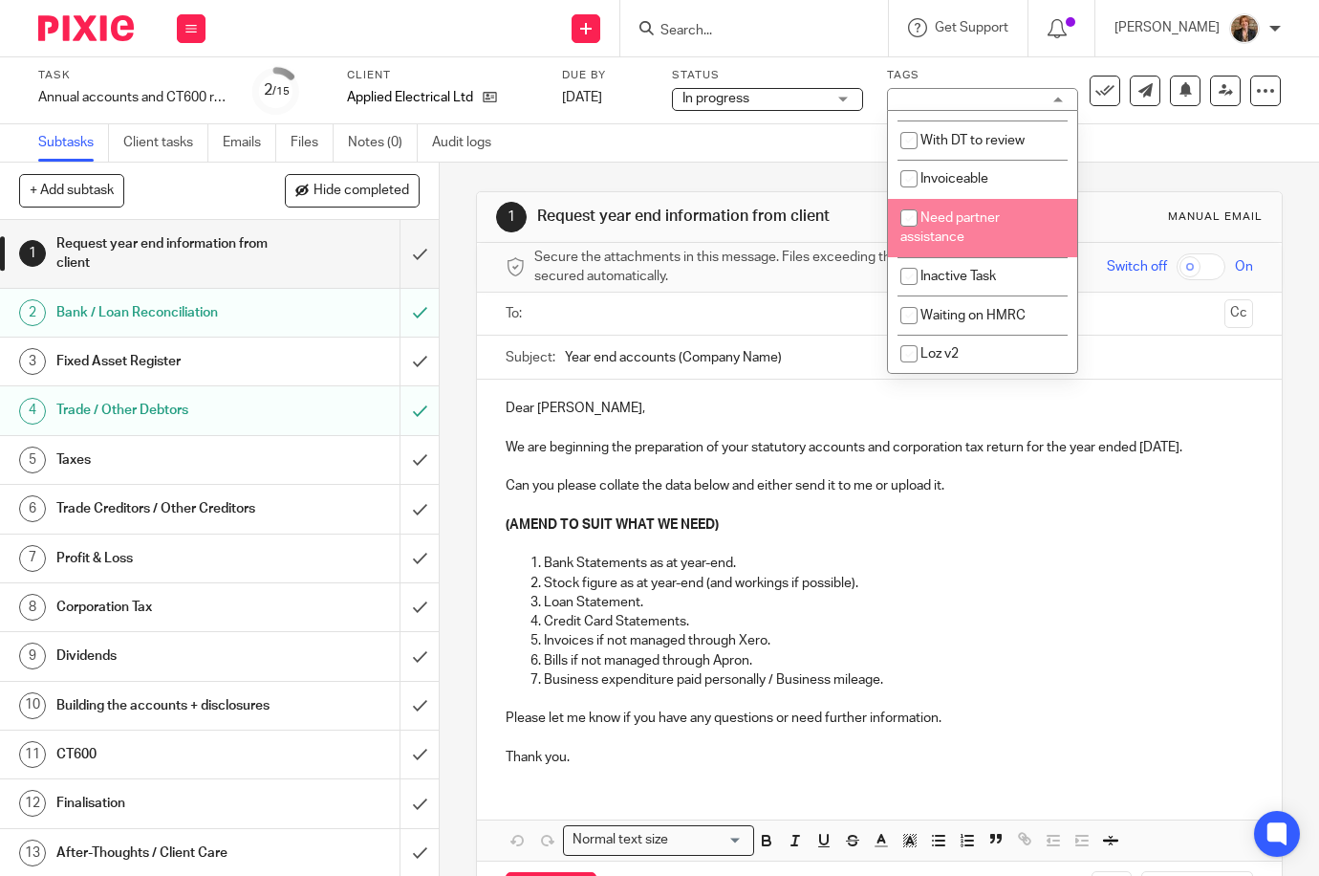
click at [1008, 234] on li "Need partner assistance" at bounding box center [982, 228] width 189 height 58
checkbox input "true"
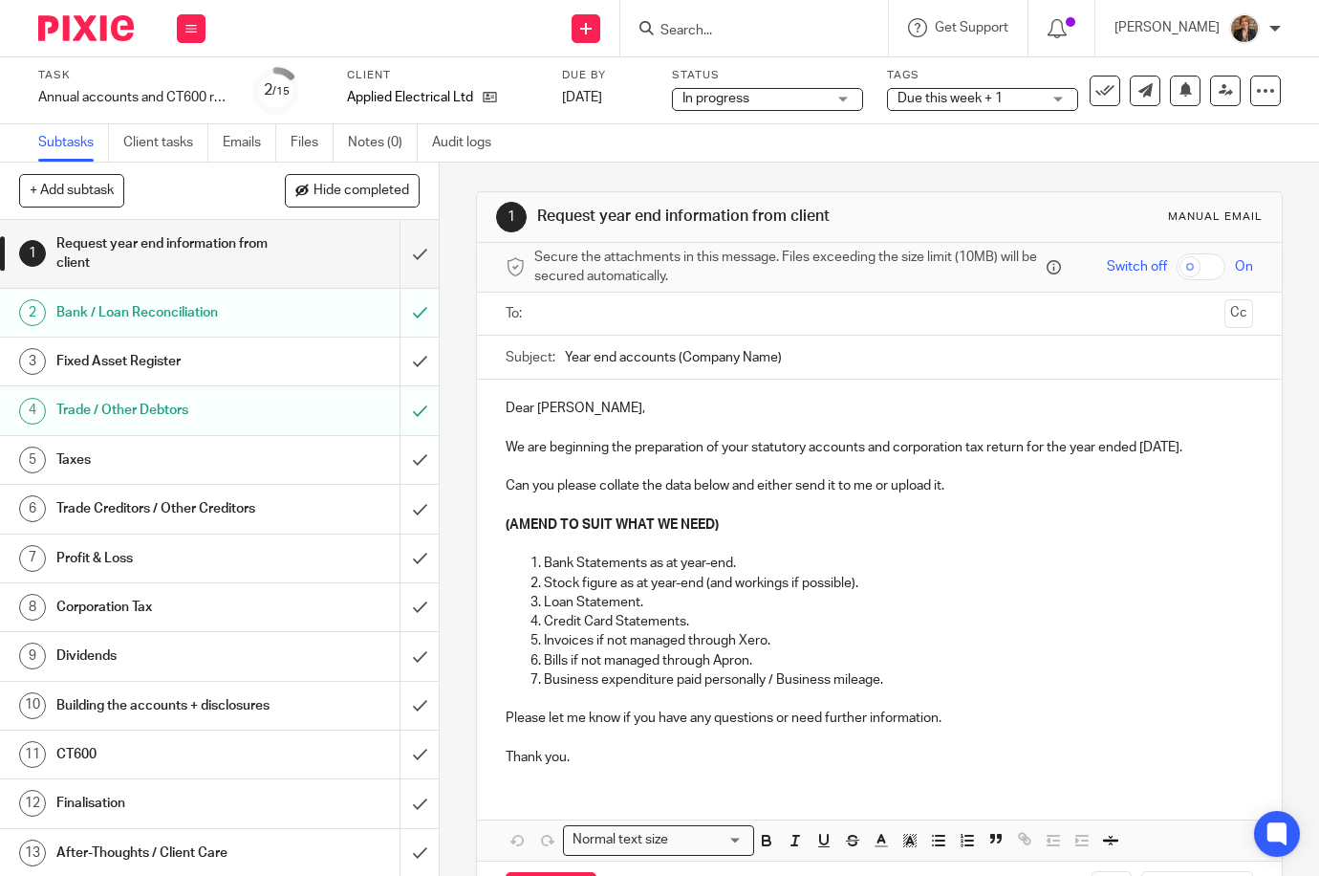
click at [100, 36] on img at bounding box center [86, 28] width 96 height 26
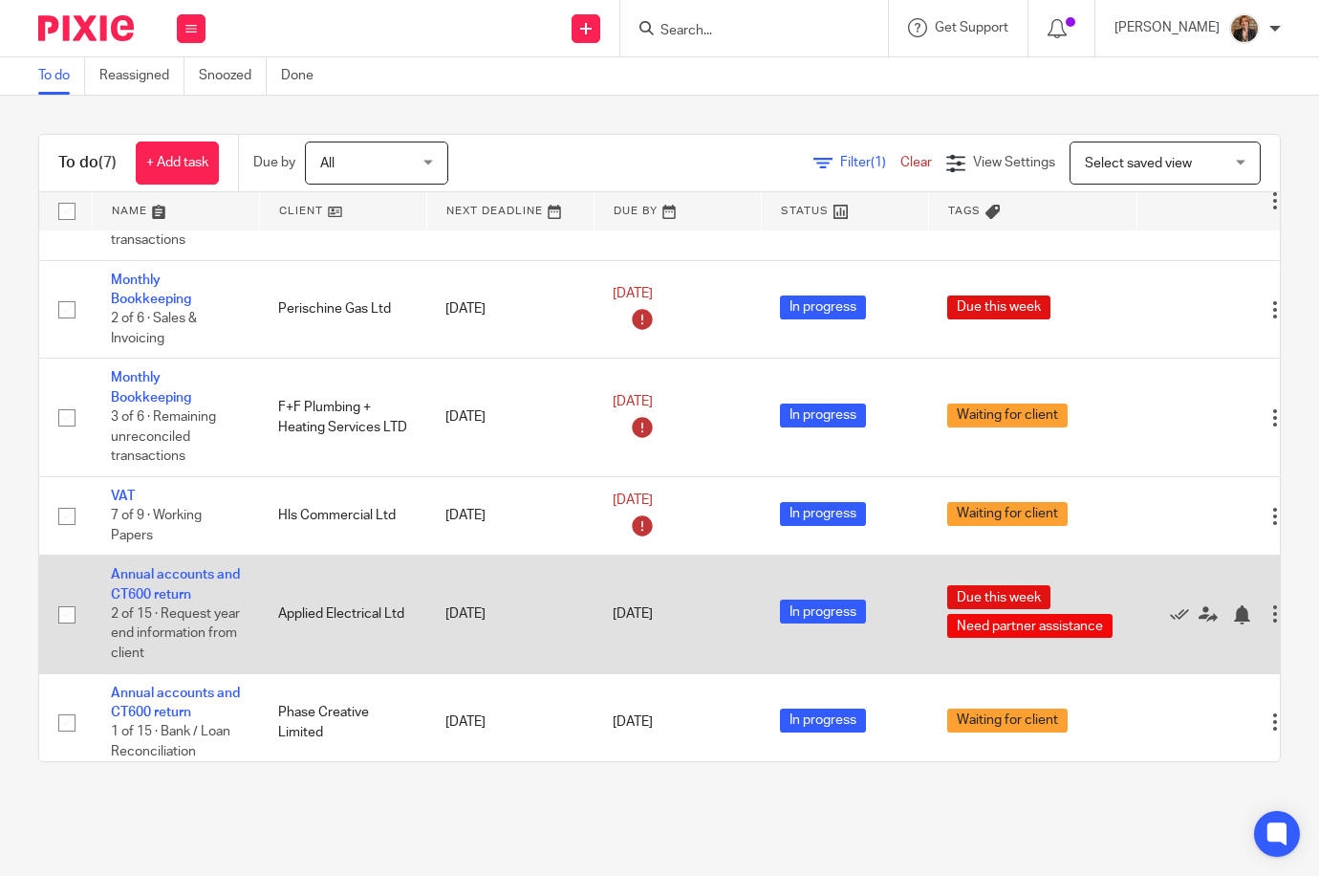
scroll to position [210, 0]
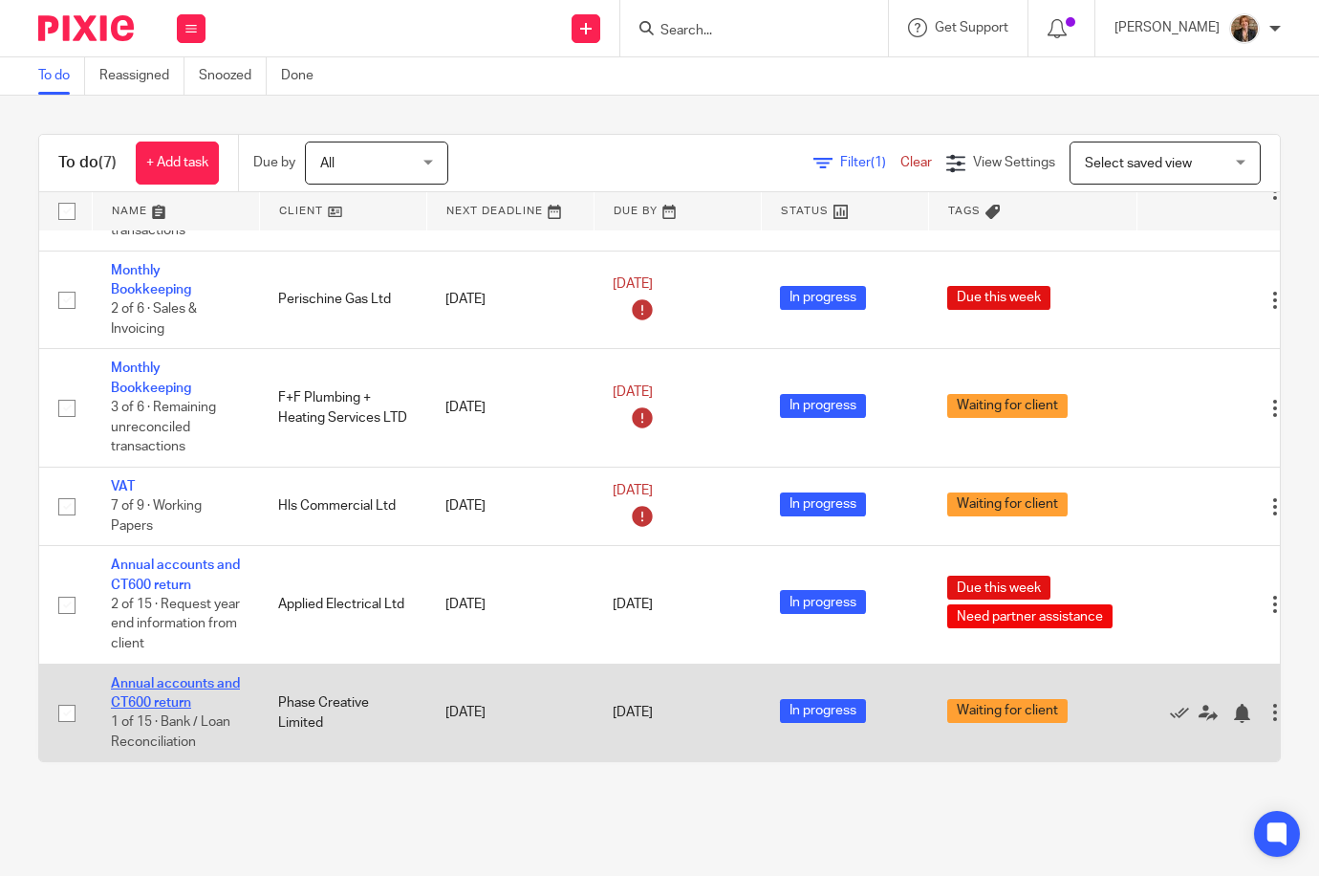
click at [149, 677] on link "Annual accounts and CT600 return" at bounding box center [175, 693] width 129 height 33
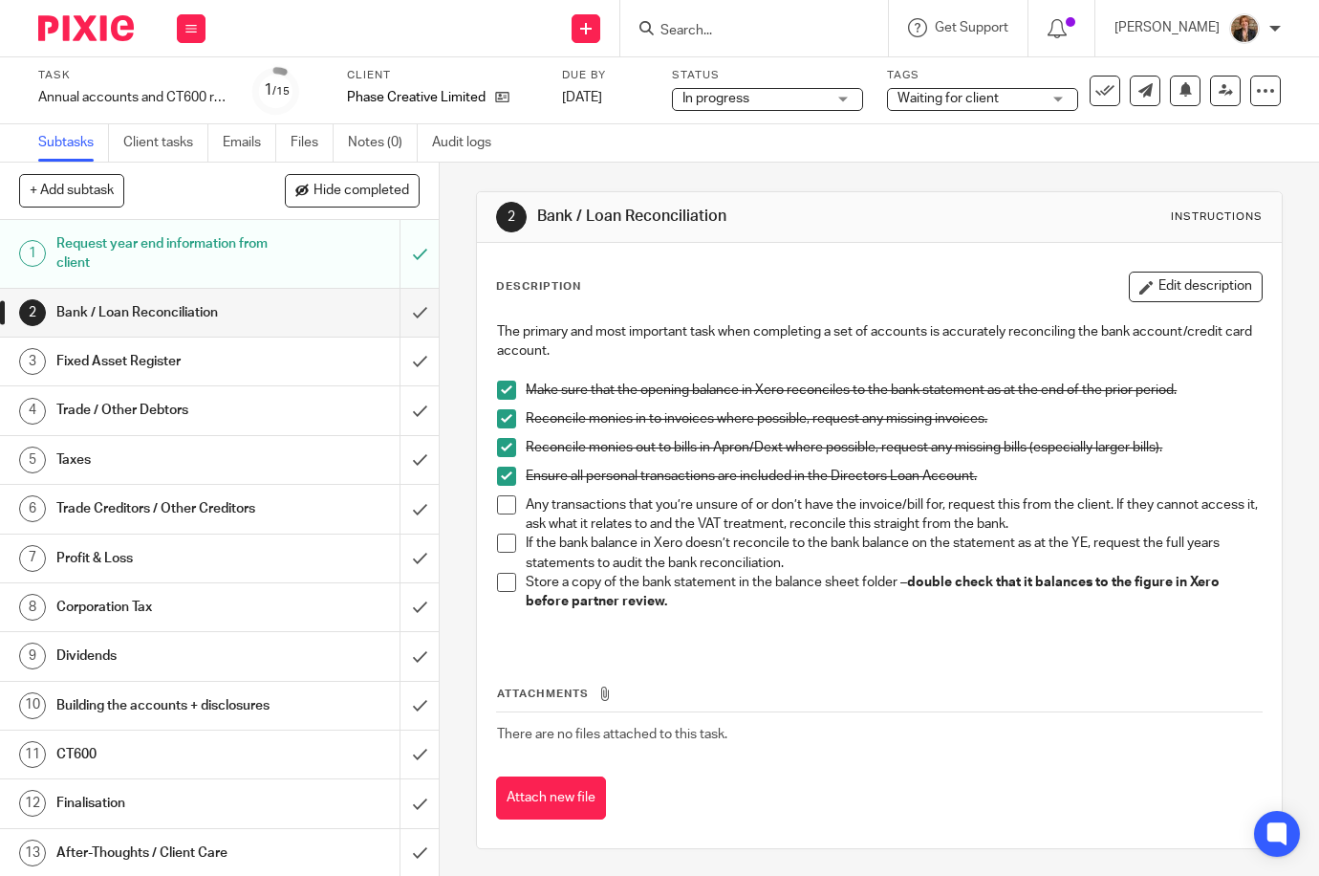
click at [43, 20] on img at bounding box center [86, 28] width 96 height 26
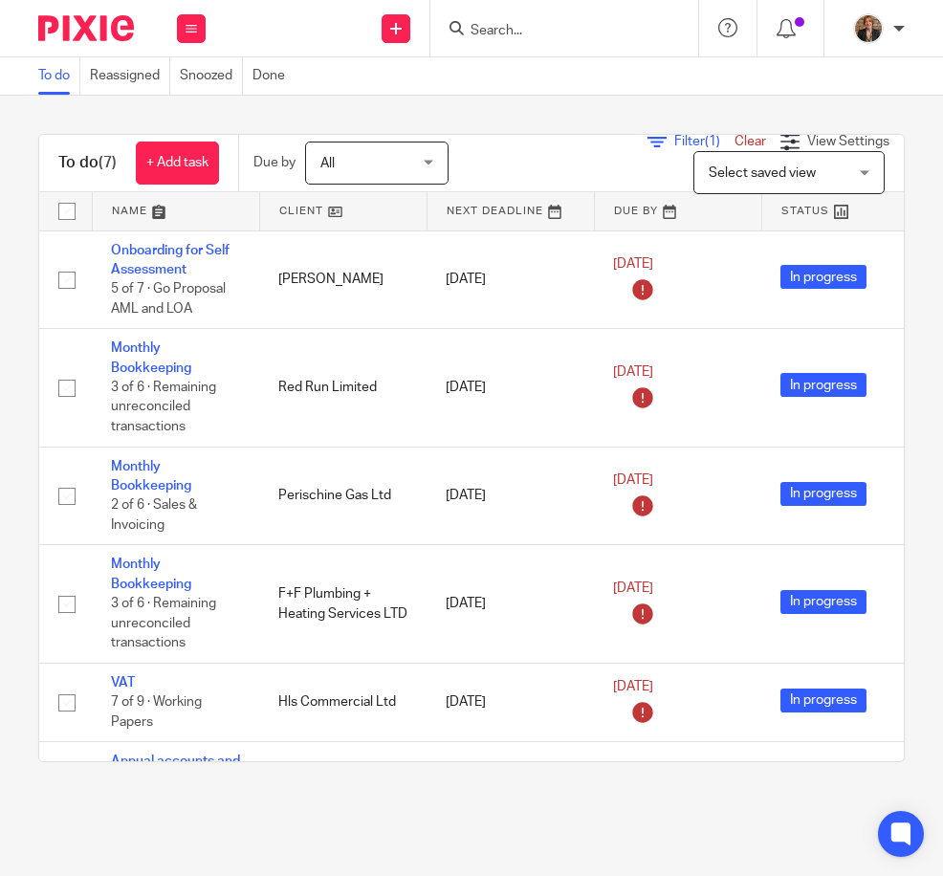
click at [85, 27] on img at bounding box center [86, 28] width 96 height 26
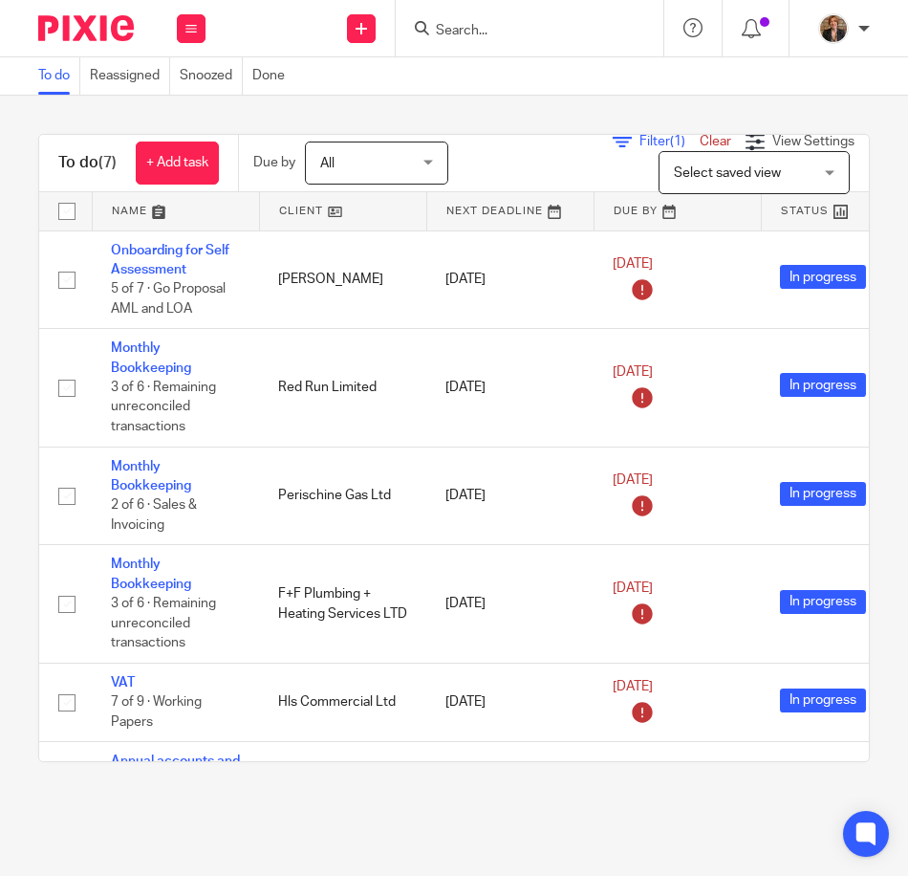
click at [535, 30] on input "Search" at bounding box center [520, 31] width 172 height 17
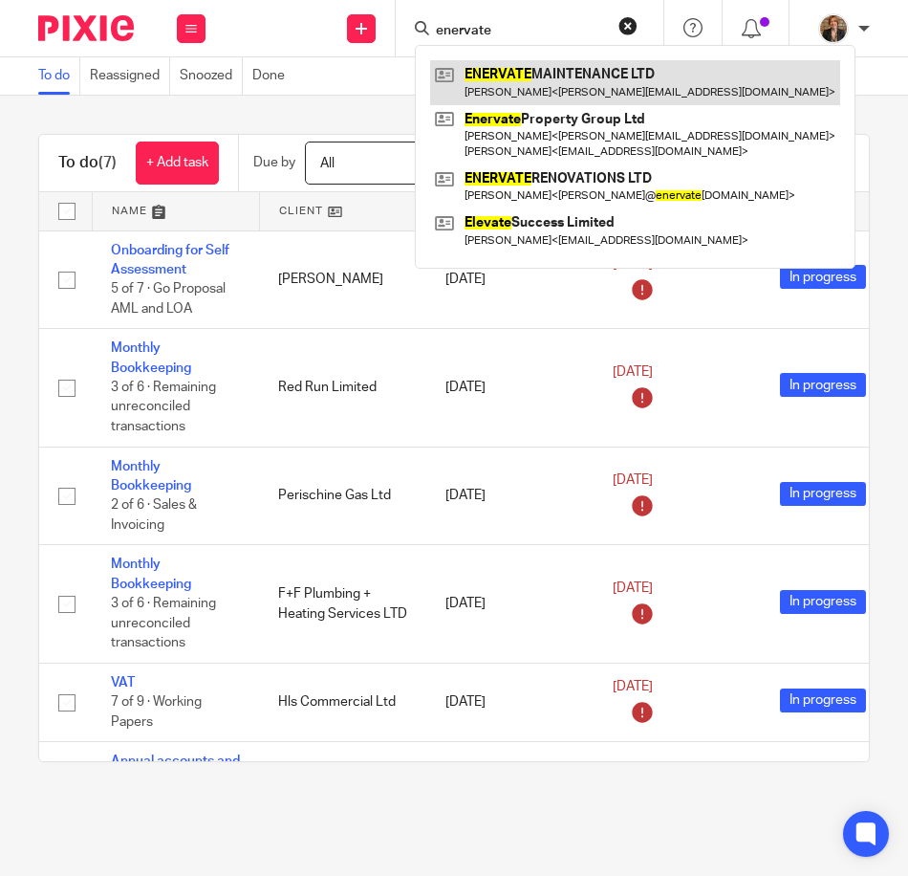
type input "enervate"
click at [584, 94] on link at bounding box center [635, 82] width 410 height 44
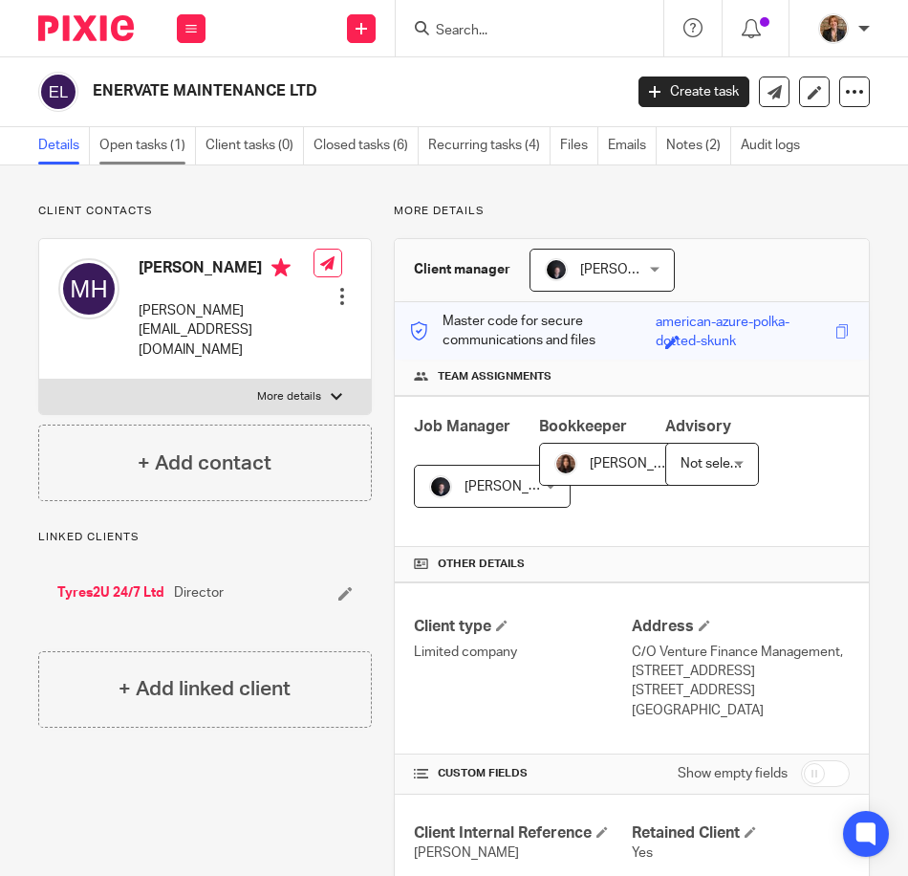
click at [146, 160] on link "Open tasks (1)" at bounding box center [147, 145] width 97 height 37
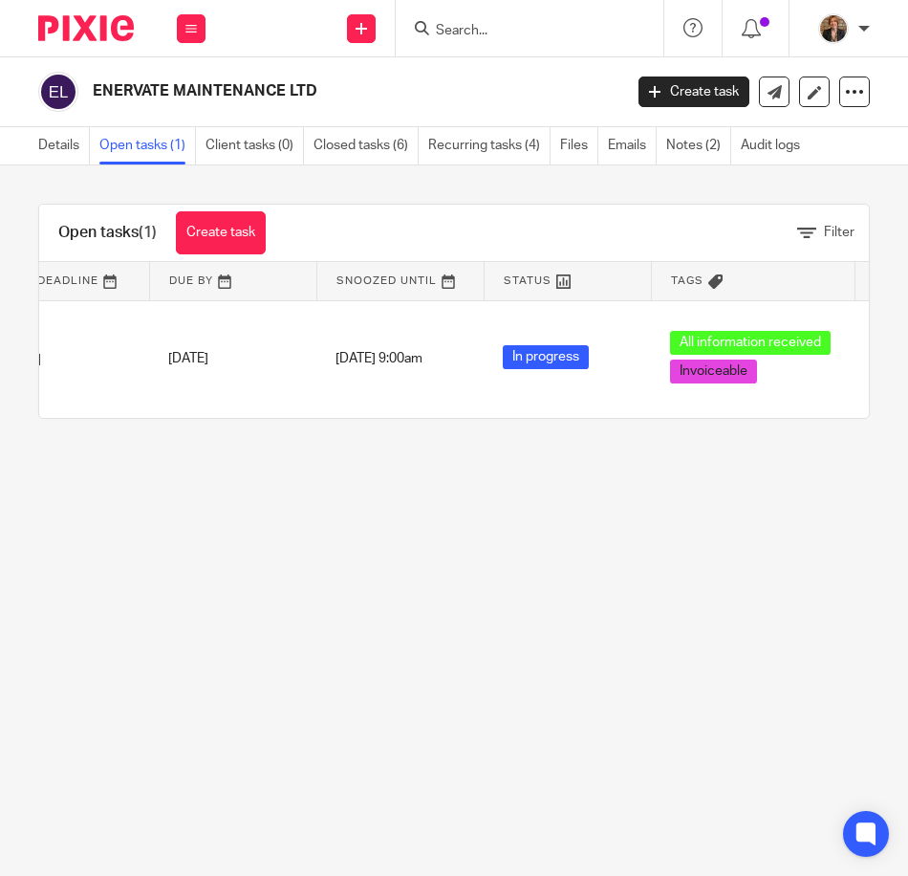
scroll to position [0, 244]
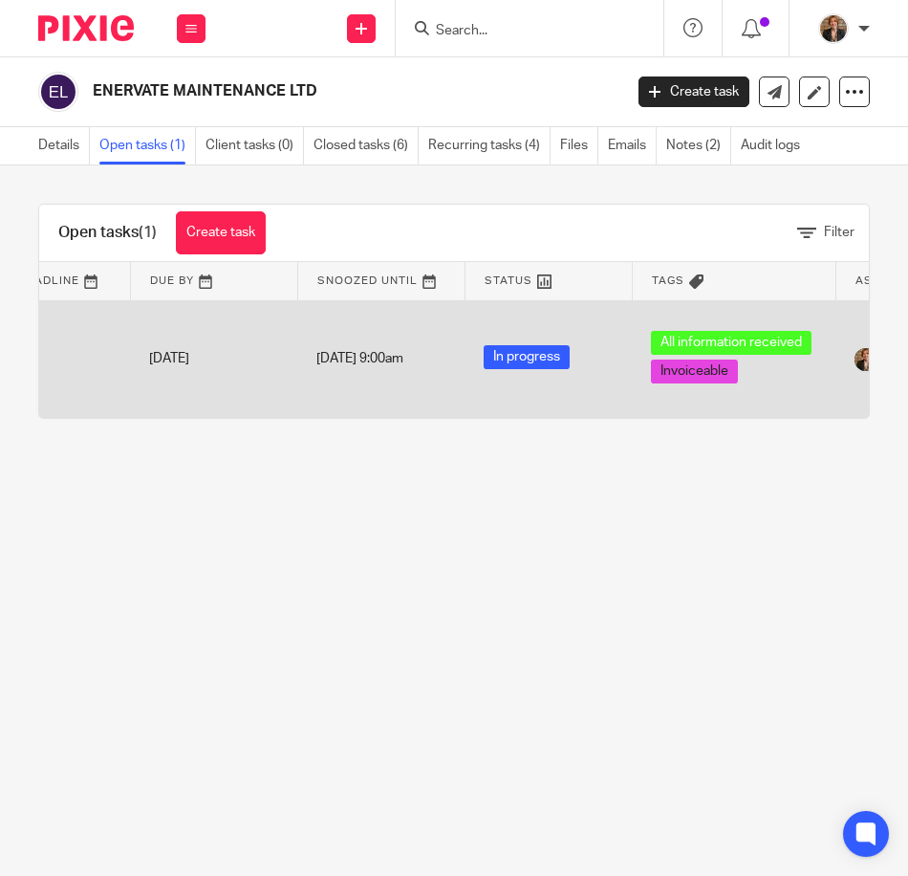
click at [395, 347] on td "31 Aug 2025 9:00am" at bounding box center [380, 359] width 167 height 118
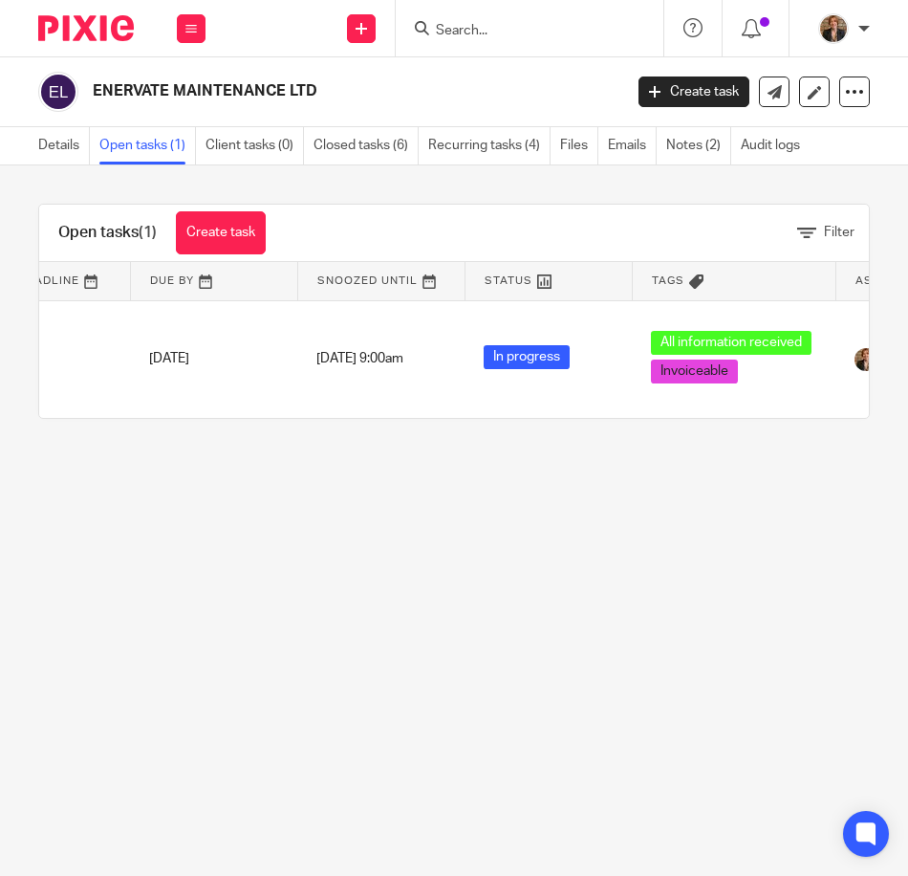
scroll to position [0, 0]
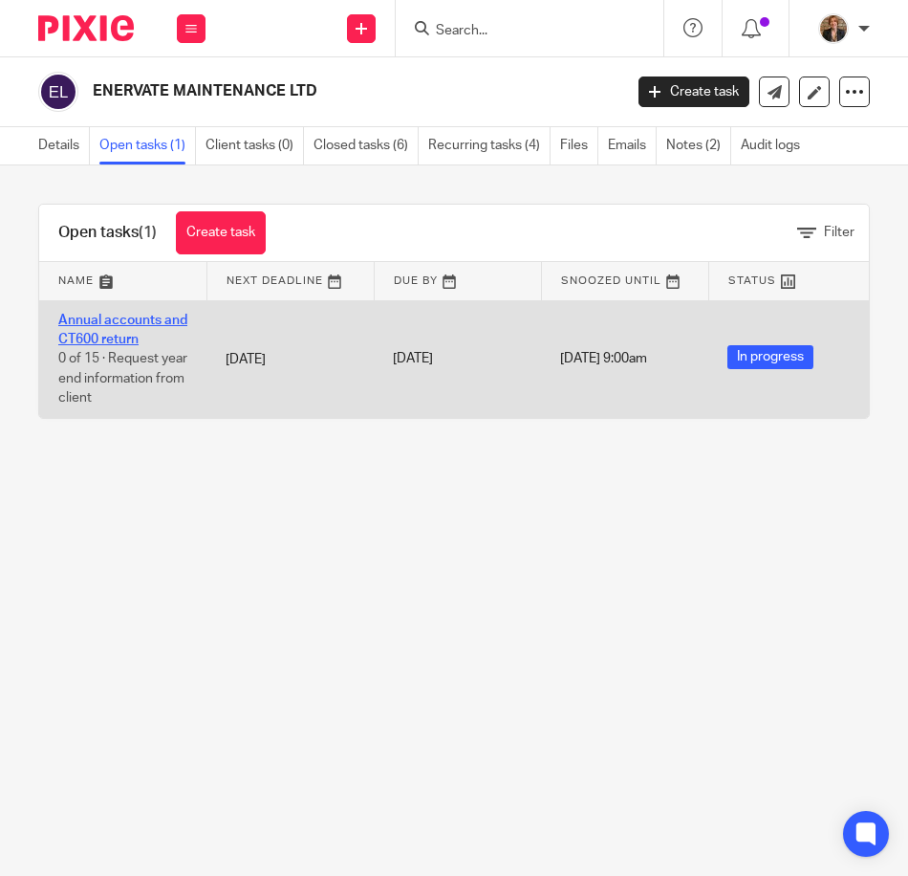
click at [111, 318] on link "Annual accounts and CT600 return" at bounding box center [122, 330] width 129 height 33
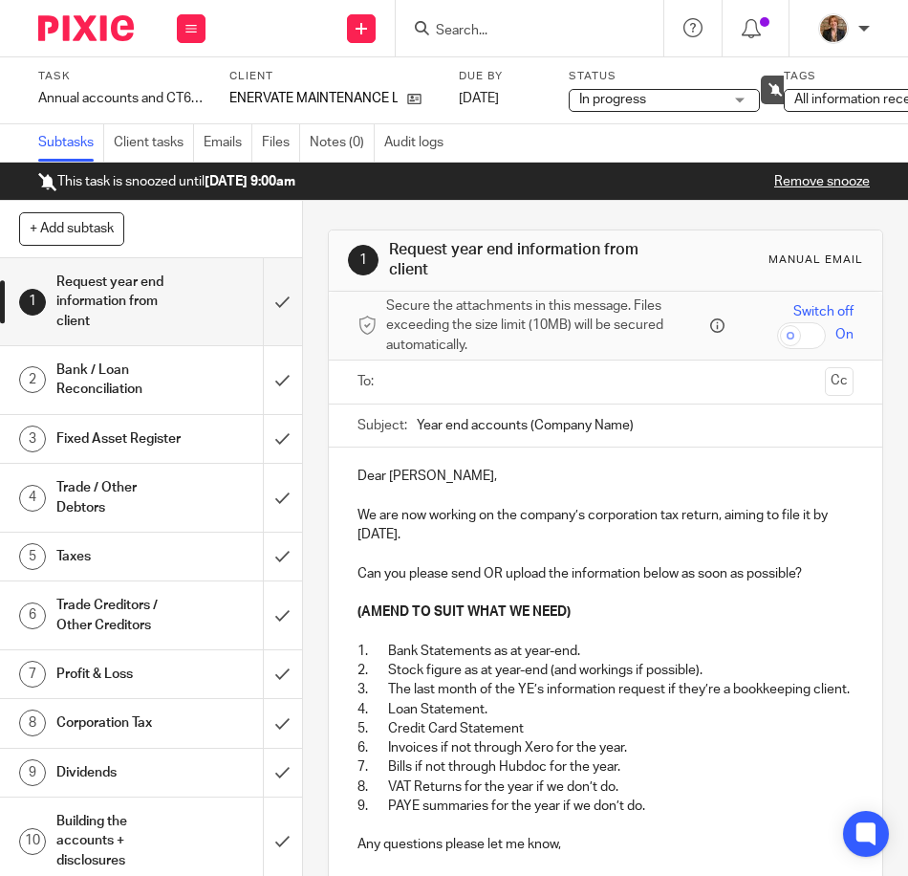
click at [812, 177] on link "Remove snooze" at bounding box center [822, 181] width 96 height 13
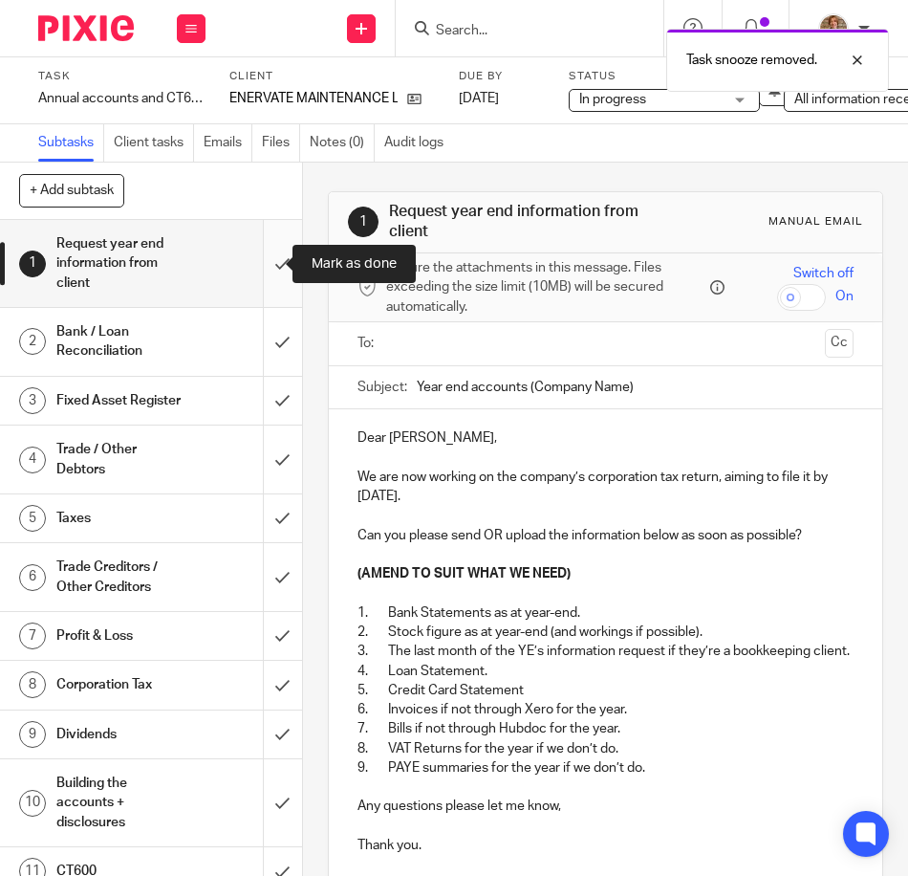
click at [252, 262] on input "submit" at bounding box center [151, 263] width 302 height 87
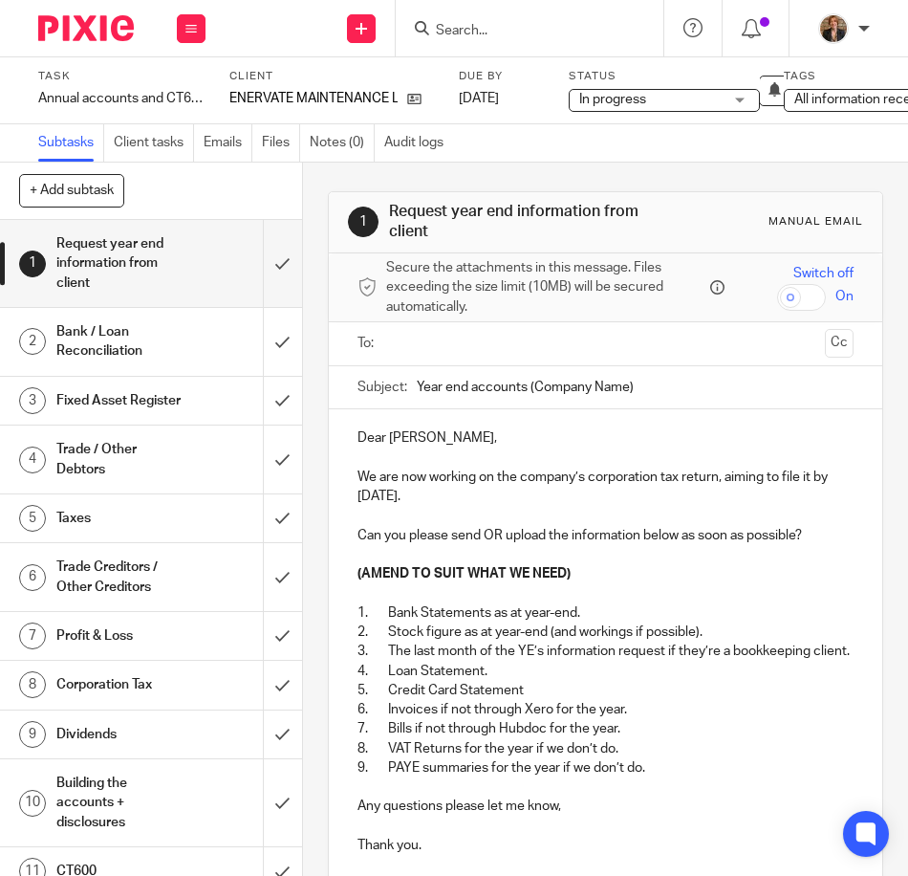
click at [162, 342] on h1 "Bank / Loan Reconciliation" at bounding box center [118, 341] width 125 height 49
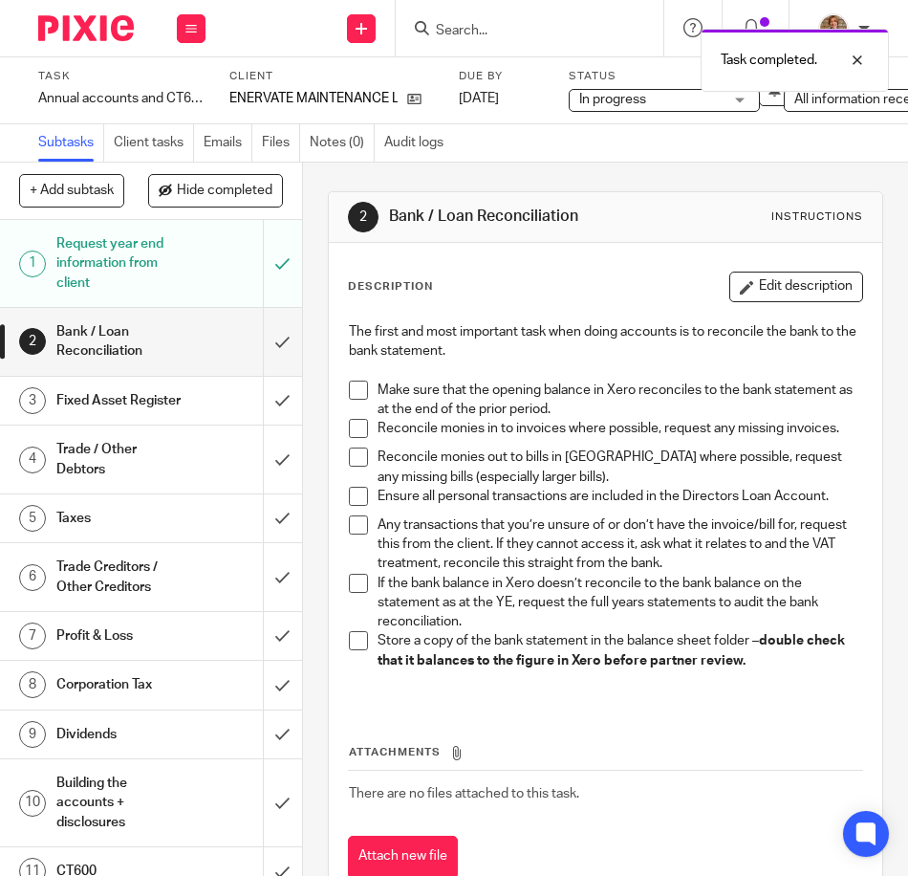
click at [353, 387] on span at bounding box center [358, 389] width 19 height 19
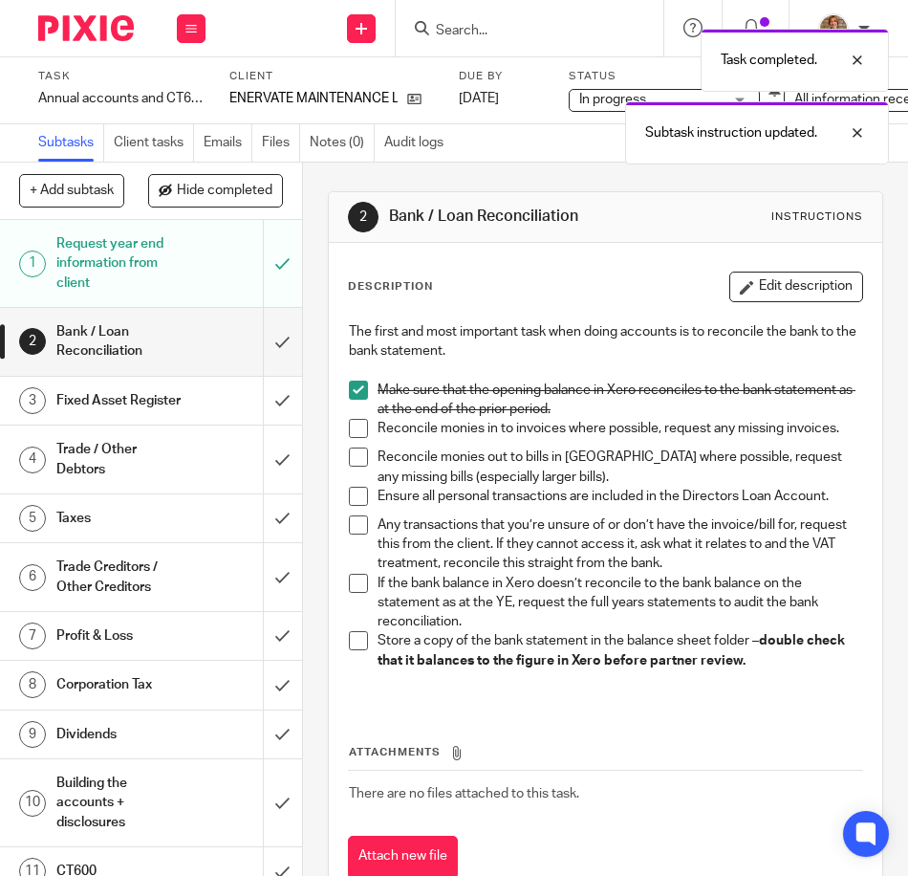
click at [355, 427] on span at bounding box center [358, 428] width 19 height 19
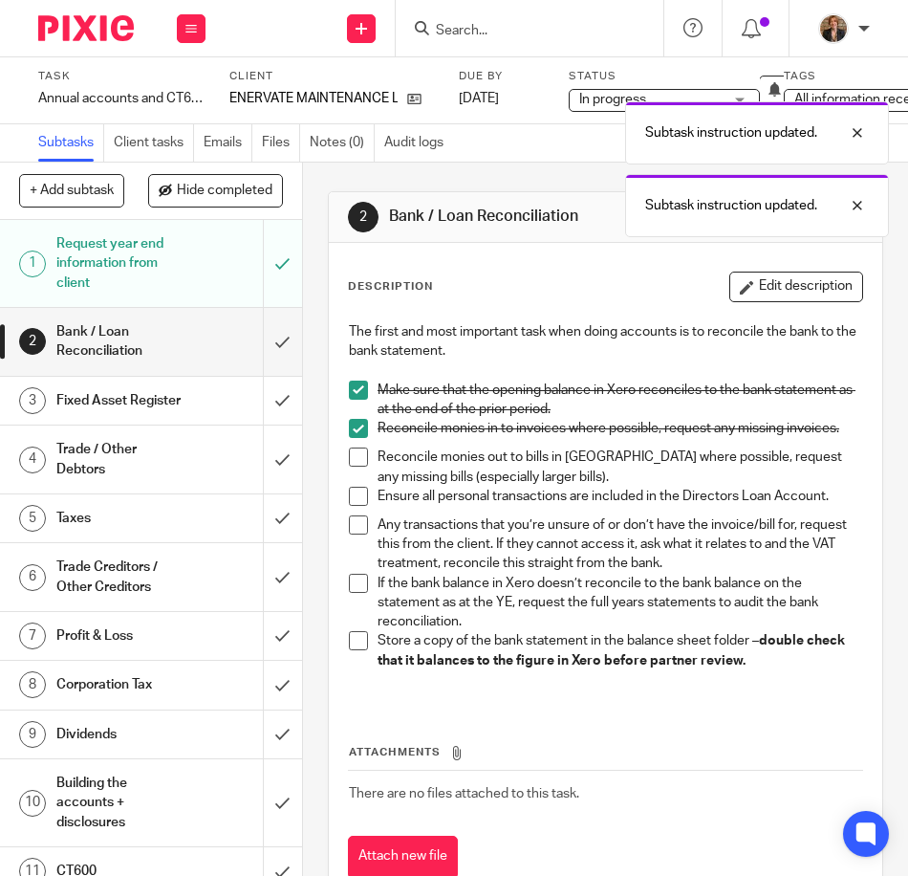
click at [354, 466] on span at bounding box center [358, 456] width 19 height 19
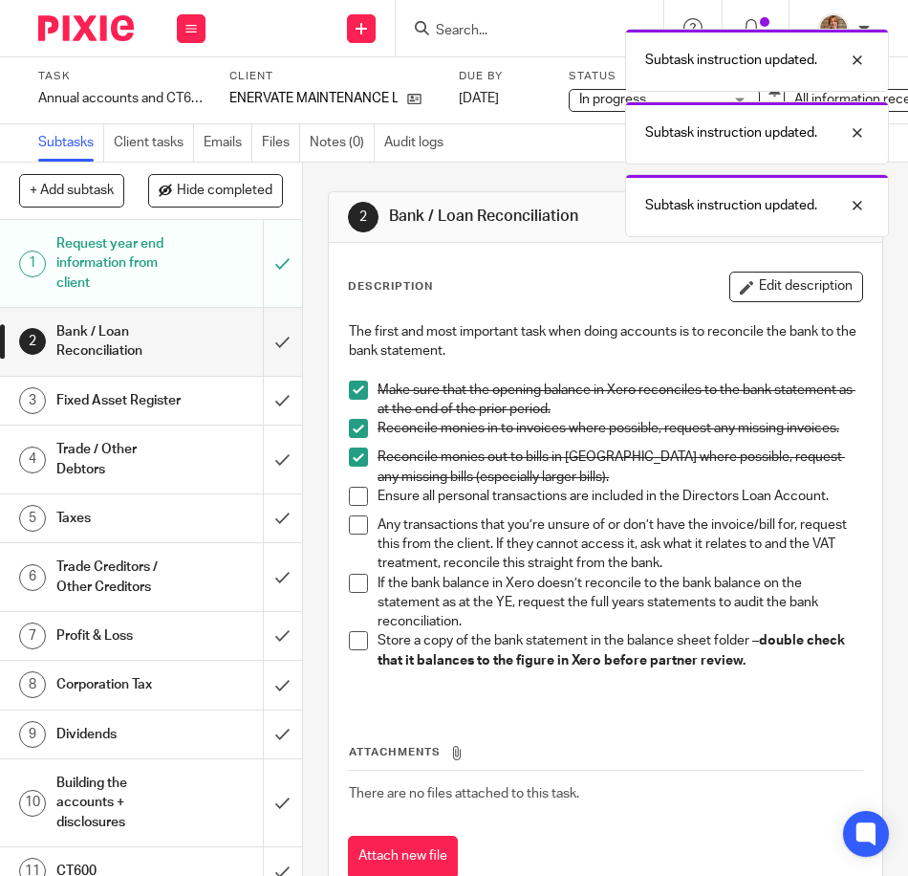
click at [355, 506] on span at bounding box center [358, 496] width 19 height 19
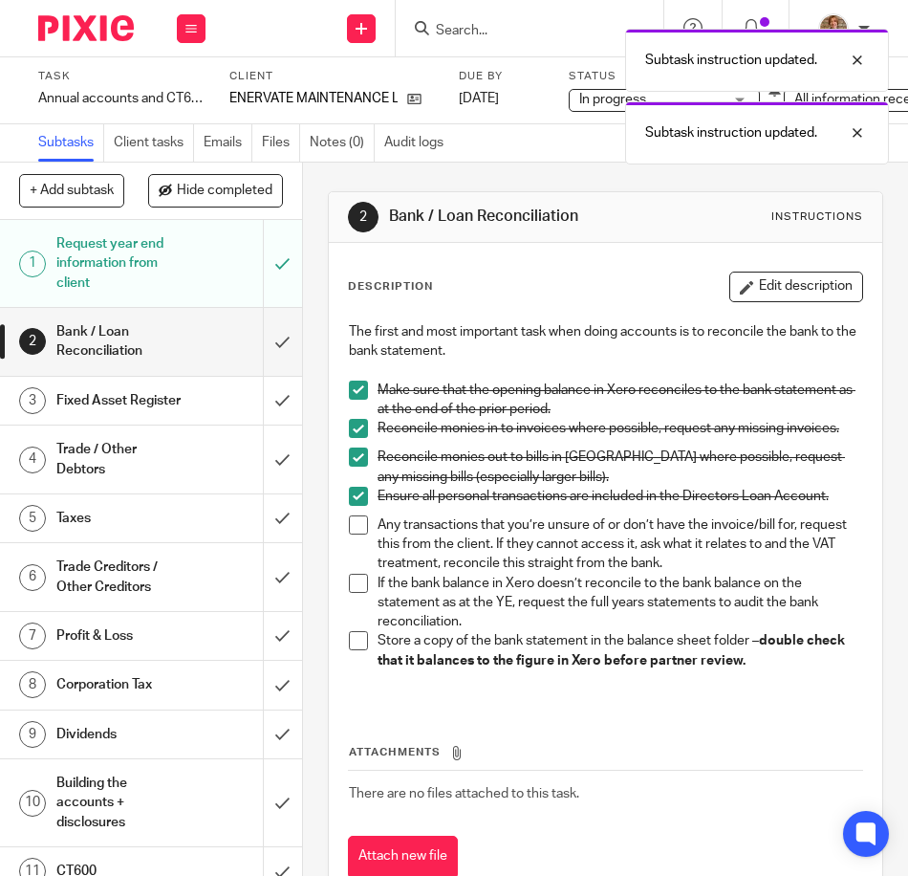
click at [349, 534] on span at bounding box center [358, 524] width 19 height 19
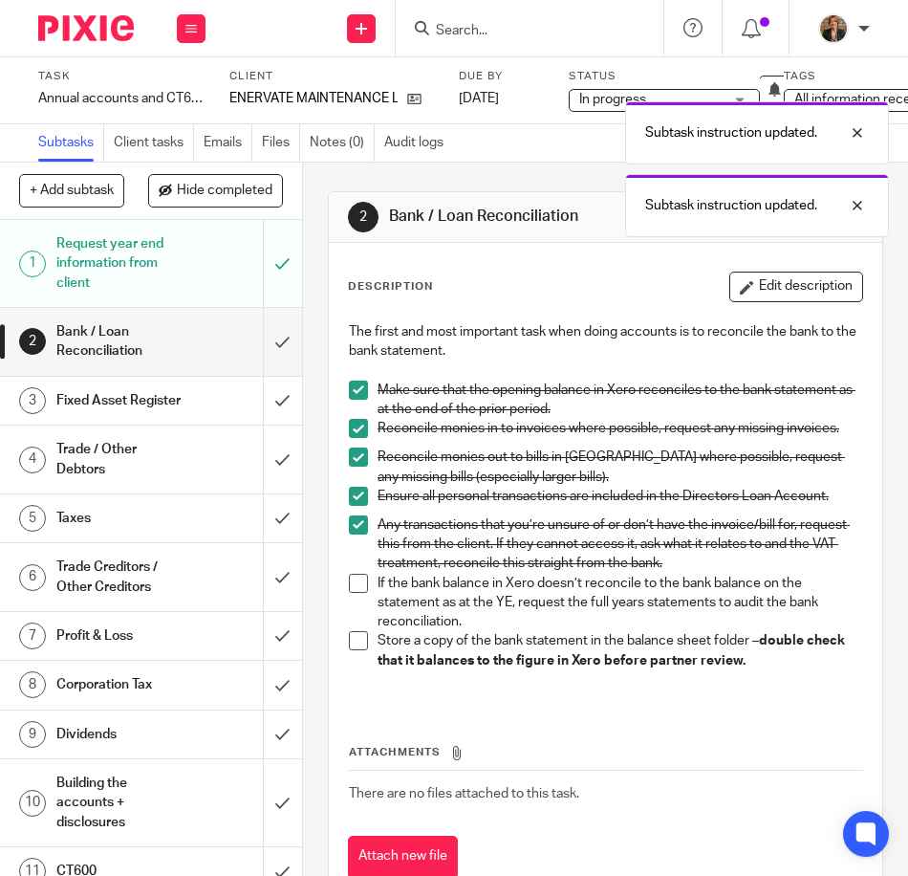
click at [356, 534] on span at bounding box center [358, 524] width 19 height 19
click at [358, 506] on span at bounding box center [358, 496] width 19 height 19
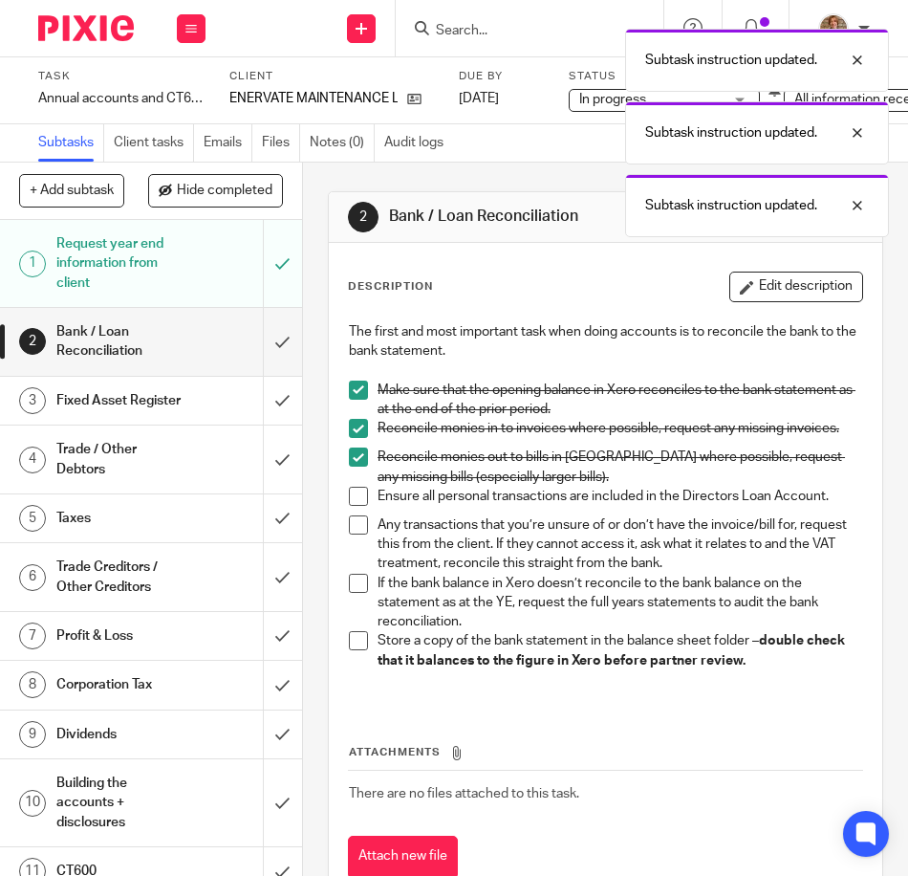
click at [354, 534] on span at bounding box center [358, 524] width 19 height 19
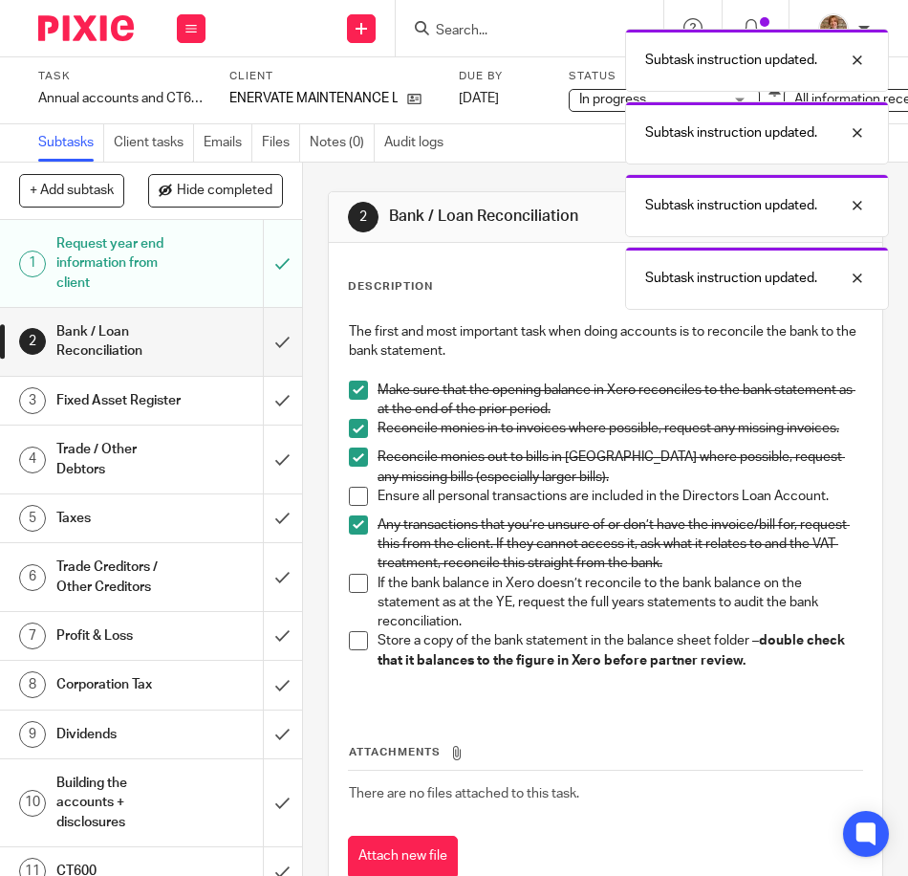
click at [354, 497] on span at bounding box center [358, 496] width 19 height 19
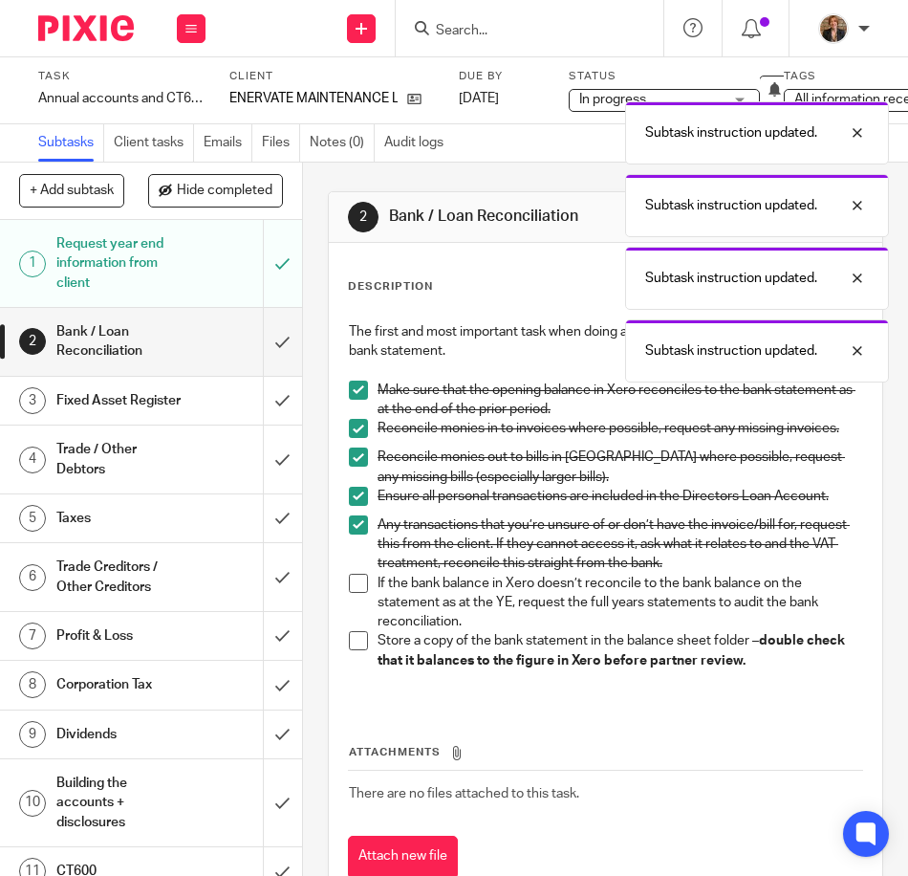
click at [353, 593] on span at bounding box center [358, 583] width 19 height 19
click at [359, 650] on span at bounding box center [358, 640] width 19 height 19
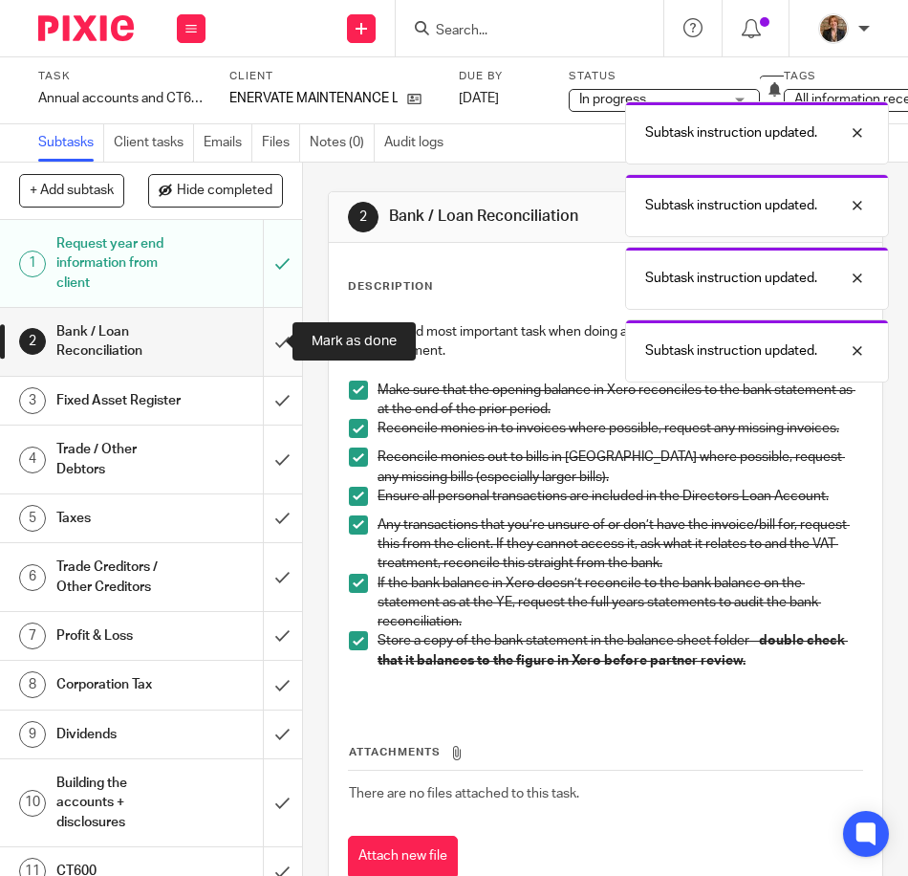
click at [251, 341] on input "submit" at bounding box center [151, 342] width 302 height 68
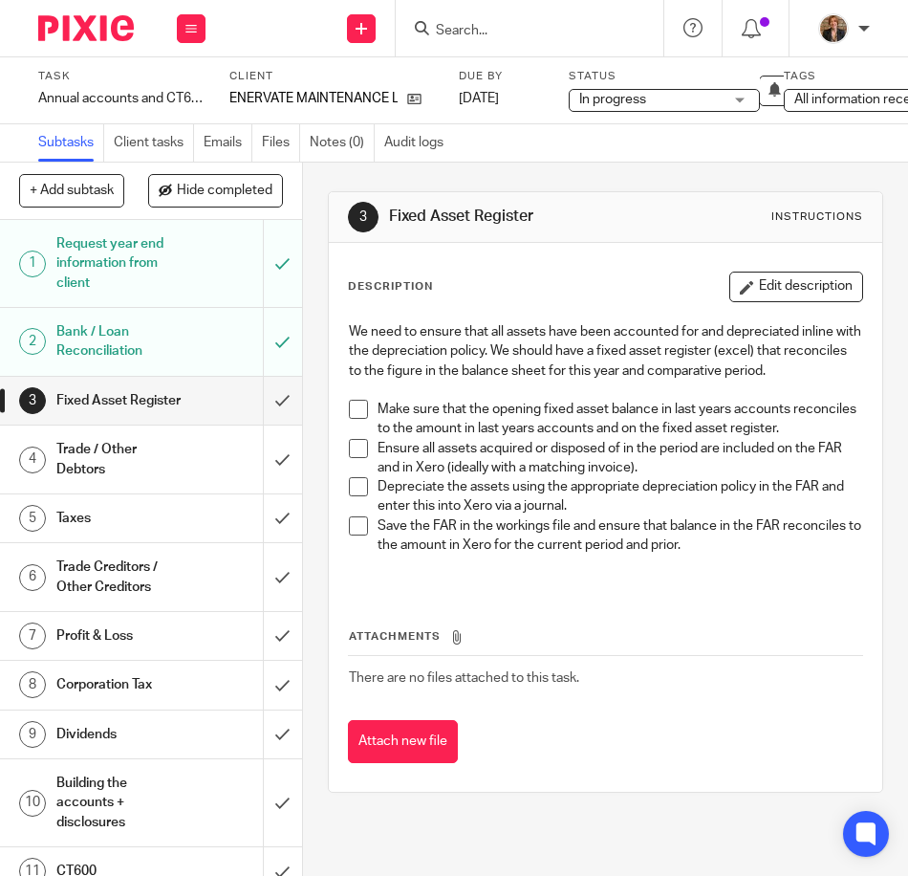
click at [358, 404] on span at bounding box center [358, 409] width 19 height 19
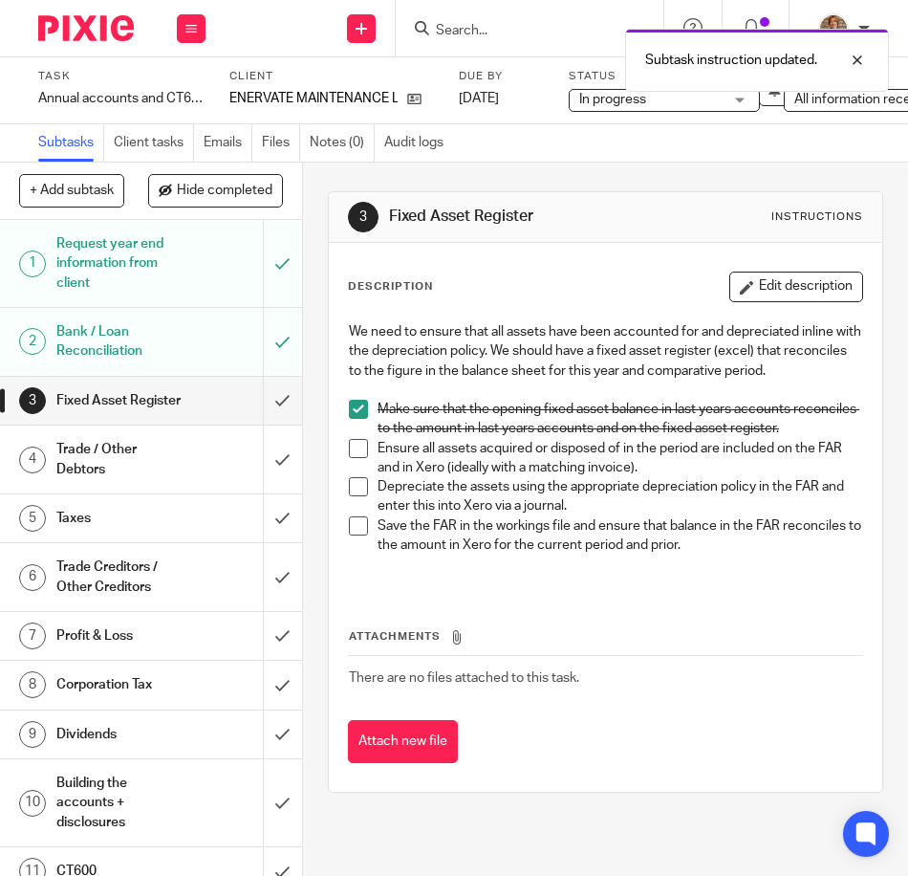
click at [359, 458] on span at bounding box center [358, 448] width 19 height 19
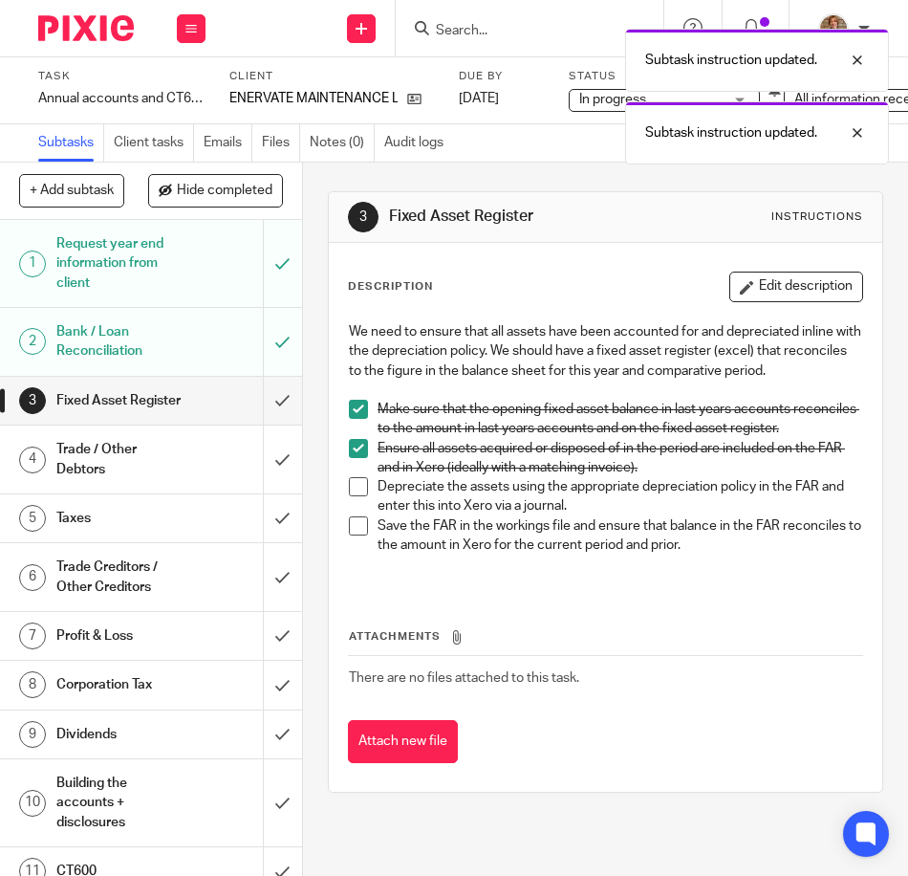
click at [362, 516] on li "Depreciate the assets using the appropriate depreciation policy in the FAR and …" at bounding box center [605, 496] width 513 height 39
click at [355, 496] on span at bounding box center [358, 486] width 19 height 19
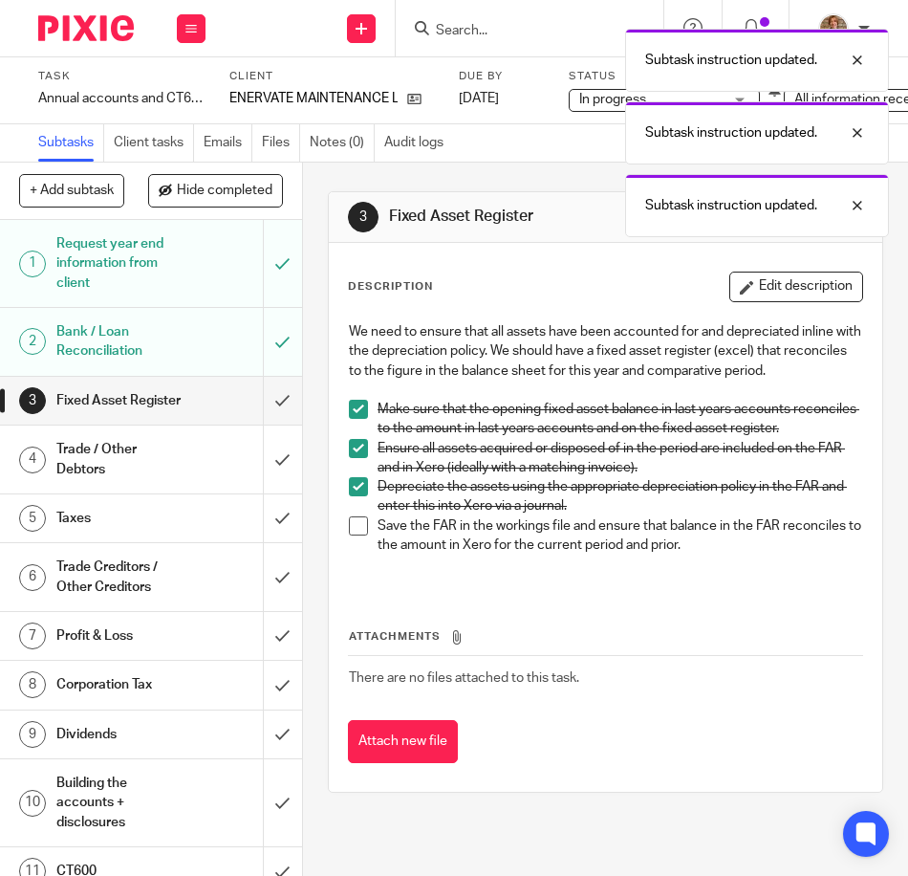
click at [351, 555] on li "Save the FAR in the workings file and ensure that balance in the FAR reconciles…" at bounding box center [605, 535] width 513 height 39
click at [366, 540] on li "Save the FAR in the workings file and ensure that balance in the FAR reconciles…" at bounding box center [605, 535] width 513 height 39
click at [358, 535] on span at bounding box center [358, 525] width 19 height 19
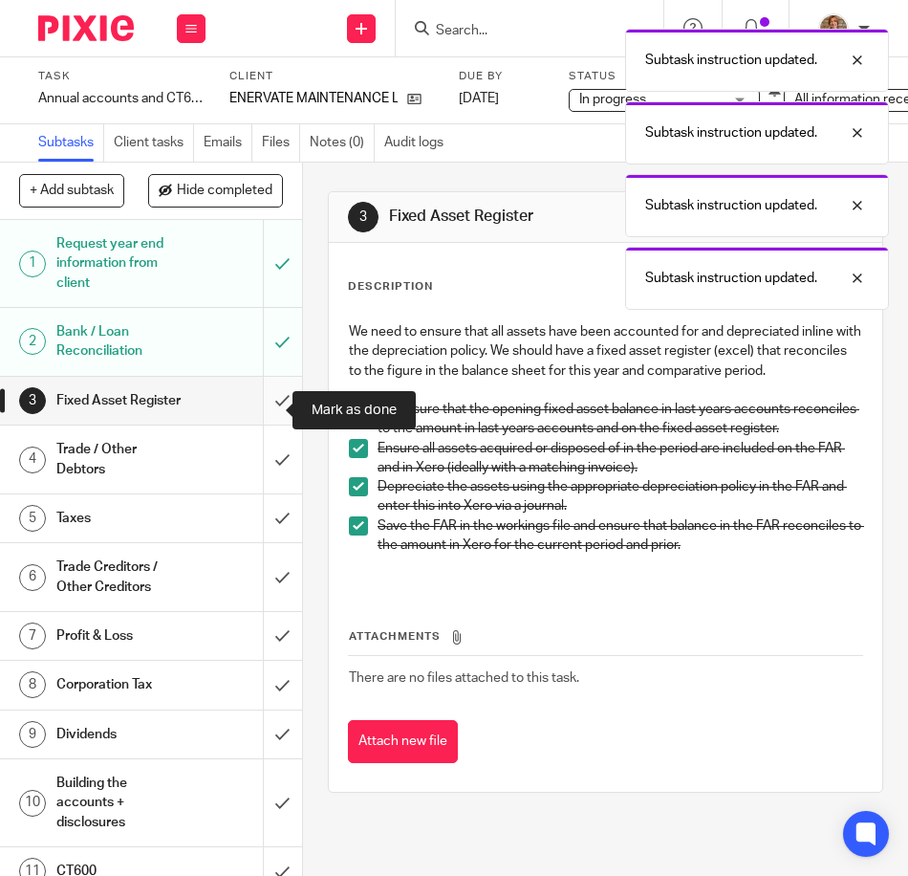
click at [270, 405] on input "submit" at bounding box center [151, 401] width 302 height 48
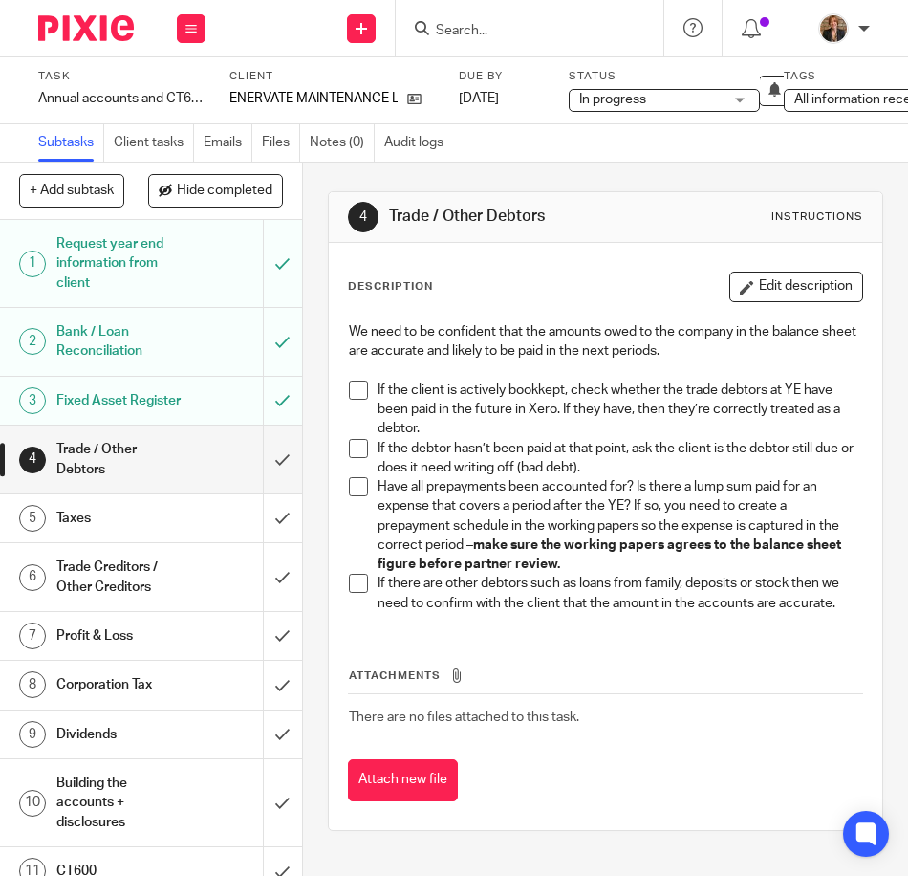
click at [350, 391] on span at bounding box center [358, 389] width 19 height 19
click at [369, 466] on li "If the debtor hasn’t been paid at that point, ask the client is the debtor stil…" at bounding box center [605, 458] width 513 height 39
click at [350, 450] on span at bounding box center [358, 448] width 19 height 19
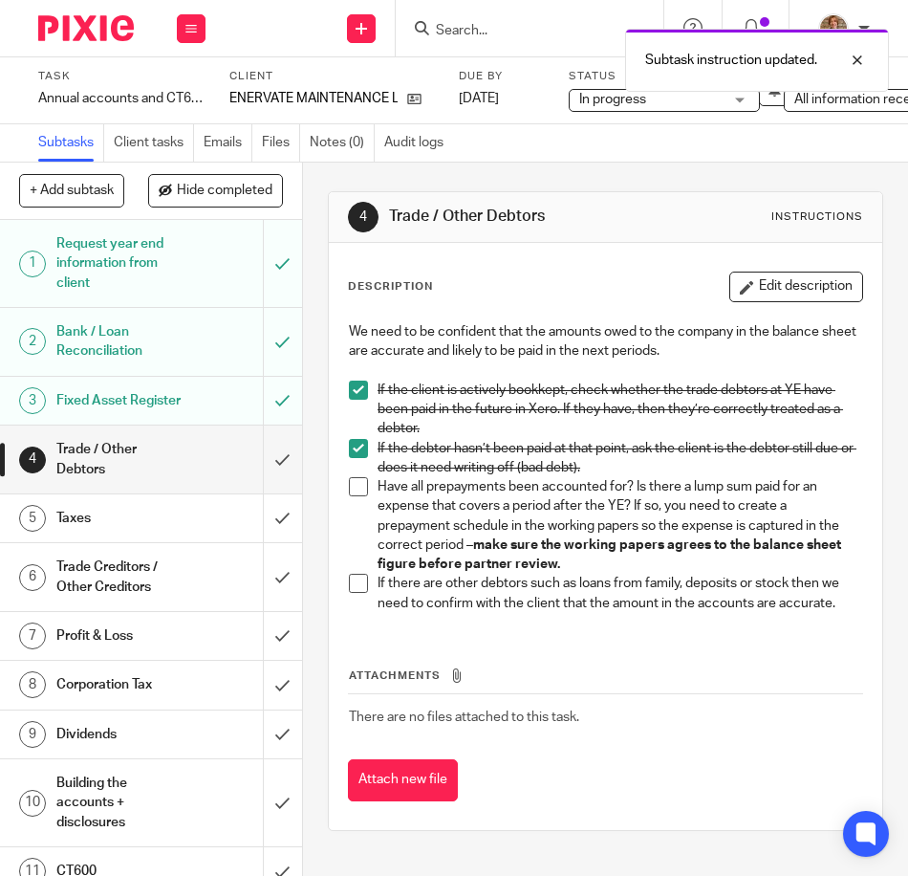
click at [354, 485] on span at bounding box center [358, 486] width 19 height 19
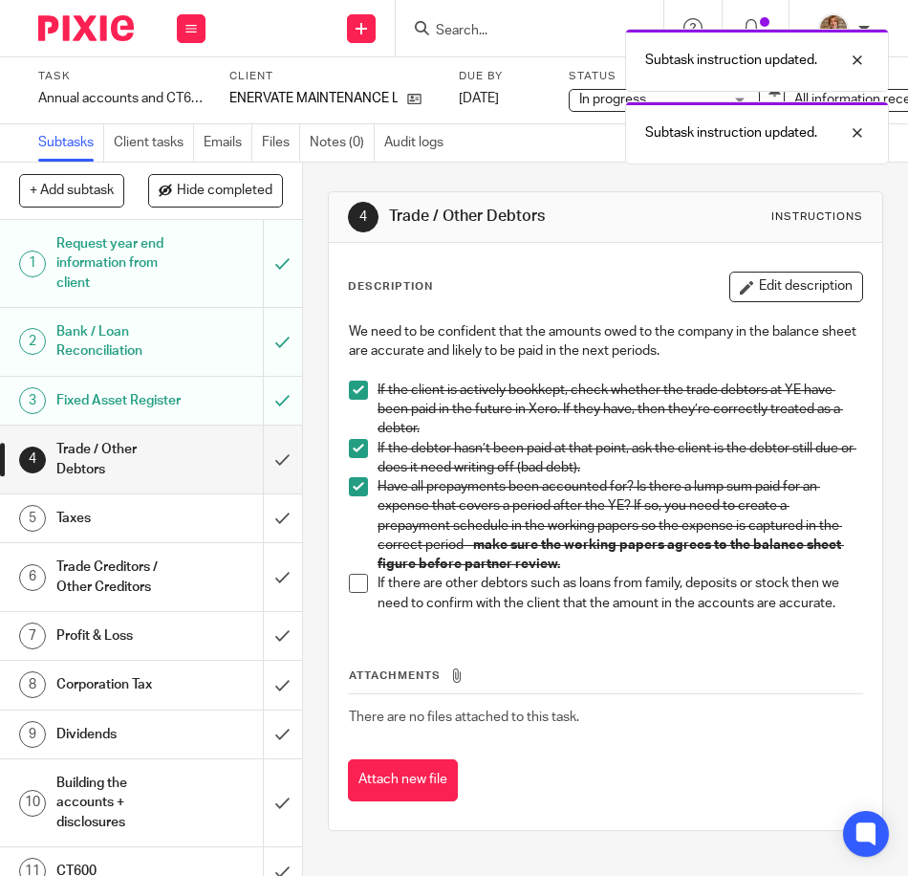
click at [352, 586] on span at bounding box center [358, 583] width 19 height 19
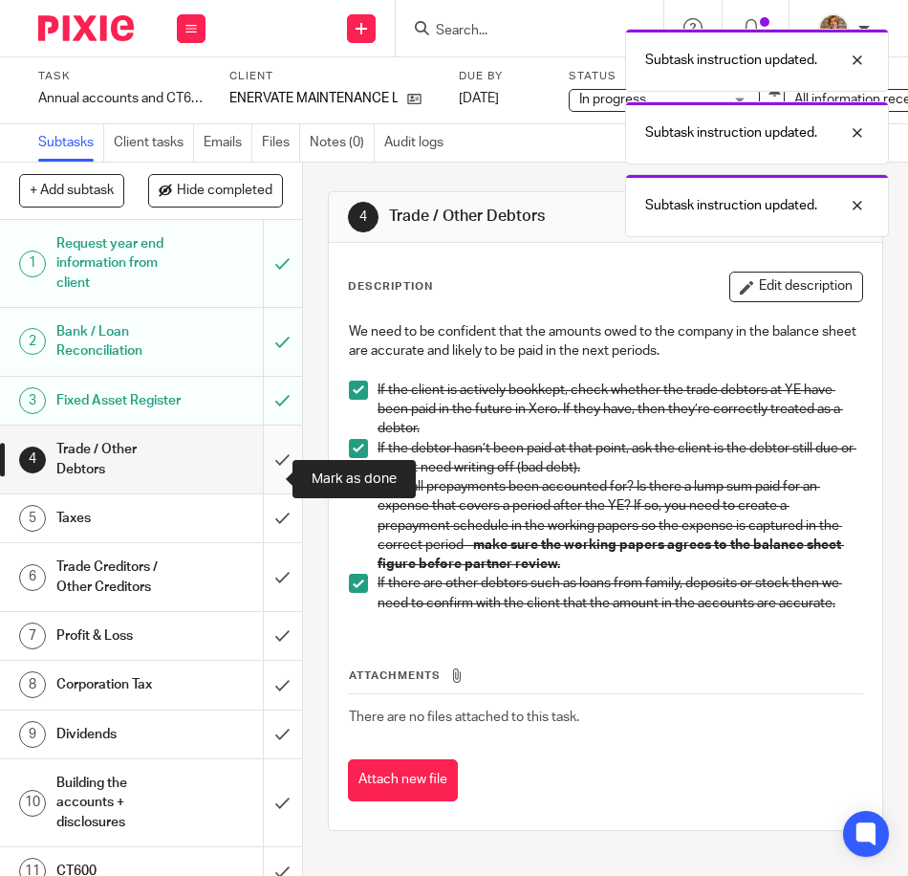
click at [263, 471] on input "submit" at bounding box center [151, 459] width 302 height 68
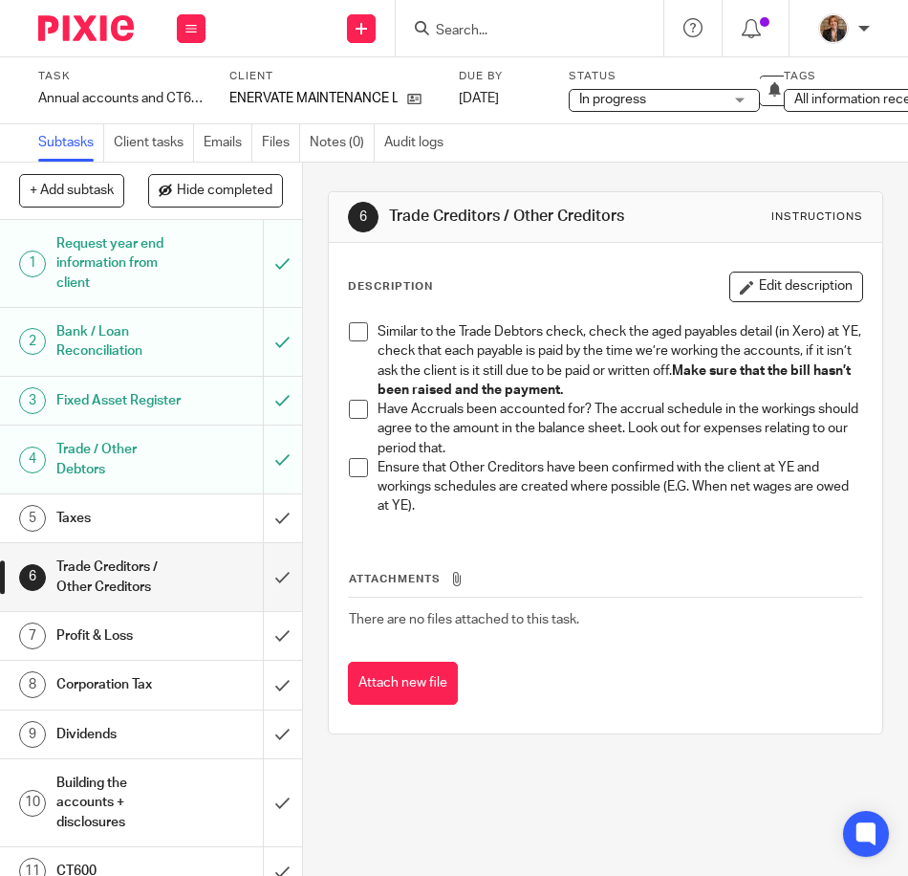
click at [665, 656] on div "Attachments There are no files attached to this task. Attach new file" at bounding box center [605, 618] width 515 height 174
click at [357, 336] on span at bounding box center [358, 331] width 19 height 19
click at [121, 478] on h1 "Trade / Other Debtors" at bounding box center [118, 459] width 125 height 49
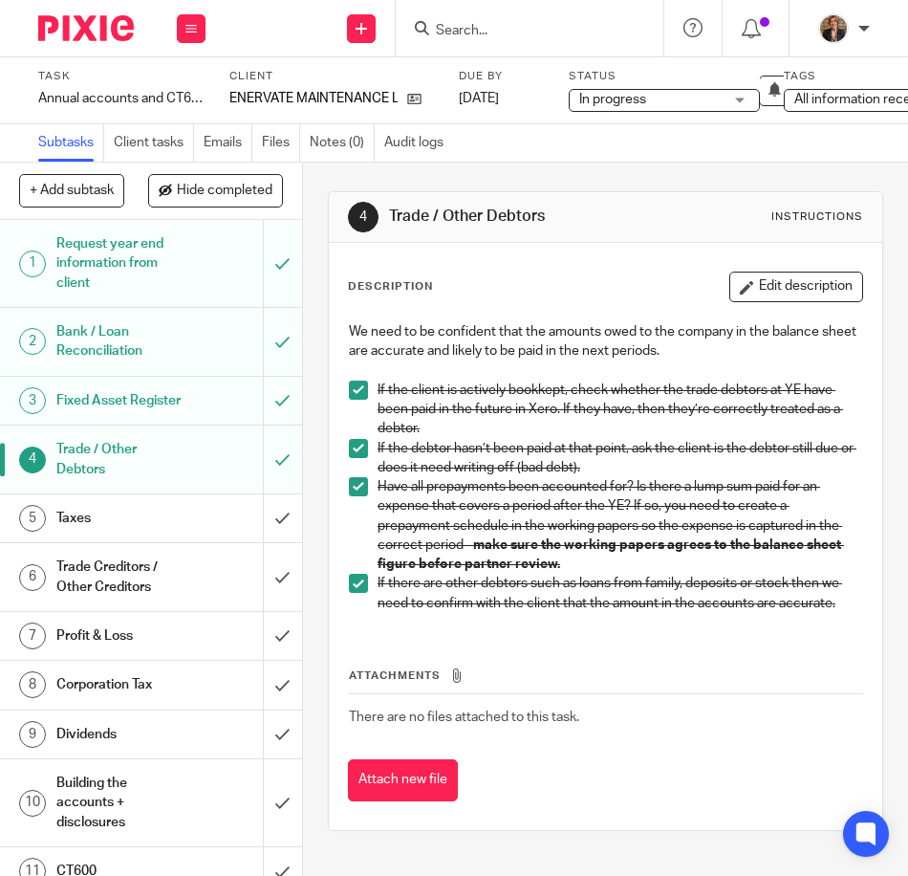
click at [119, 596] on h1 "Trade Creditors / Other Creditors" at bounding box center [118, 577] width 125 height 49
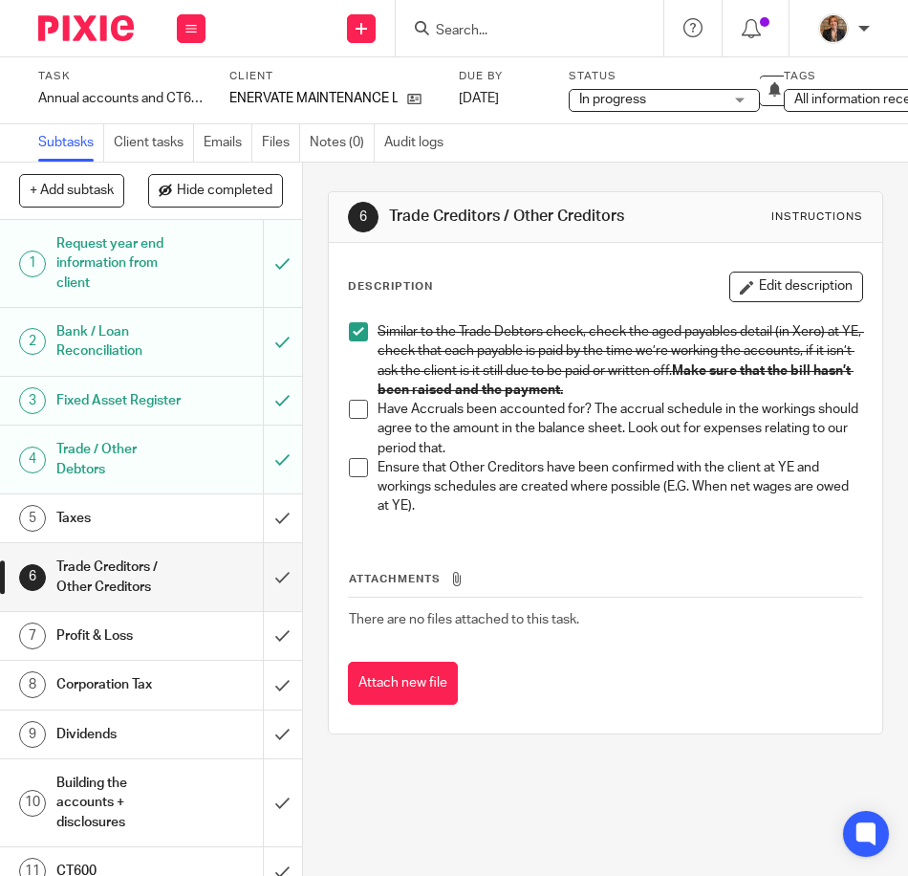
click at [358, 414] on span at bounding box center [358, 409] width 19 height 19
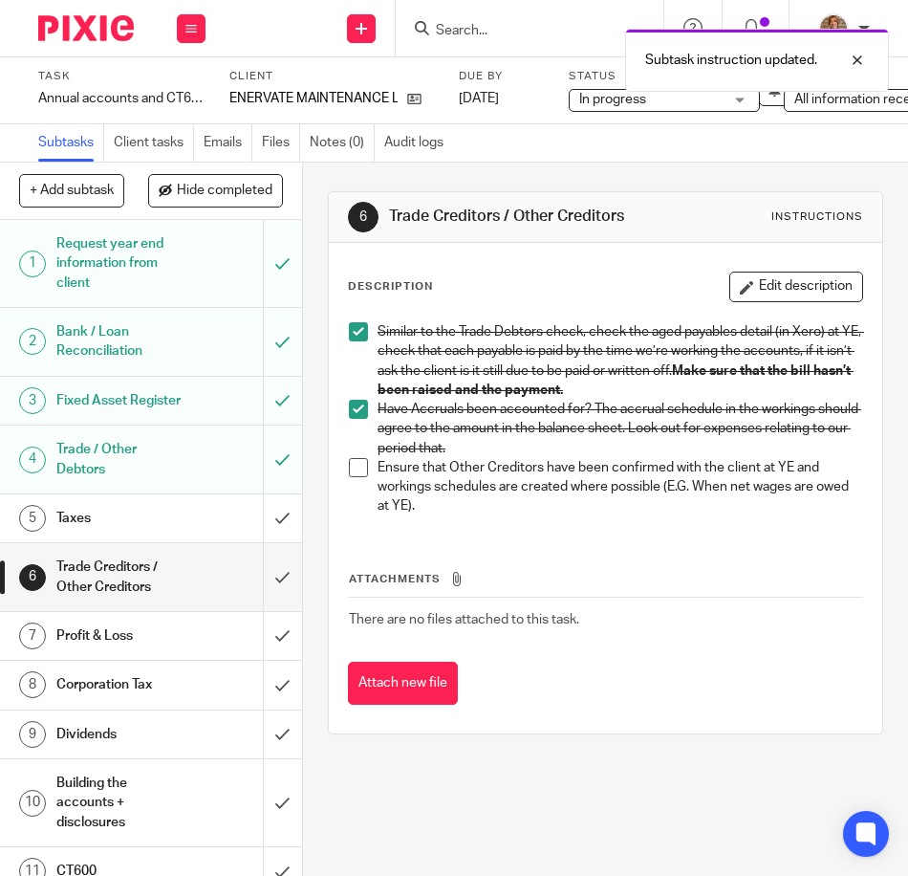
click at [350, 466] on span at bounding box center [358, 467] width 19 height 19
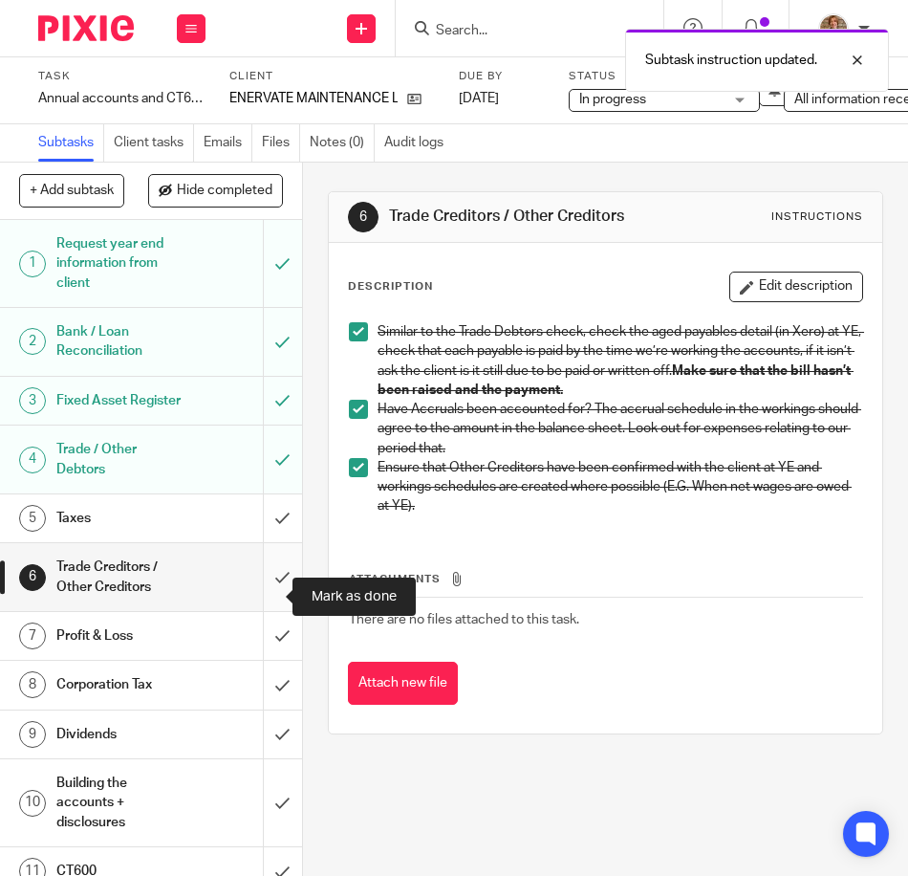
click at [265, 588] on input "submit" at bounding box center [151, 577] width 302 height 68
click at [265, 592] on input "submit" at bounding box center [151, 577] width 302 height 68
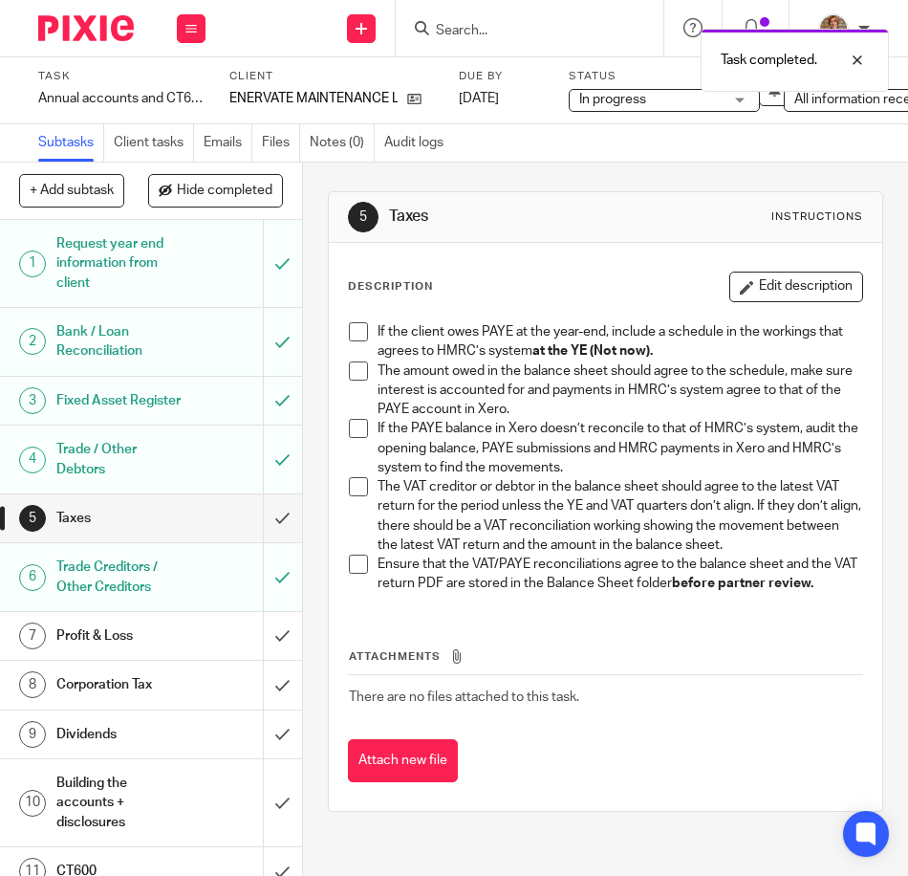
click at [156, 531] on h1 "Taxes" at bounding box center [118, 518] width 125 height 29
click at [349, 340] on span at bounding box center [358, 331] width 19 height 19
click at [353, 373] on span at bounding box center [358, 370] width 19 height 19
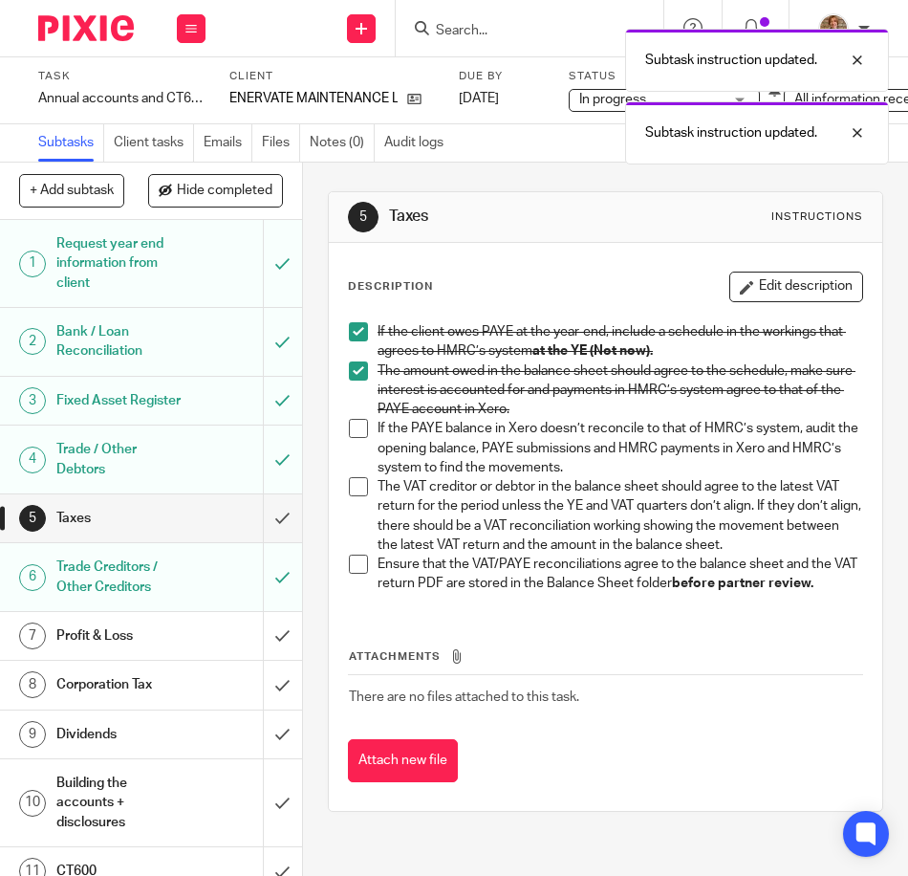
click at [349, 421] on span at bounding box center [358, 428] width 19 height 19
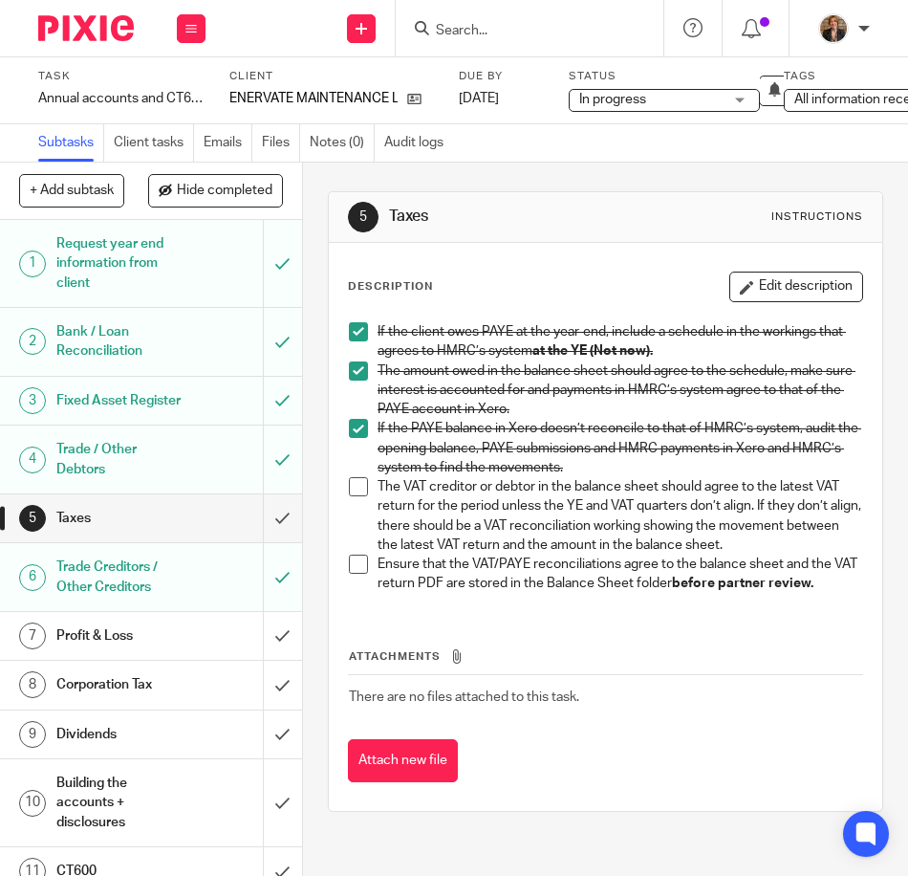
click at [350, 481] on span at bounding box center [358, 486] width 19 height 19
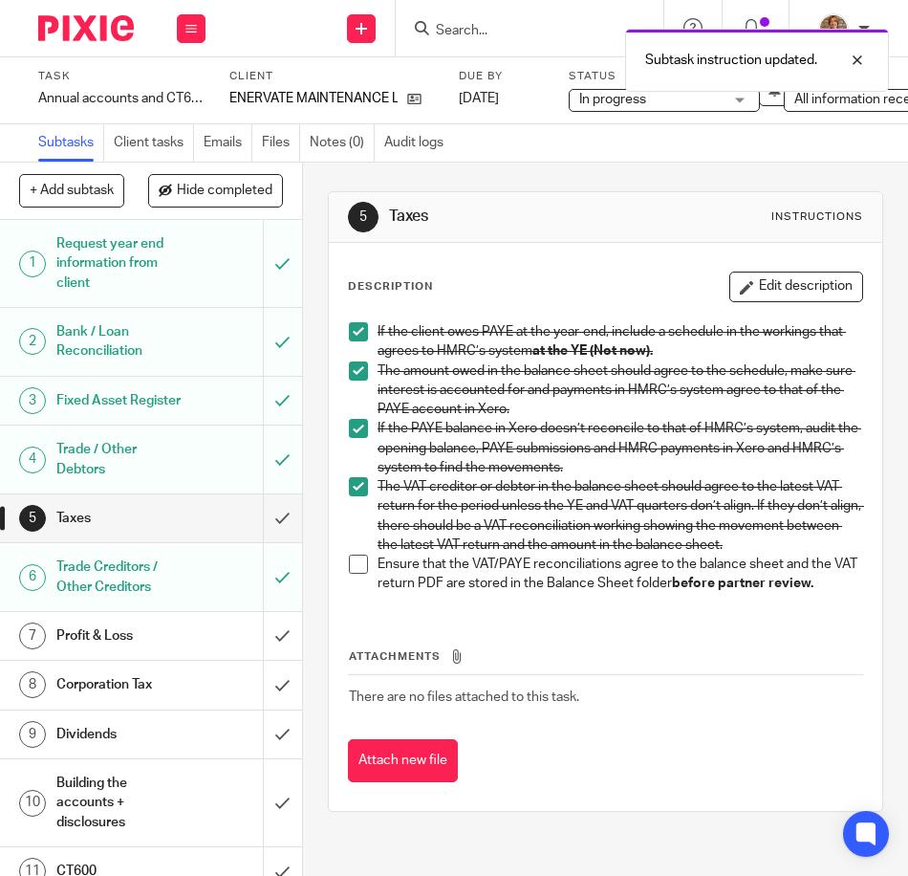
click at [349, 574] on span at bounding box center [358, 563] width 19 height 19
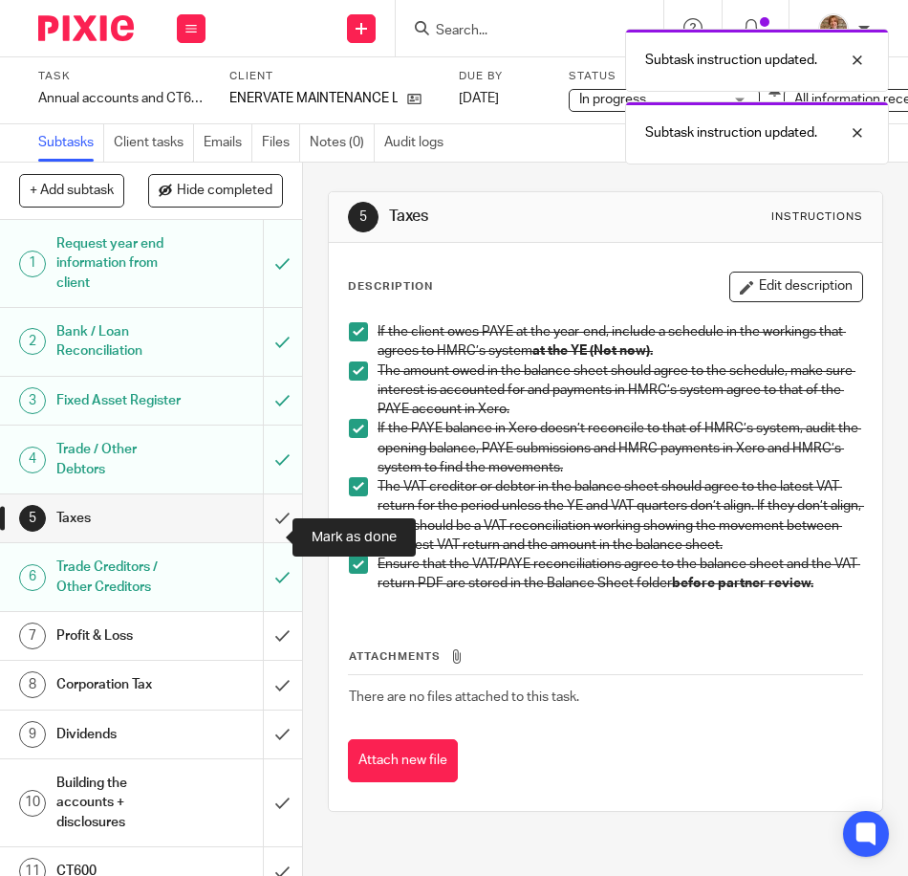
click at [264, 529] on input "submit" at bounding box center [151, 518] width 302 height 48
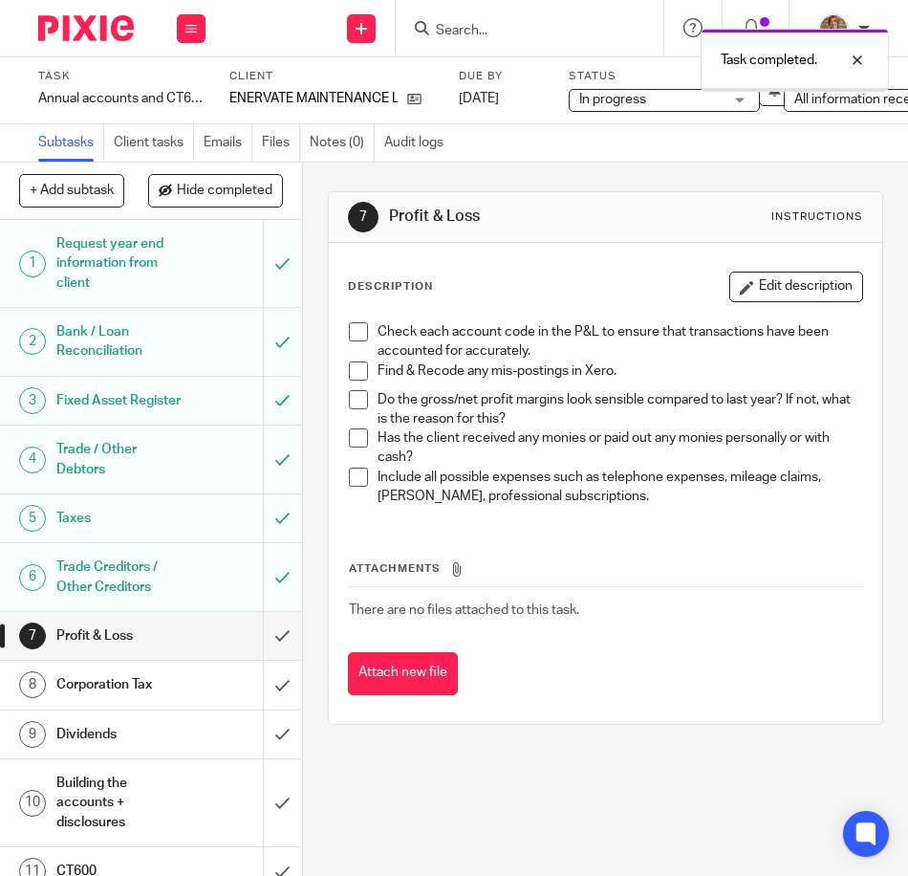
click at [186, 650] on div "Profit & Loss" at bounding box center [149, 635] width 187 height 29
click at [357, 340] on span at bounding box center [358, 331] width 19 height 19
click at [349, 378] on span at bounding box center [358, 370] width 19 height 19
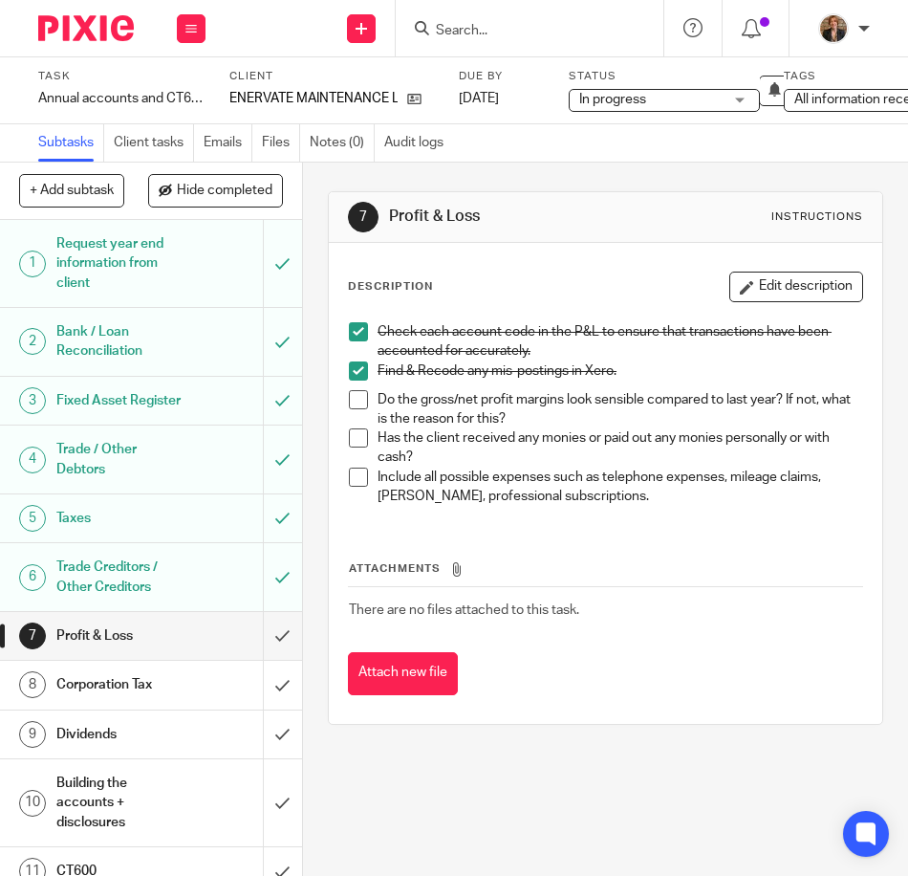
click at [349, 394] on span at bounding box center [358, 399] width 19 height 19
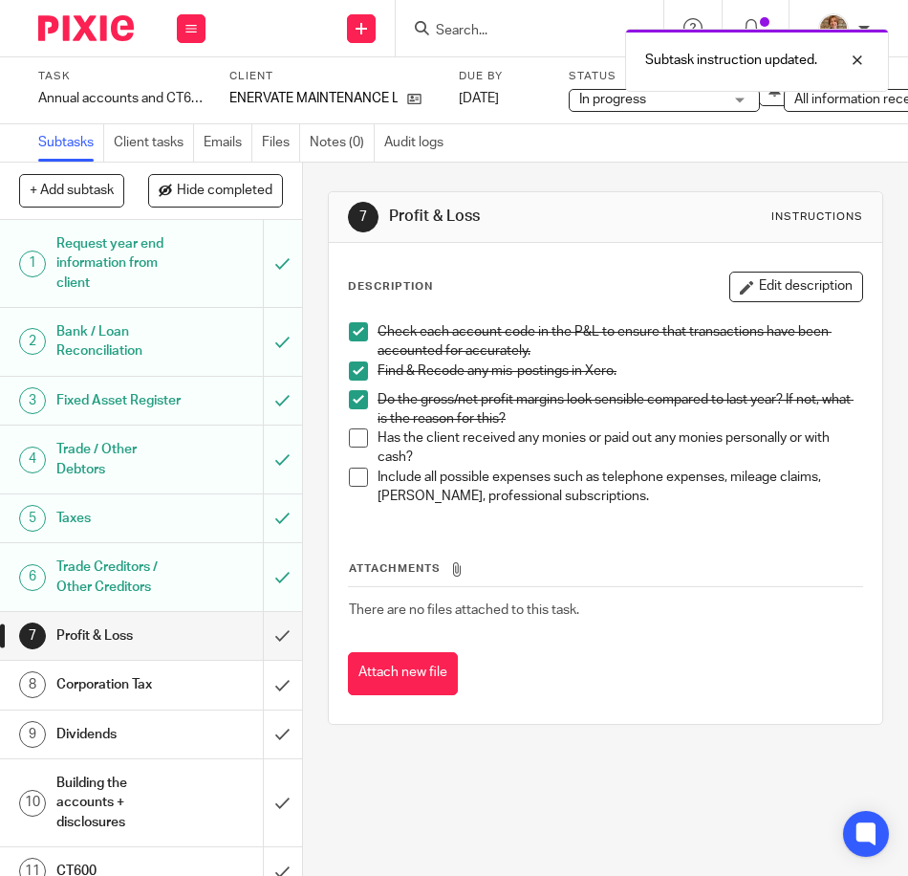
click at [355, 475] on span at bounding box center [358, 476] width 19 height 19
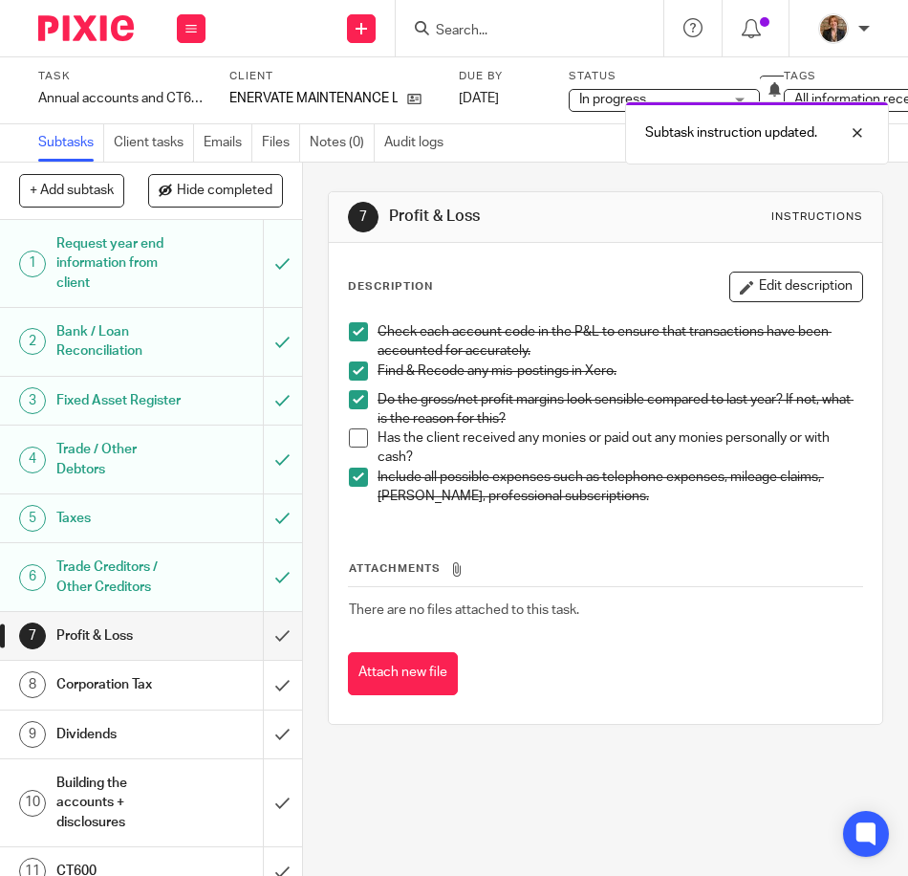
click at [146, 692] on h1 "Corporation Tax" at bounding box center [118, 684] width 125 height 29
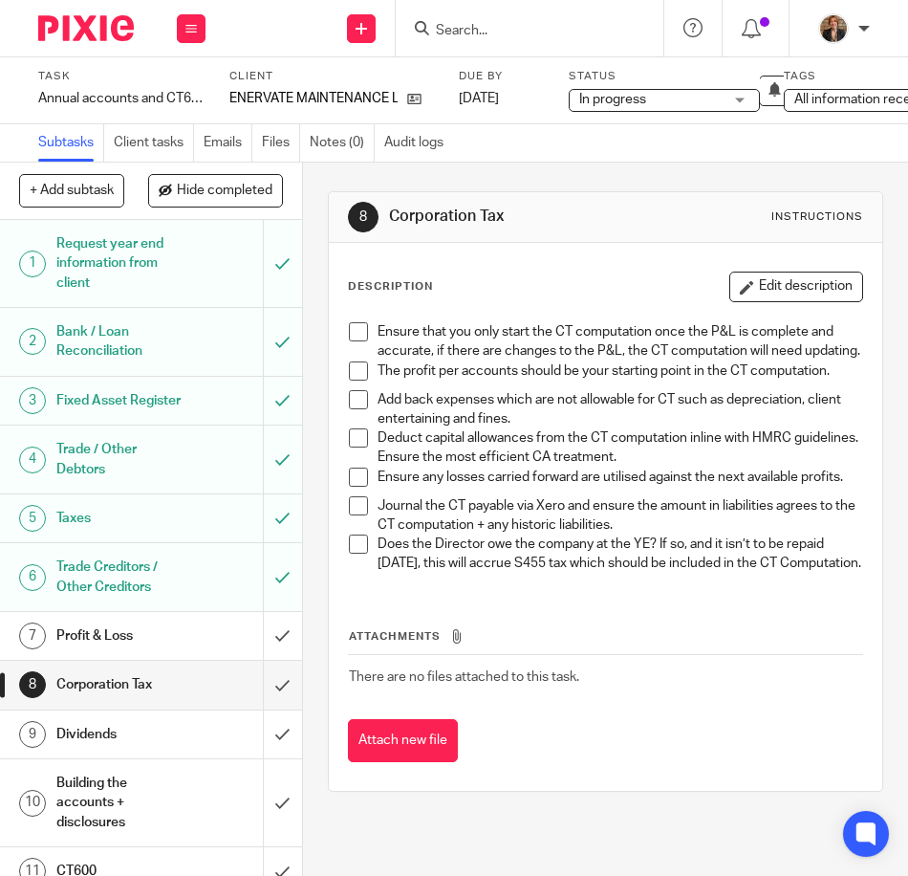
click at [349, 331] on span at bounding box center [358, 331] width 19 height 19
click at [358, 380] on span at bounding box center [358, 370] width 19 height 19
click at [349, 409] on span at bounding box center [358, 399] width 19 height 19
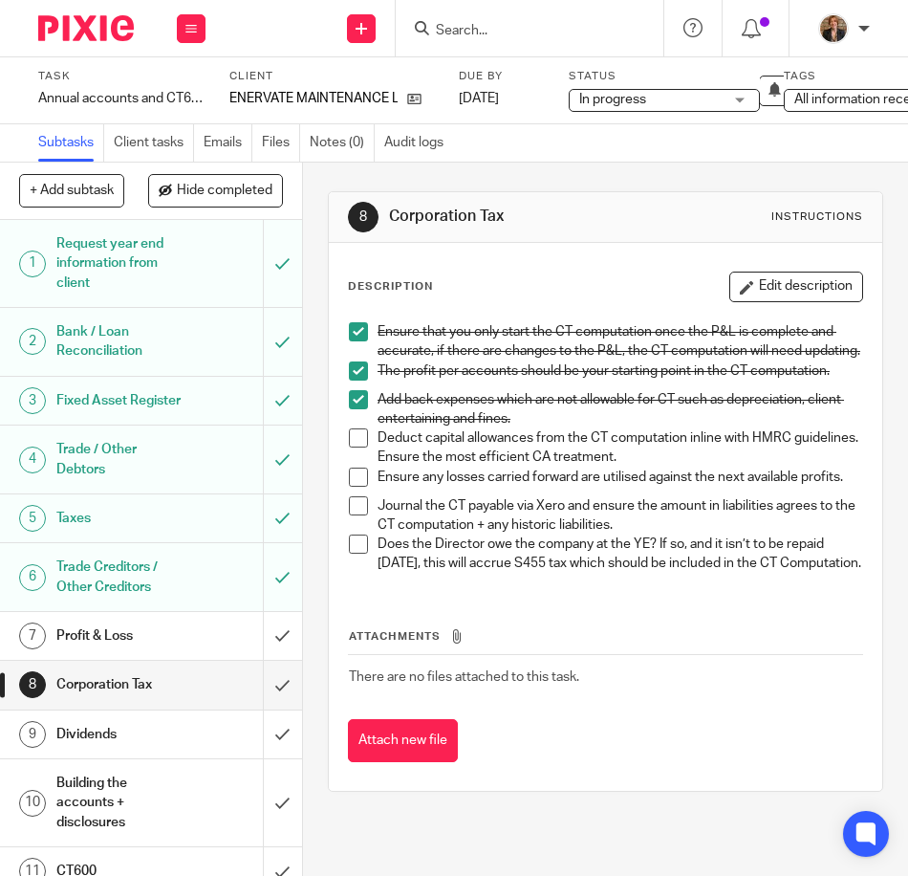
click at [349, 447] on span at bounding box center [358, 437] width 19 height 19
click at [358, 447] on span at bounding box center [358, 437] width 19 height 19
click at [354, 409] on span at bounding box center [358, 399] width 19 height 19
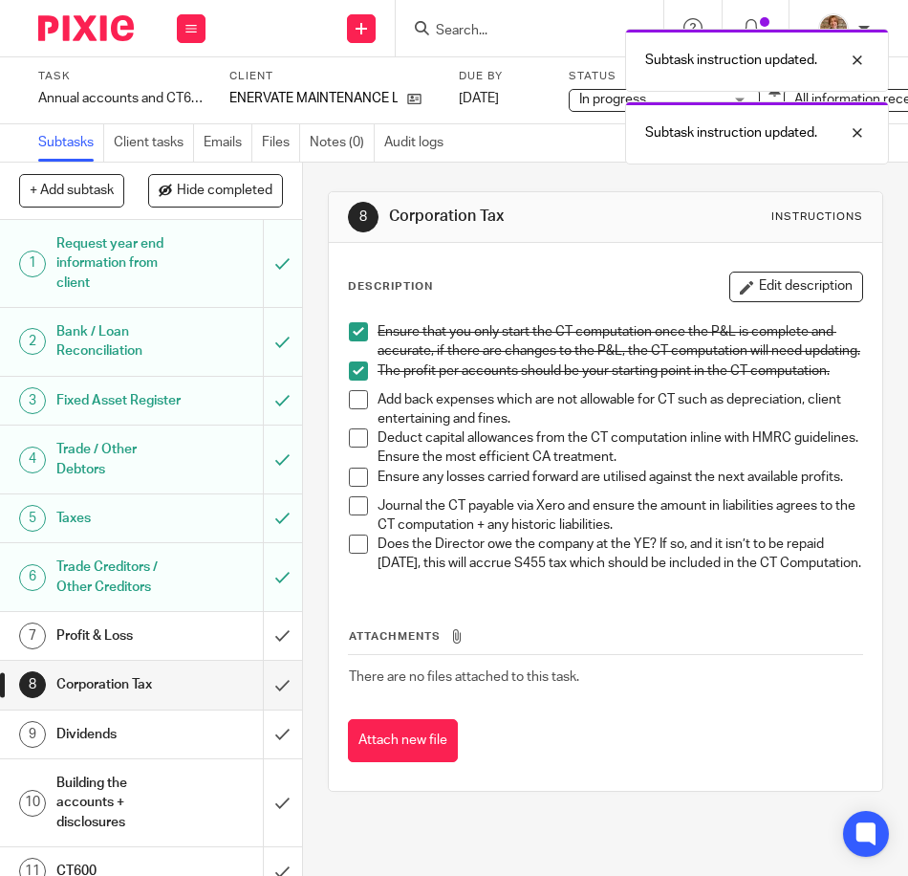
click at [361, 390] on li "The profit per accounts should be your starting point in the CT computation." at bounding box center [605, 375] width 513 height 29
click at [351, 390] on li "The profit per accounts should be your starting point in the CT computation." at bounding box center [605, 375] width 513 height 29
click at [355, 380] on span at bounding box center [358, 370] width 19 height 19
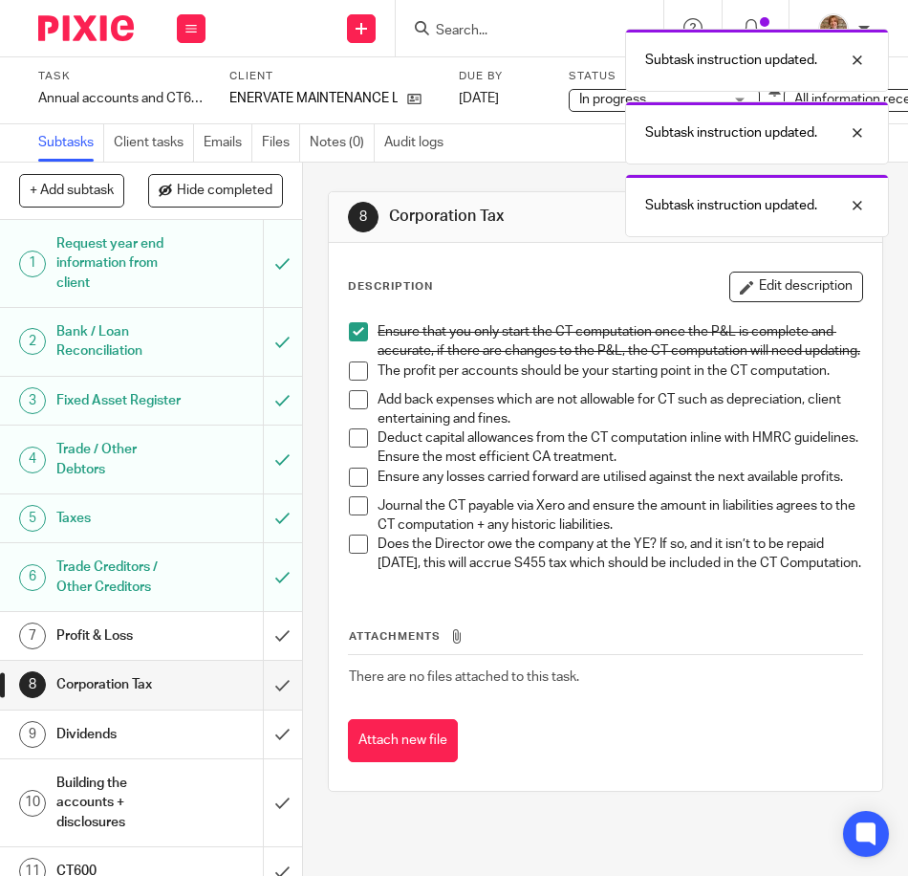
click at [349, 335] on span at bounding box center [358, 331] width 19 height 19
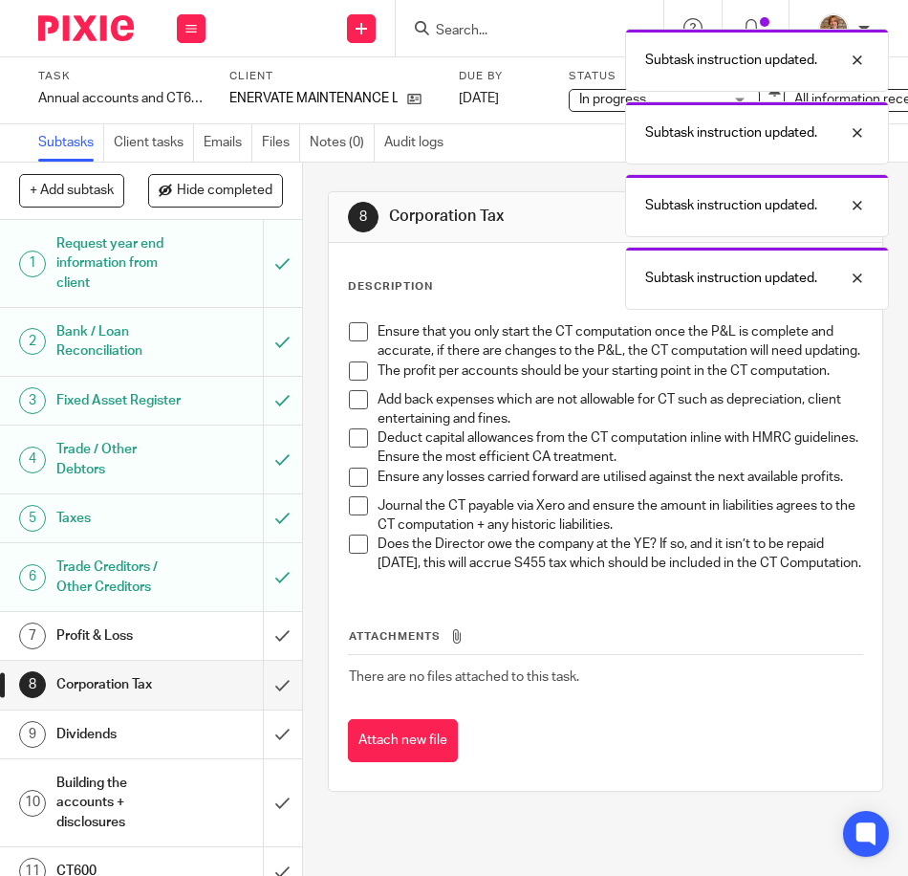
click at [144, 650] on h1 "Profit & Loss" at bounding box center [118, 635] width 125 height 29
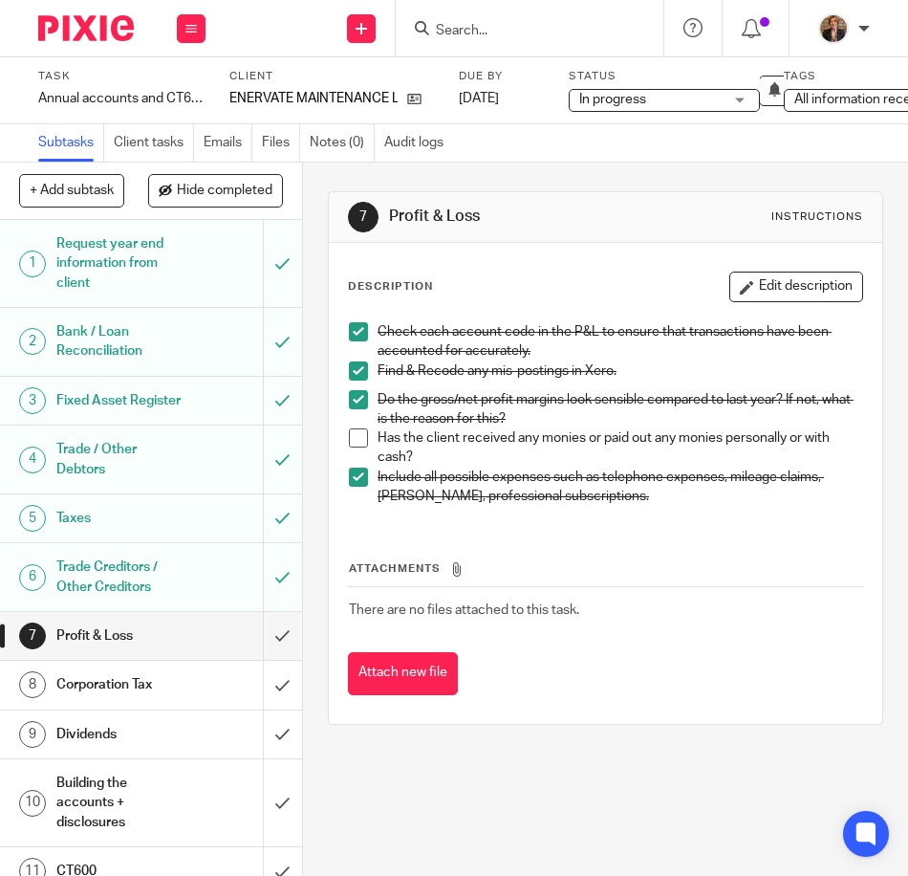
click at [558, 785] on div "7 Profit & Loss Instructions Description Edit description Check each account co…" at bounding box center [605, 519] width 605 height 713
click at [527, 767] on div "7 Profit & Loss Instructions Description Edit description Check each account co…" at bounding box center [605, 519] width 605 height 713
click at [118, 699] on h1 "Corporation Tax" at bounding box center [118, 684] width 125 height 29
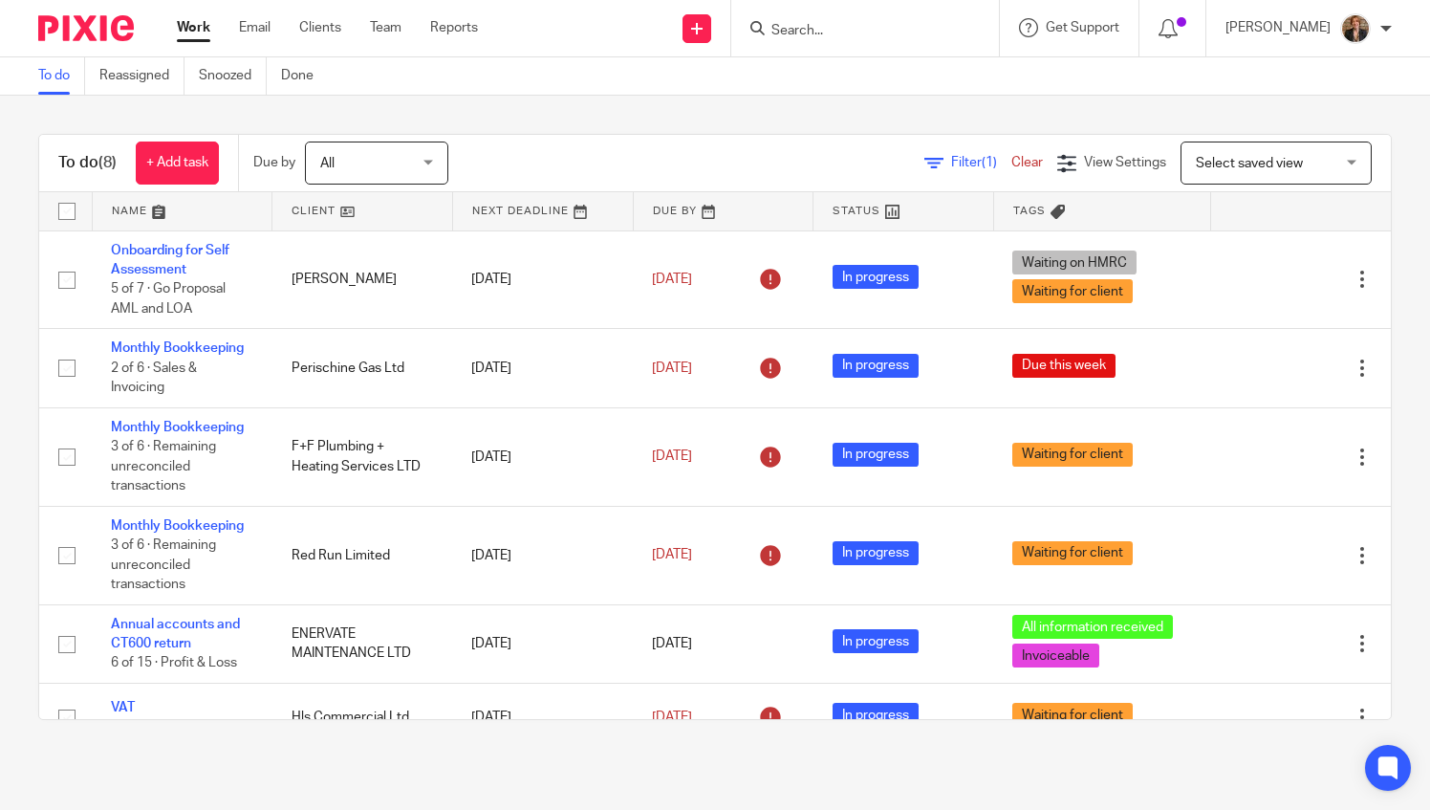
click at [831, 36] on input "Search" at bounding box center [856, 31] width 172 height 17
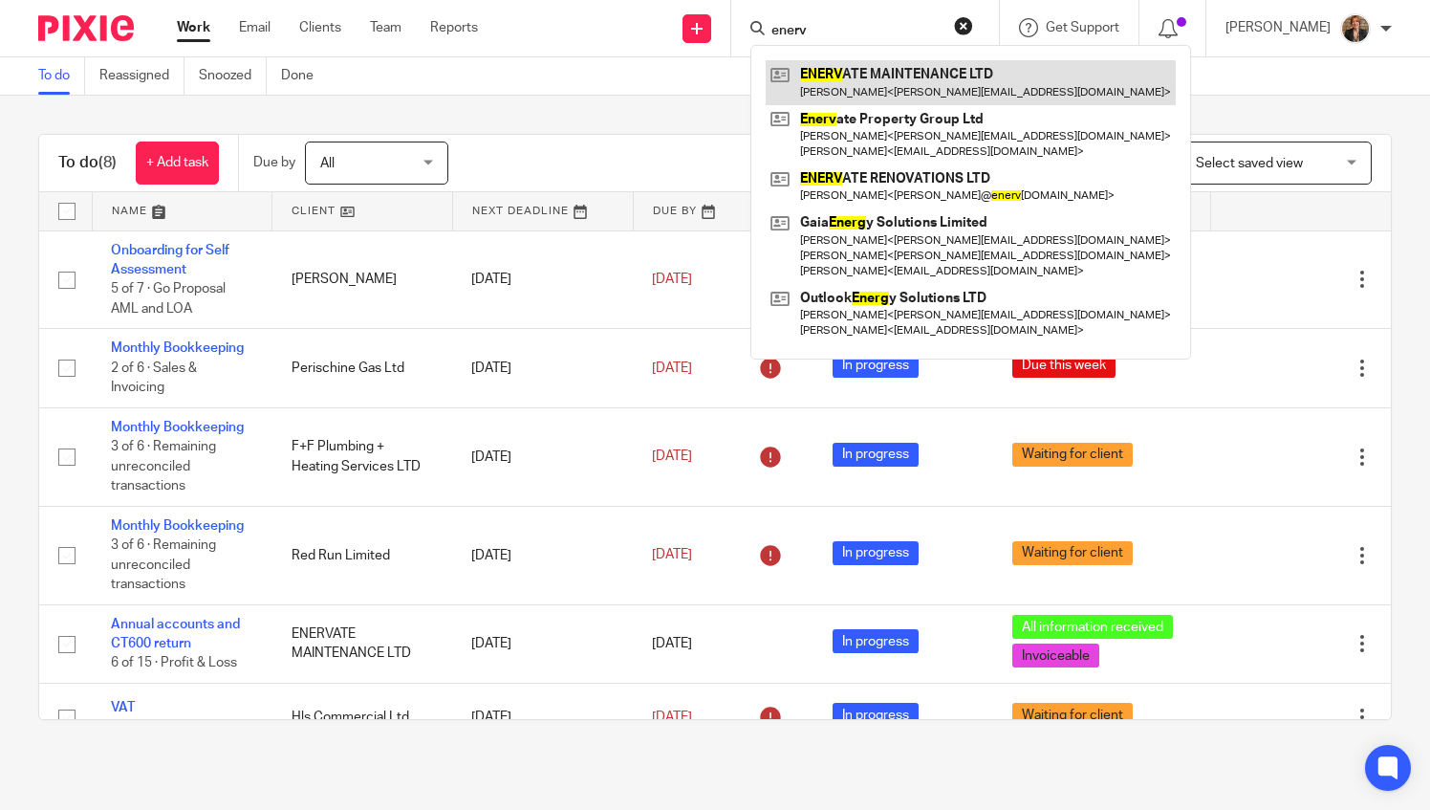
type input "enerv"
click at [1008, 94] on link at bounding box center [971, 82] width 410 height 44
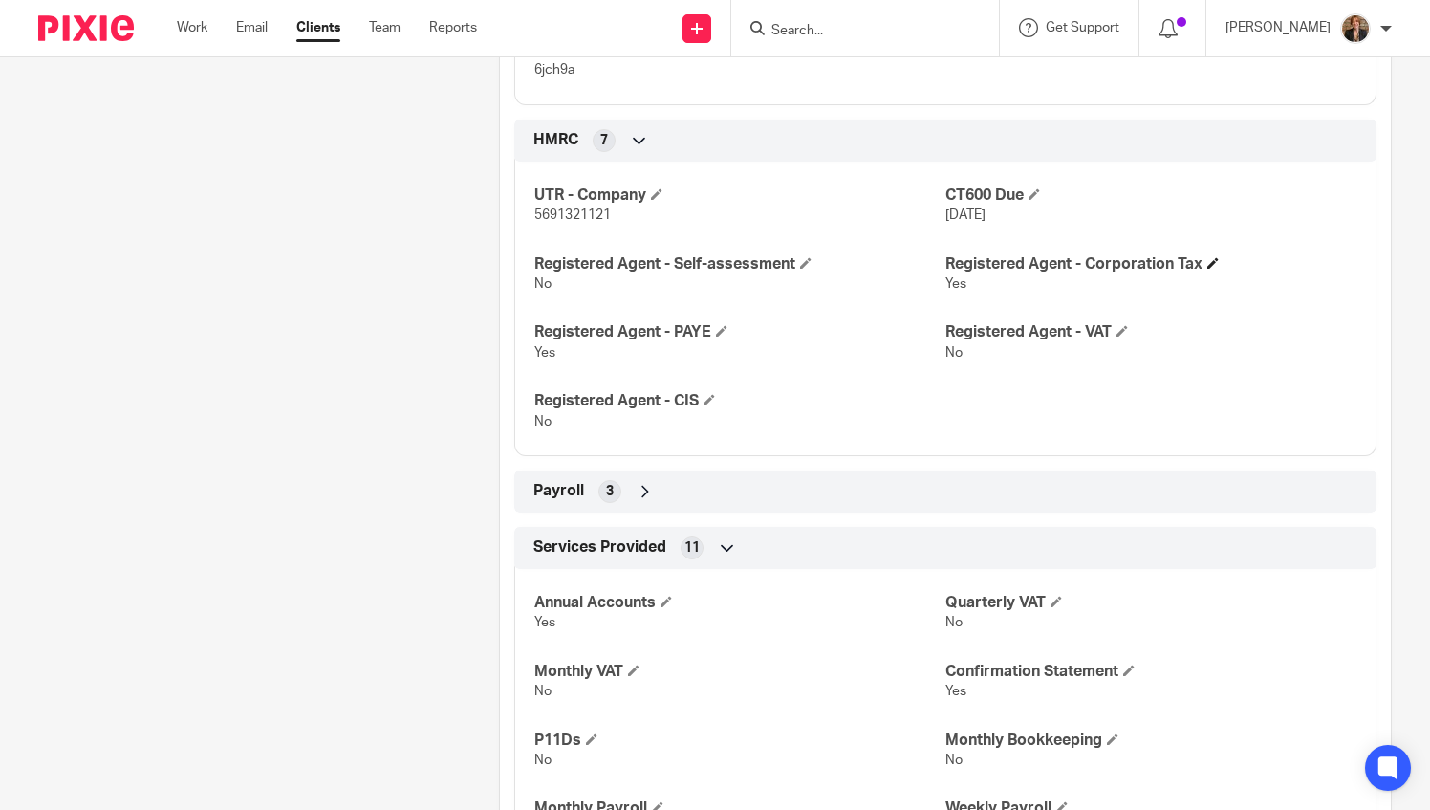
scroll to position [1401, 0]
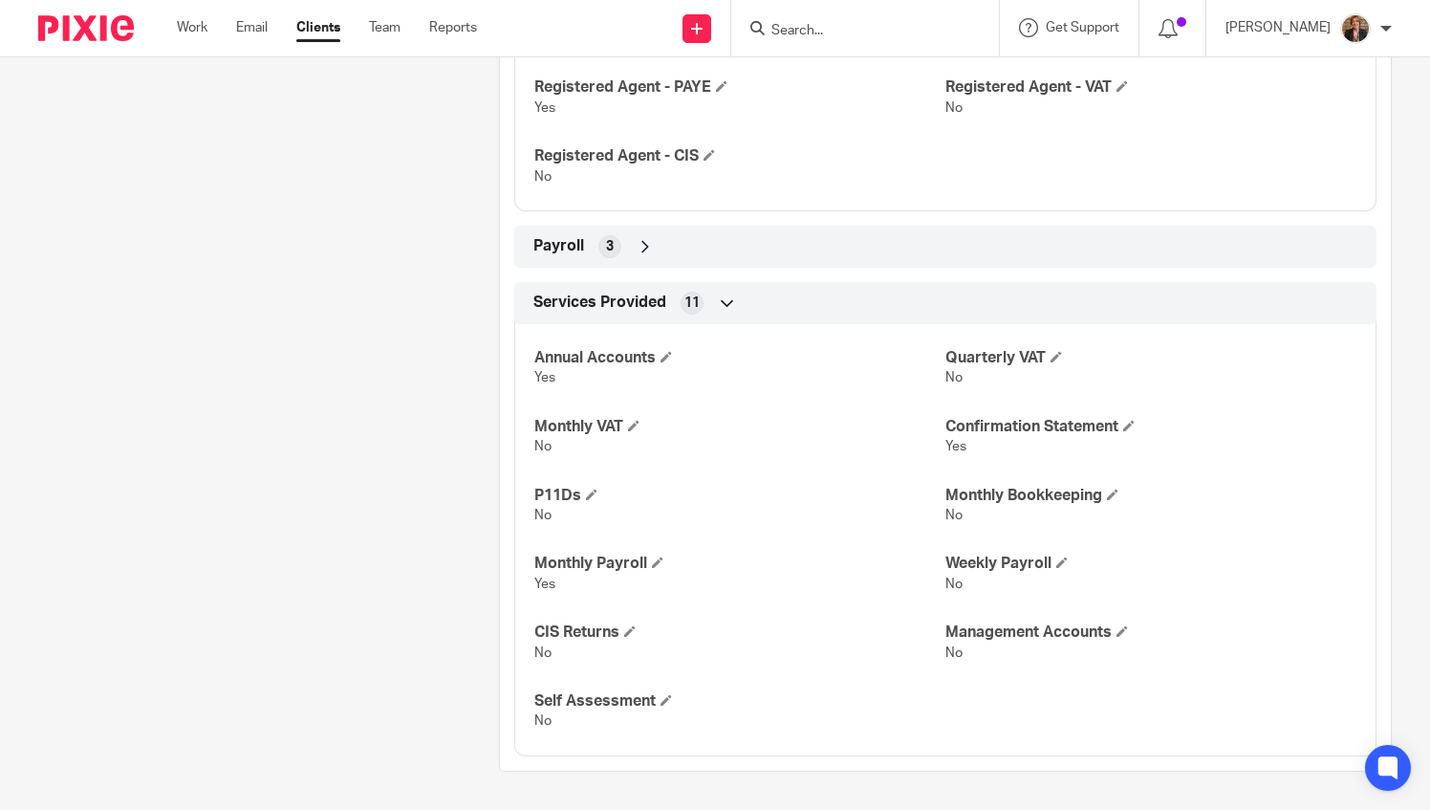
click at [547, 246] on span "Payroll" at bounding box center [558, 246] width 51 height 20
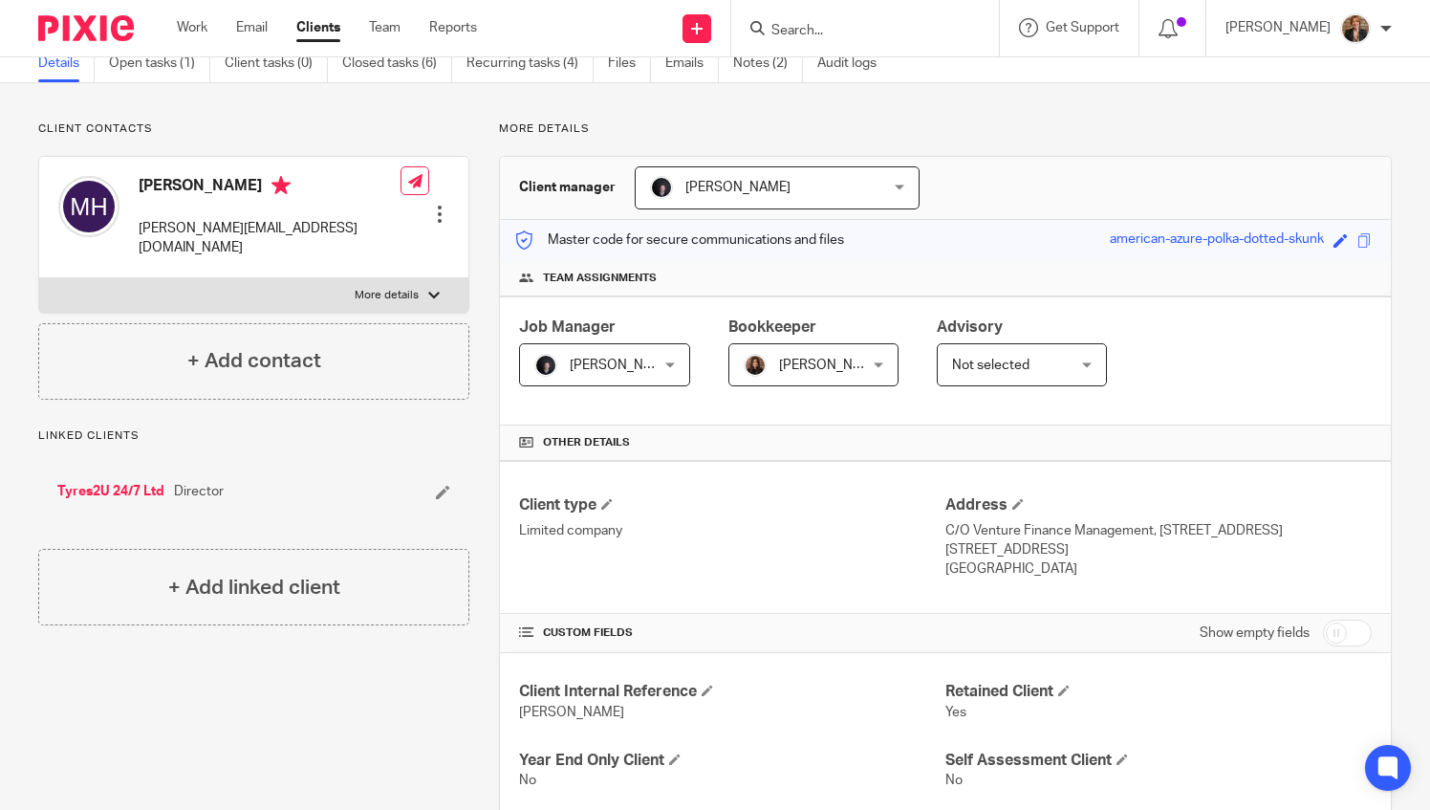
scroll to position [0, 0]
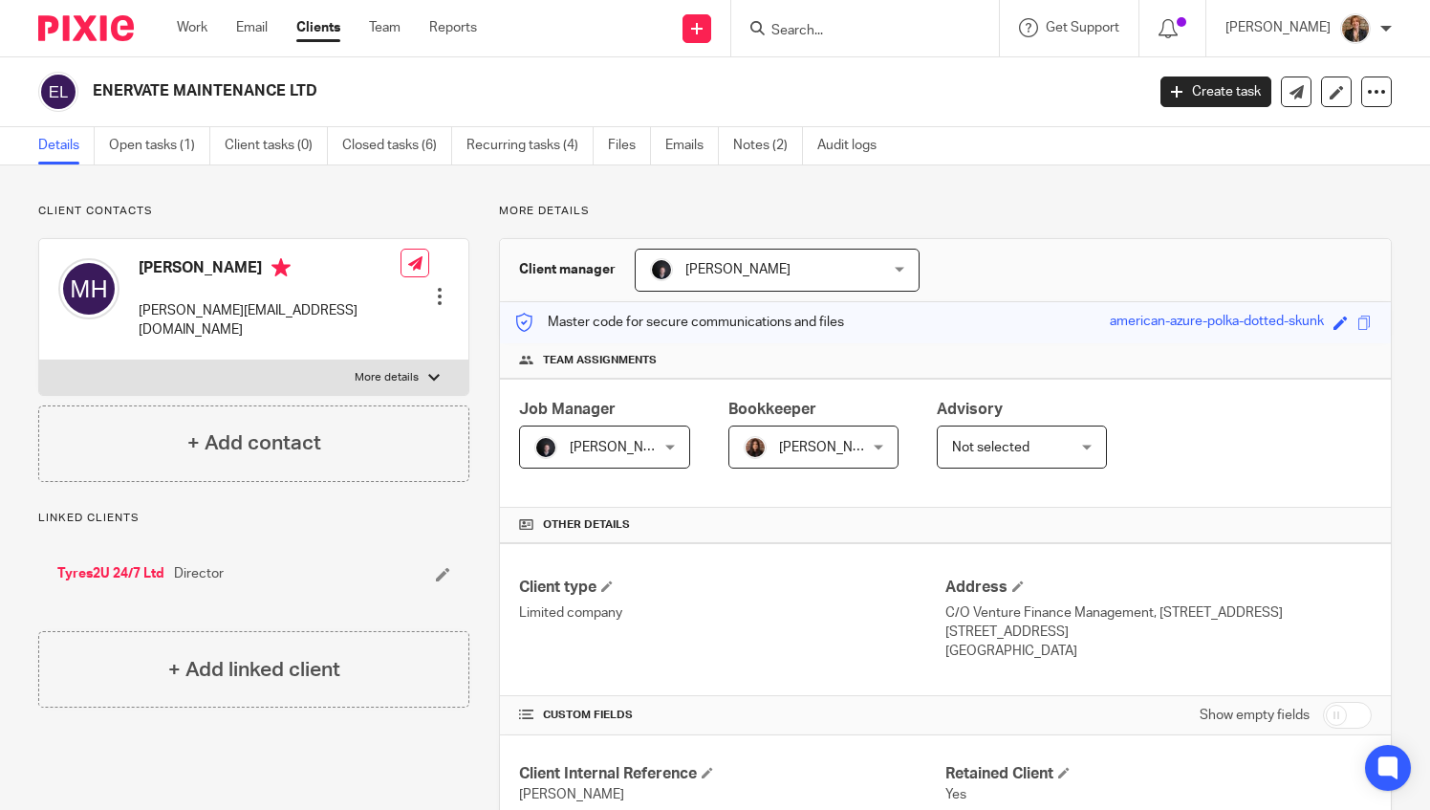
click at [72, 19] on img at bounding box center [86, 28] width 96 height 26
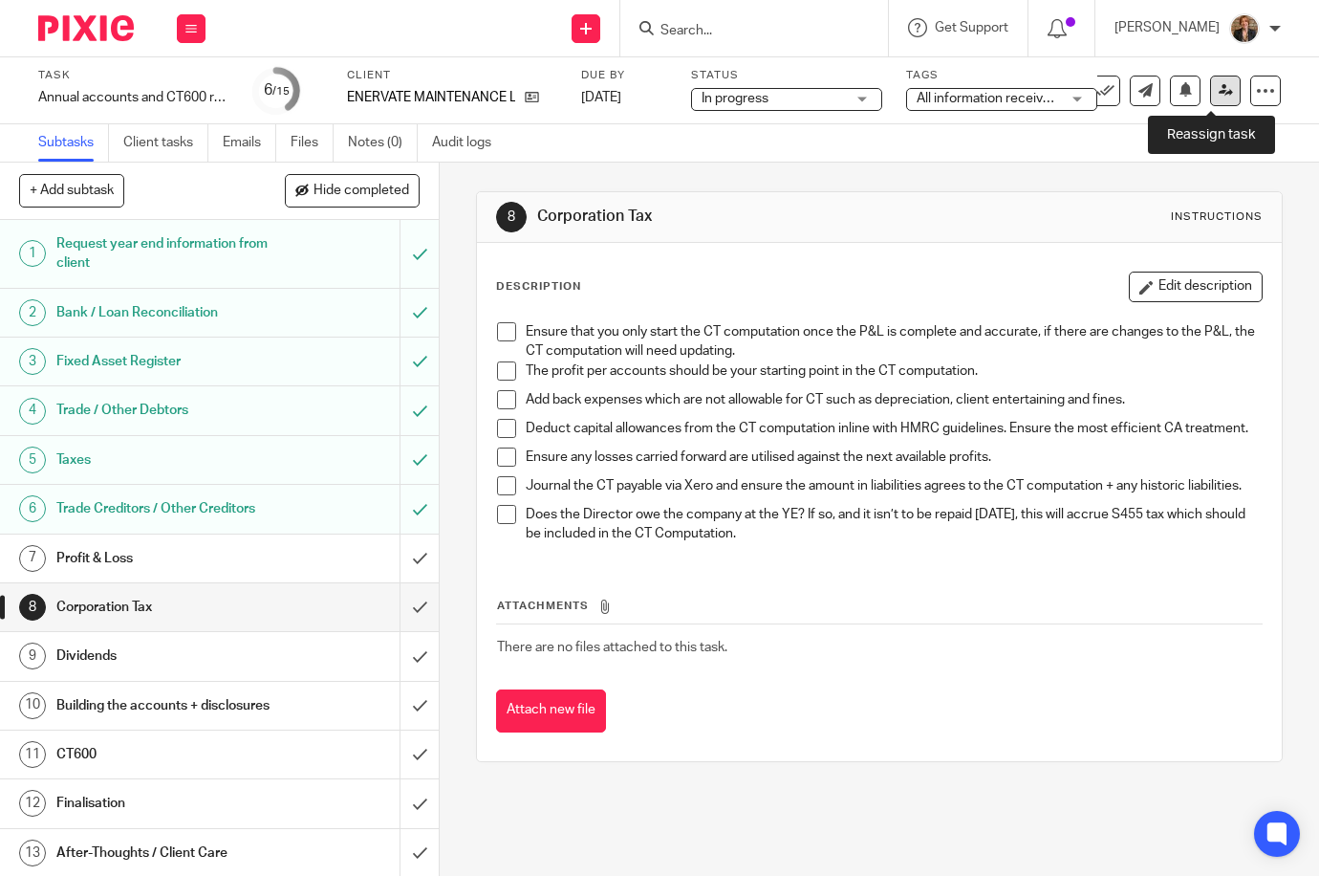
click at [907, 84] on icon at bounding box center [1226, 90] width 14 height 14
click at [907, 93] on icon at bounding box center [1226, 90] width 14 height 14
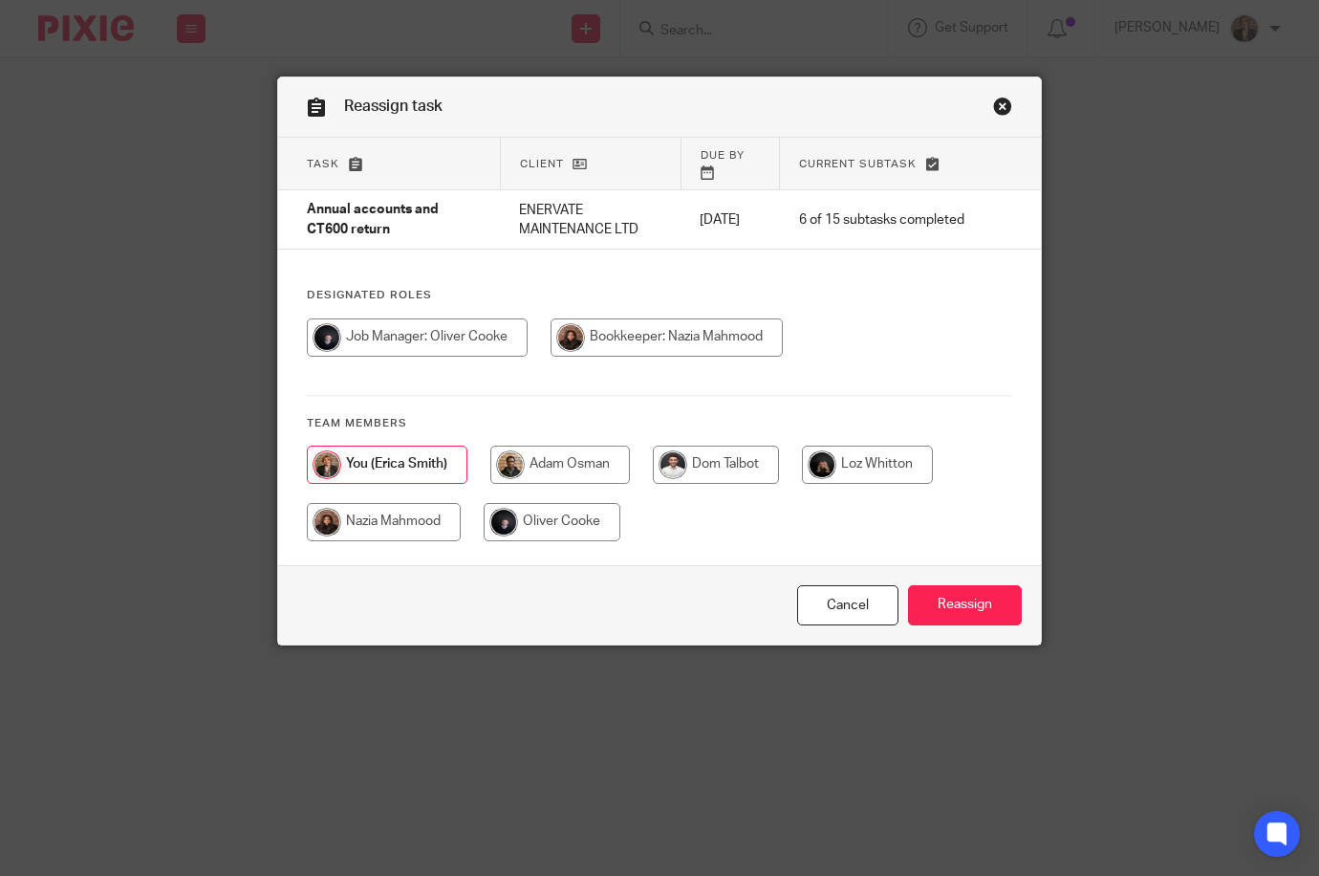
click at [430, 327] on input "radio" at bounding box center [417, 337] width 221 height 38
radio input "true"
drag, startPoint x: 909, startPoint y: 609, endPoint x: 921, endPoint y: 617, distance: 13.8
click at [921, 617] on input "Reassign" at bounding box center [965, 605] width 114 height 41
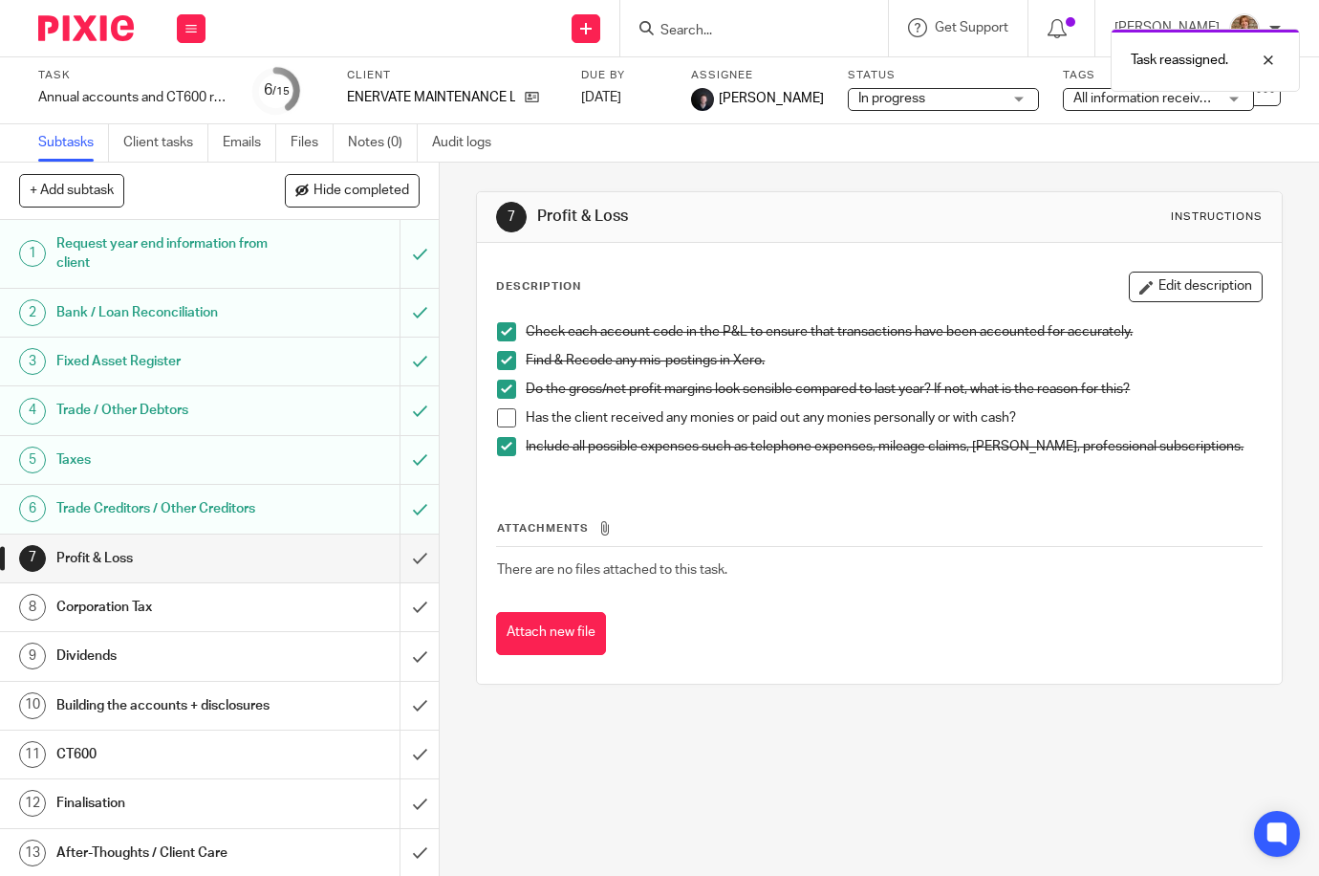
click at [67, 38] on img at bounding box center [86, 28] width 96 height 26
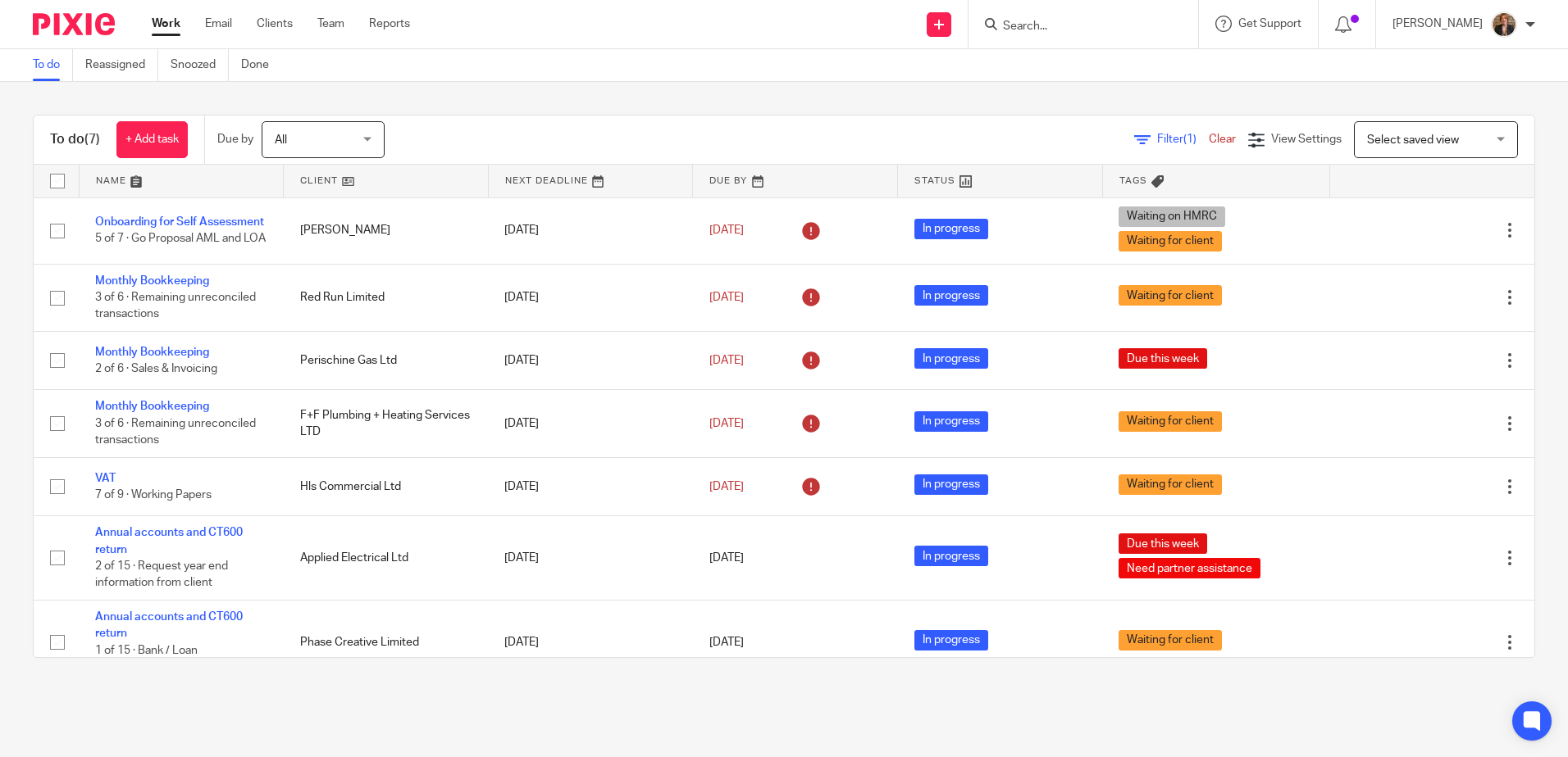
click at [94, 30] on img at bounding box center [74, 24] width 82 height 22
